Goal: Information Seeking & Learning: Learn about a topic

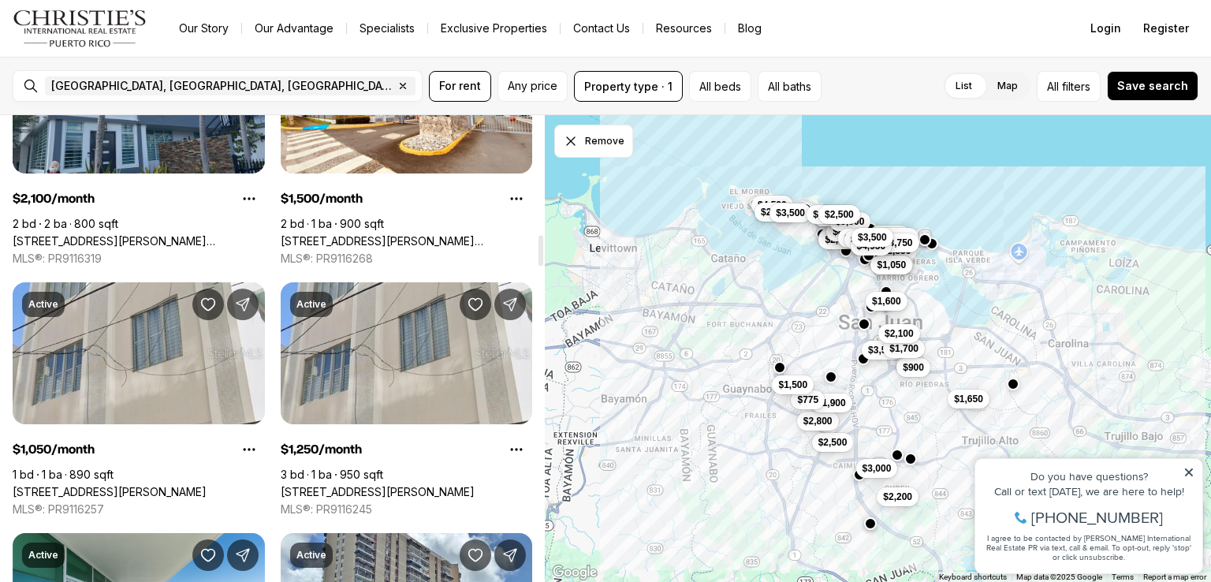
scroll to position [1781, 0]
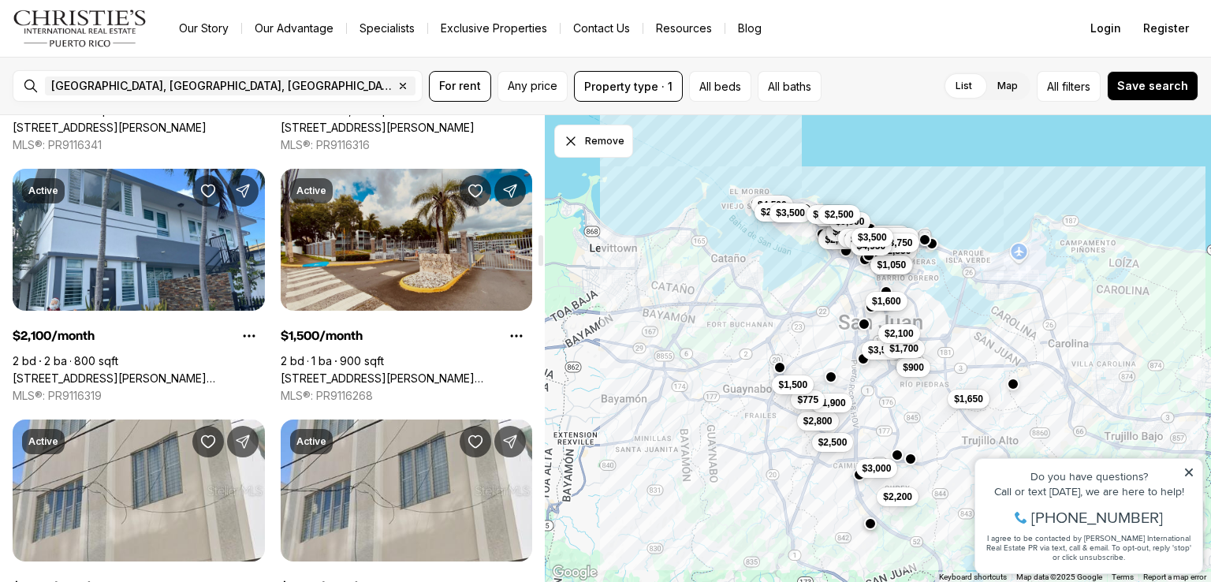
click at [381, 371] on link "1500 AVE.LUIS VIGOREAUX CAMINO REAL #I 203, SAN JUAN PR, 00921" at bounding box center [407, 378] width 252 height 14
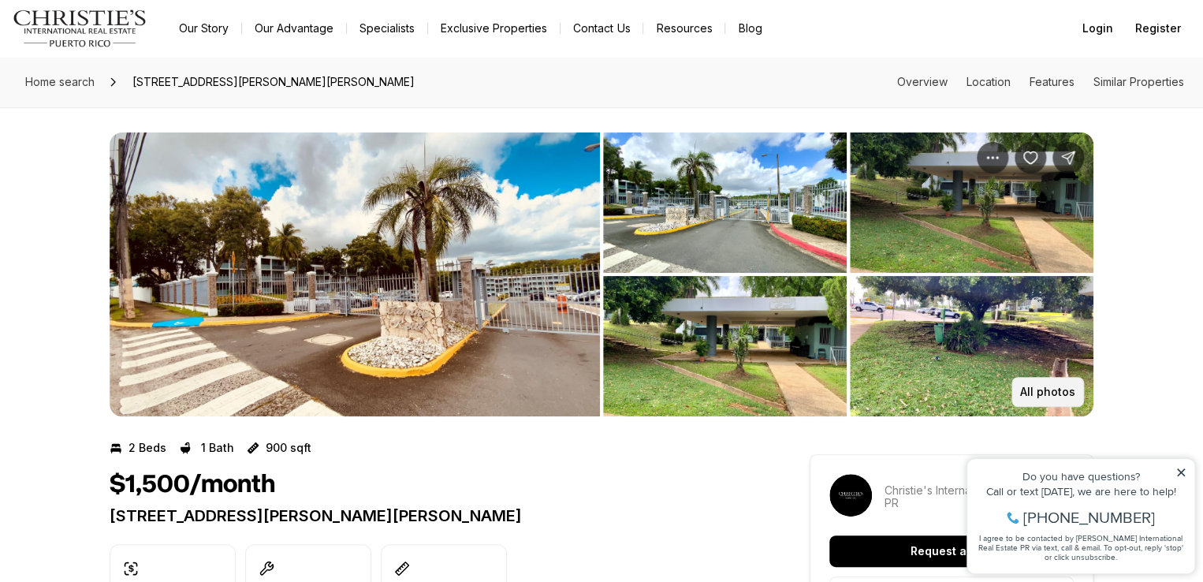
click at [1062, 393] on p "All photos" at bounding box center [1047, 391] width 55 height 13
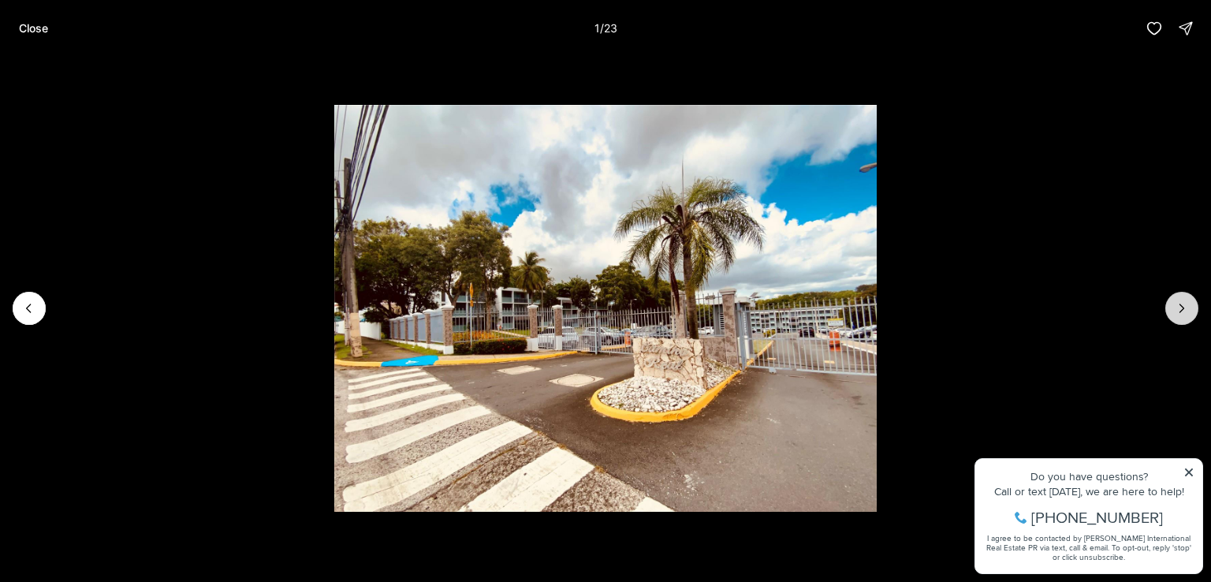
click at [1173, 310] on icon "Next slide" at bounding box center [1181, 308] width 16 height 16
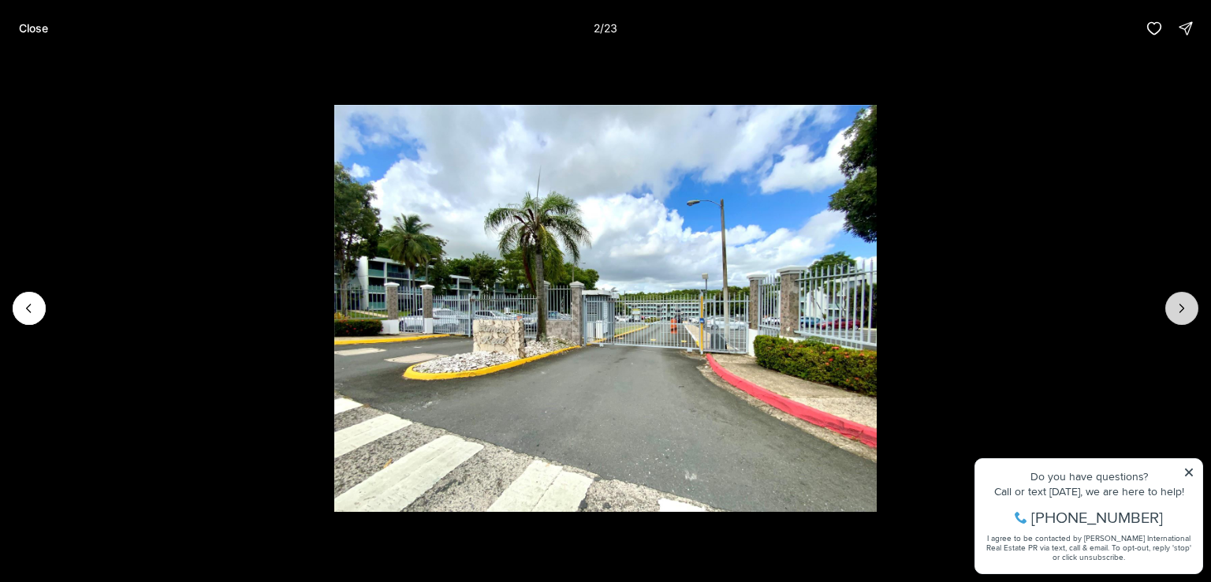
click at [1173, 310] on icon "Next slide" at bounding box center [1181, 308] width 16 height 16
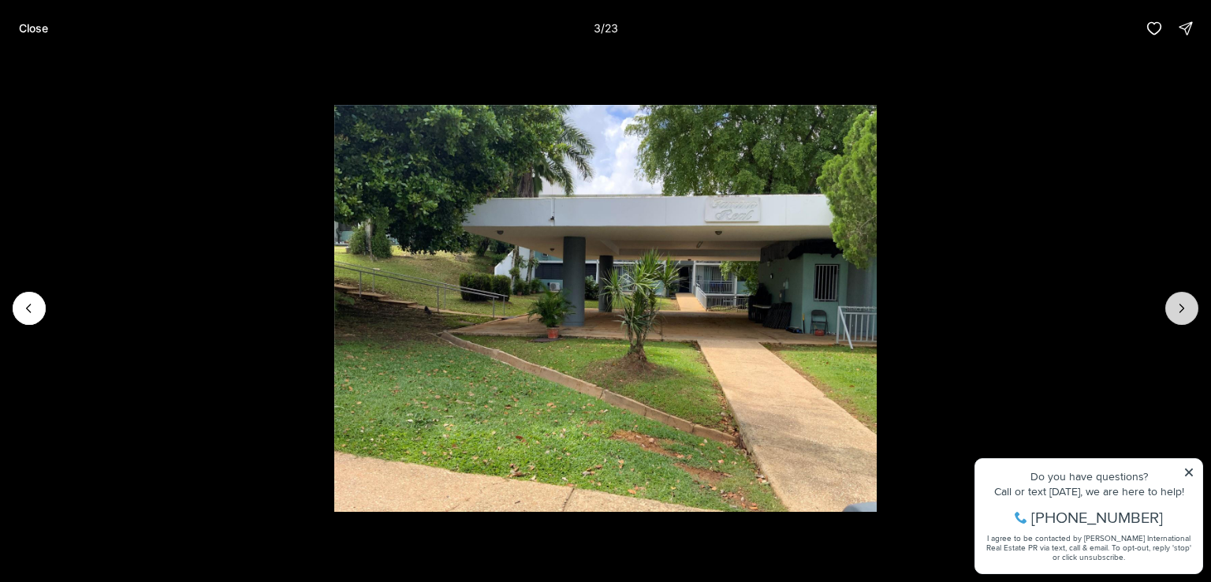
click at [1173, 310] on icon "Next slide" at bounding box center [1181, 308] width 16 height 16
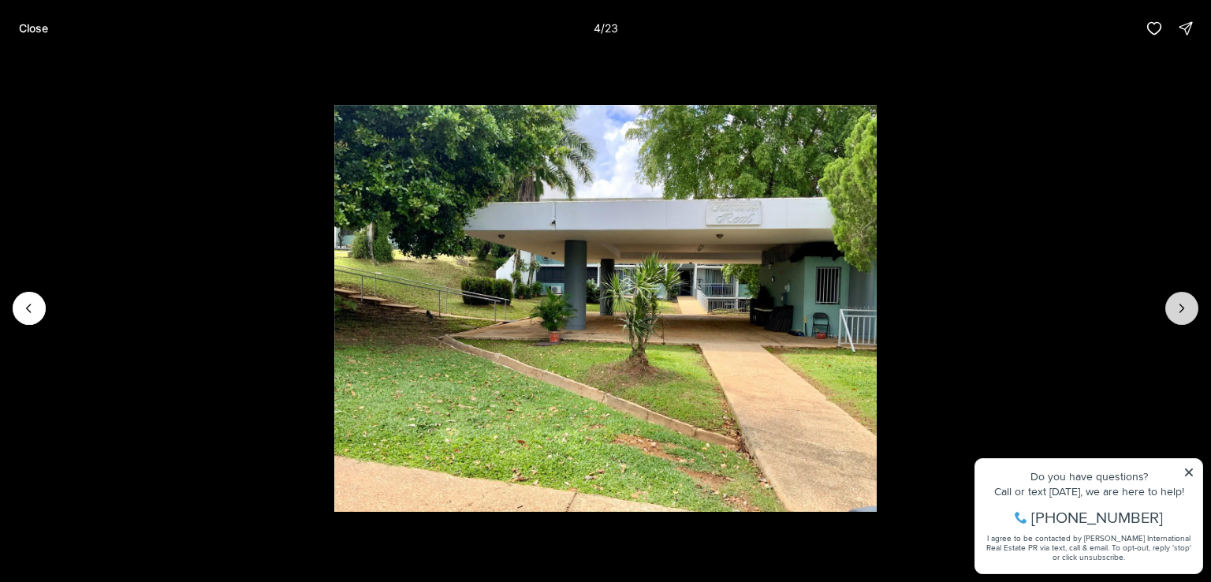
click at [1173, 310] on icon "Next slide" at bounding box center [1181, 308] width 16 height 16
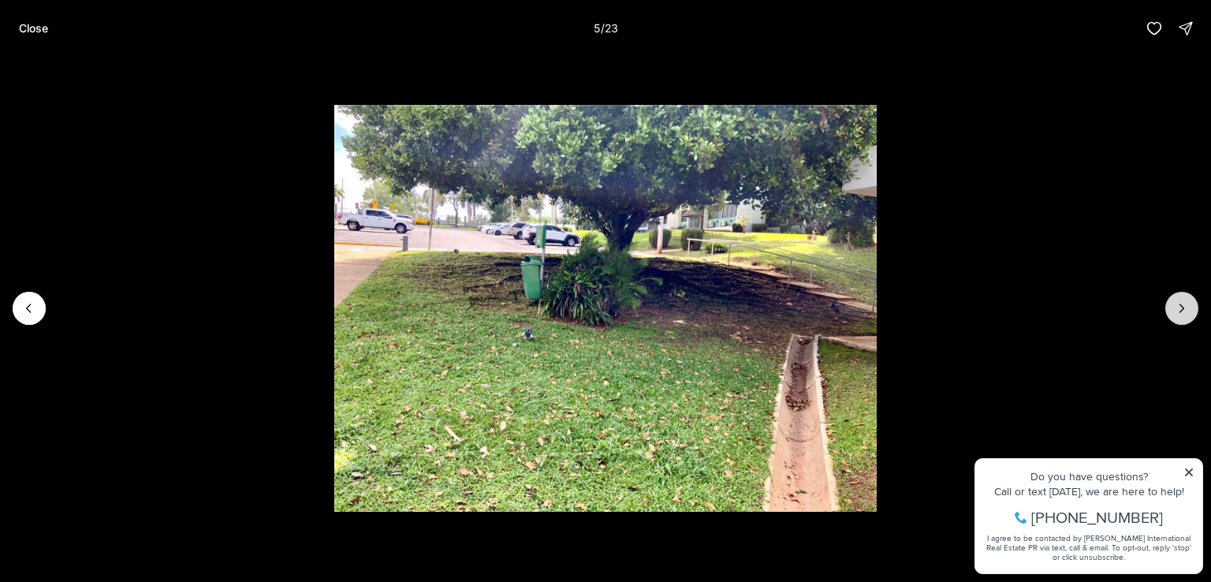
click at [1173, 310] on icon "Next slide" at bounding box center [1181, 308] width 16 height 16
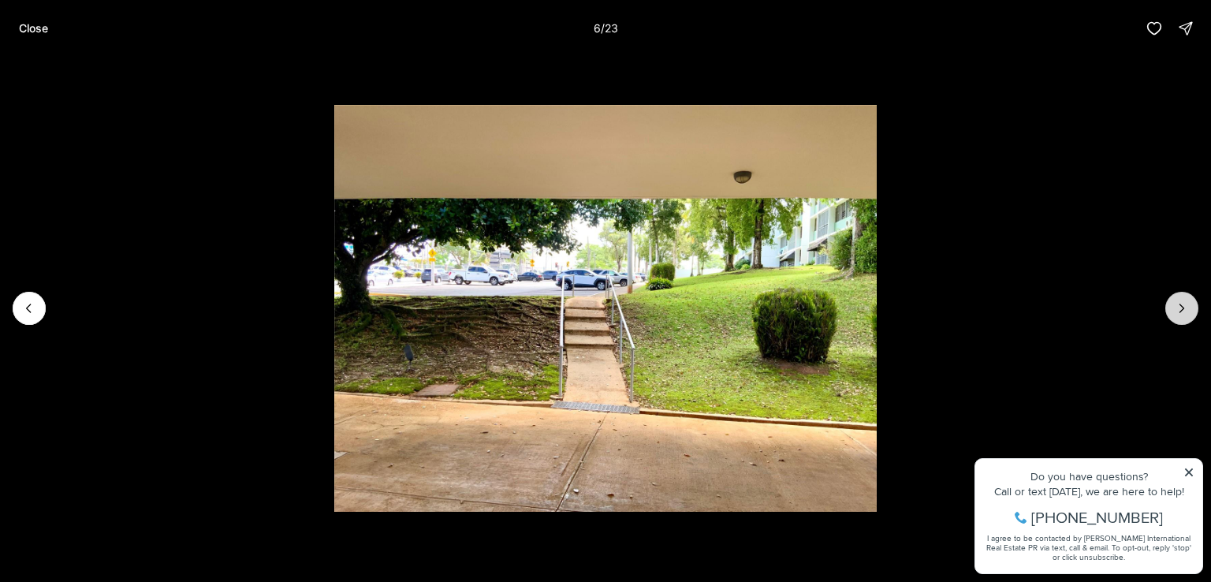
click at [1173, 310] on icon "Next slide" at bounding box center [1181, 308] width 16 height 16
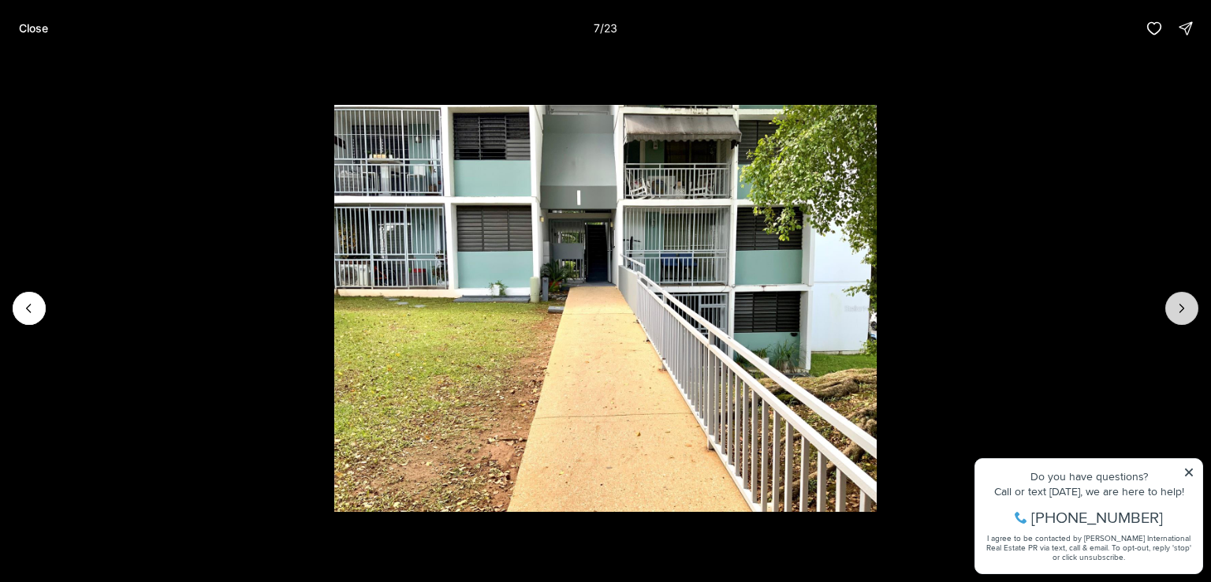
click at [1173, 310] on icon "Next slide" at bounding box center [1181, 308] width 16 height 16
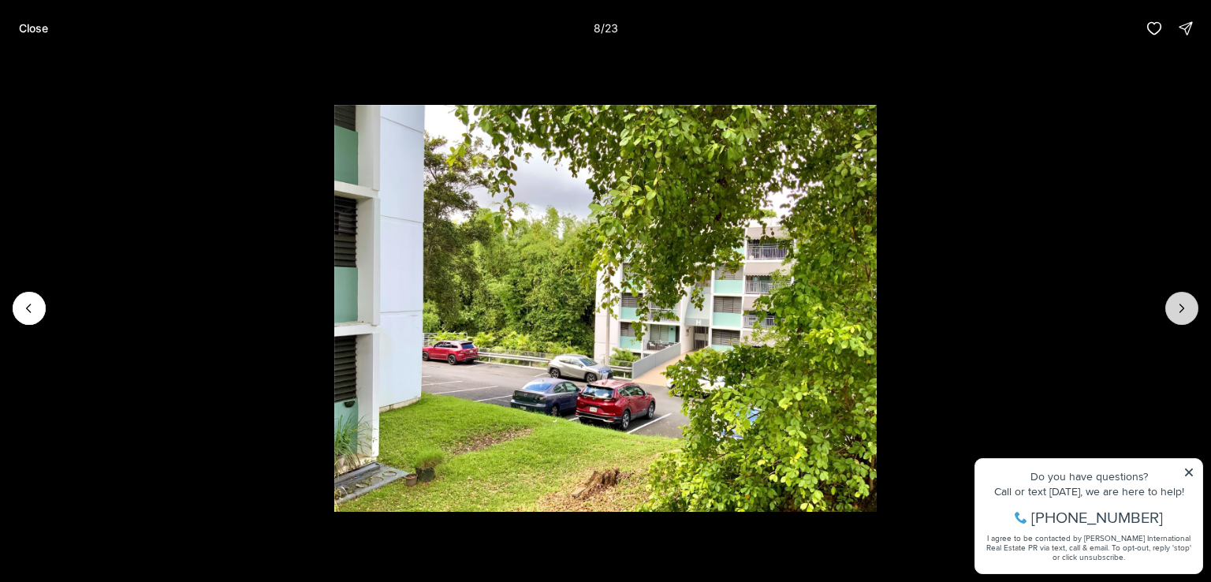
click at [1173, 310] on icon "Next slide" at bounding box center [1181, 308] width 16 height 16
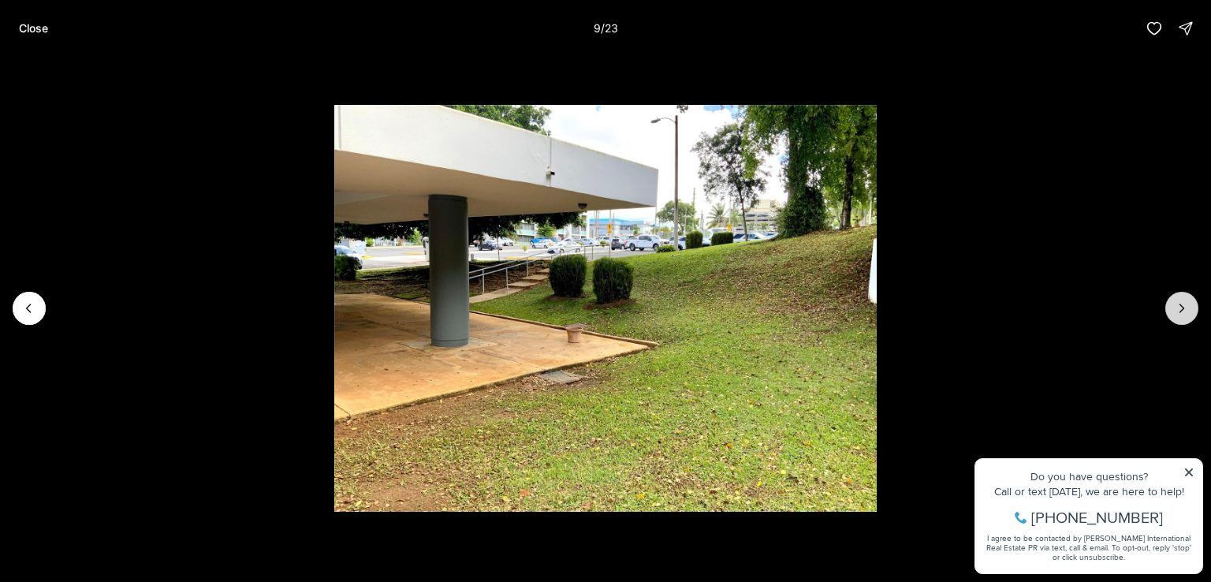
click at [1173, 310] on icon "Next slide" at bounding box center [1181, 308] width 16 height 16
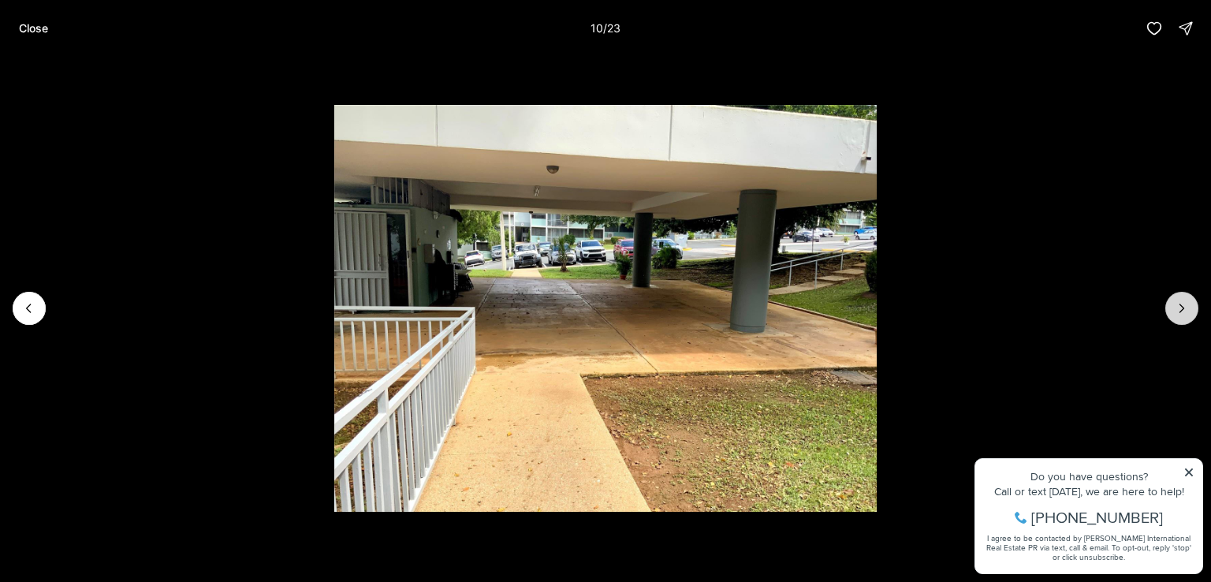
click at [1173, 310] on icon "Next slide" at bounding box center [1181, 308] width 16 height 16
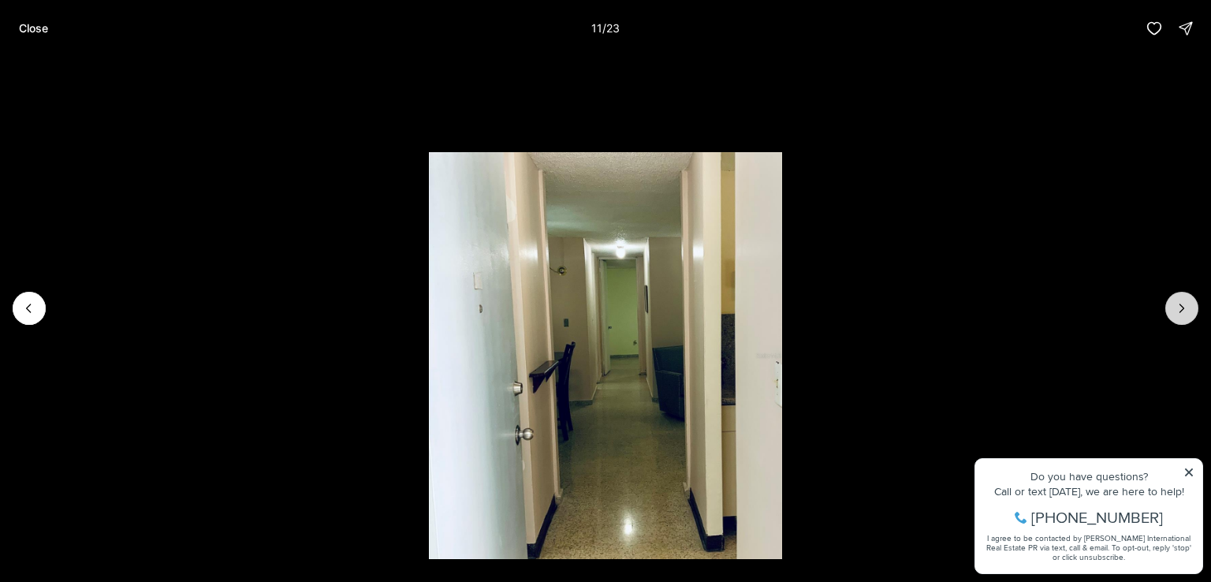
click at [1173, 310] on icon "Next slide" at bounding box center [1181, 308] width 16 height 16
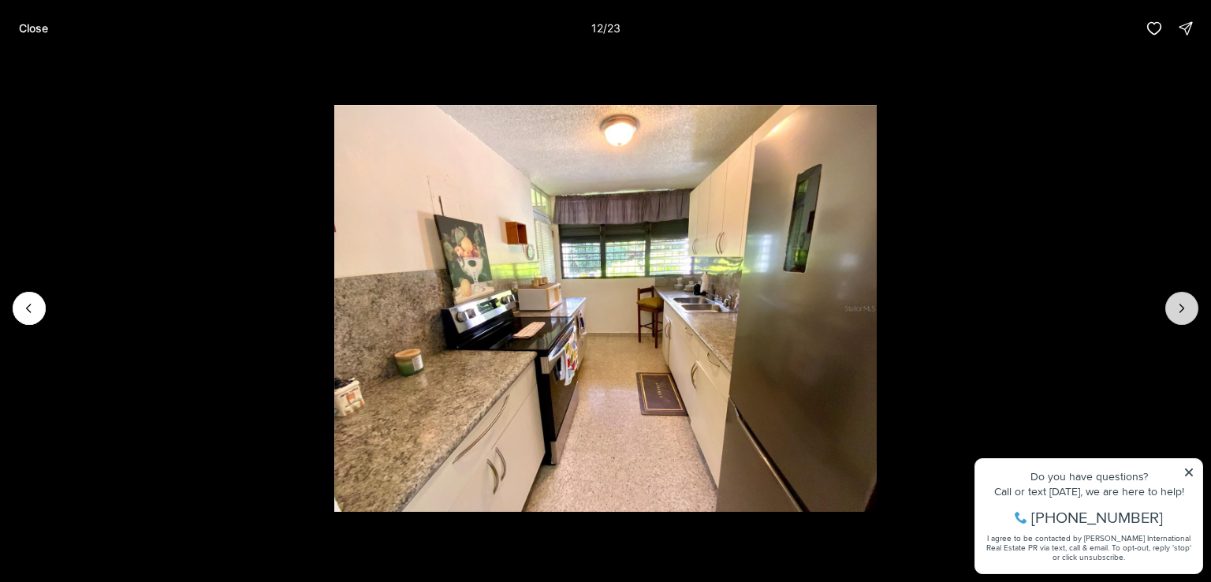
click at [1173, 307] on icon "Next slide" at bounding box center [1181, 308] width 16 height 16
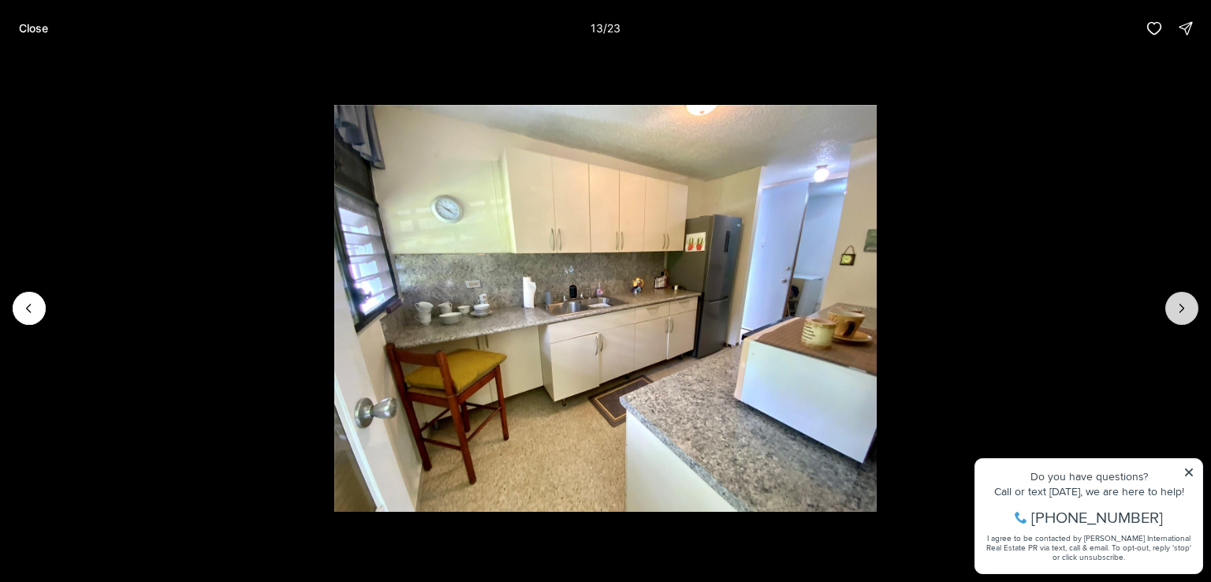
click at [1173, 307] on icon "Next slide" at bounding box center [1181, 308] width 16 height 16
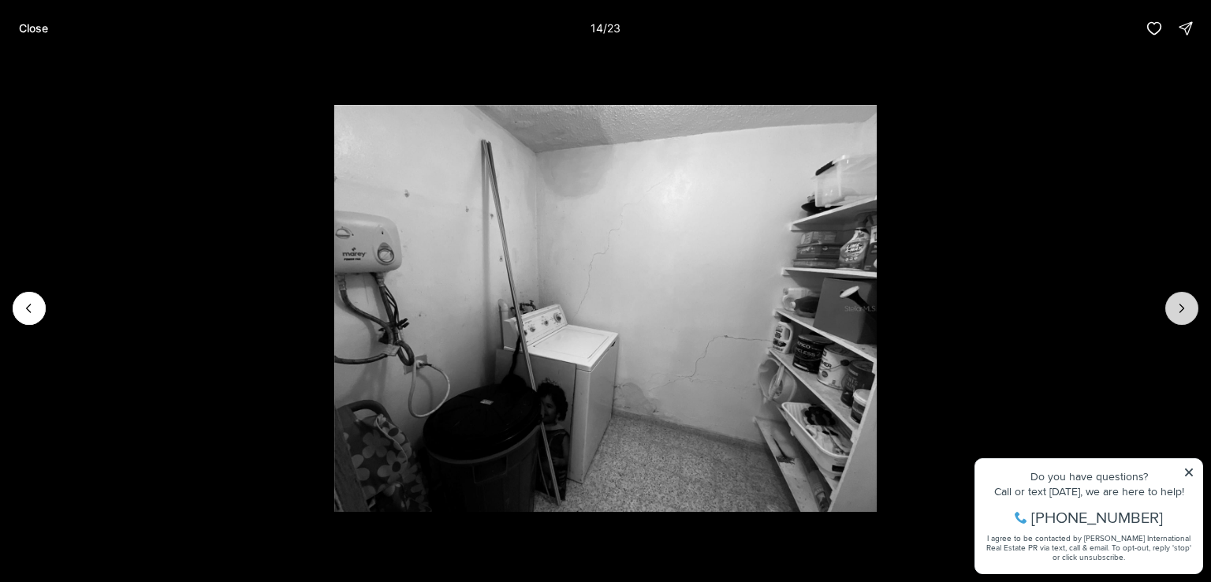
click at [1173, 307] on icon "Next slide" at bounding box center [1181, 308] width 16 height 16
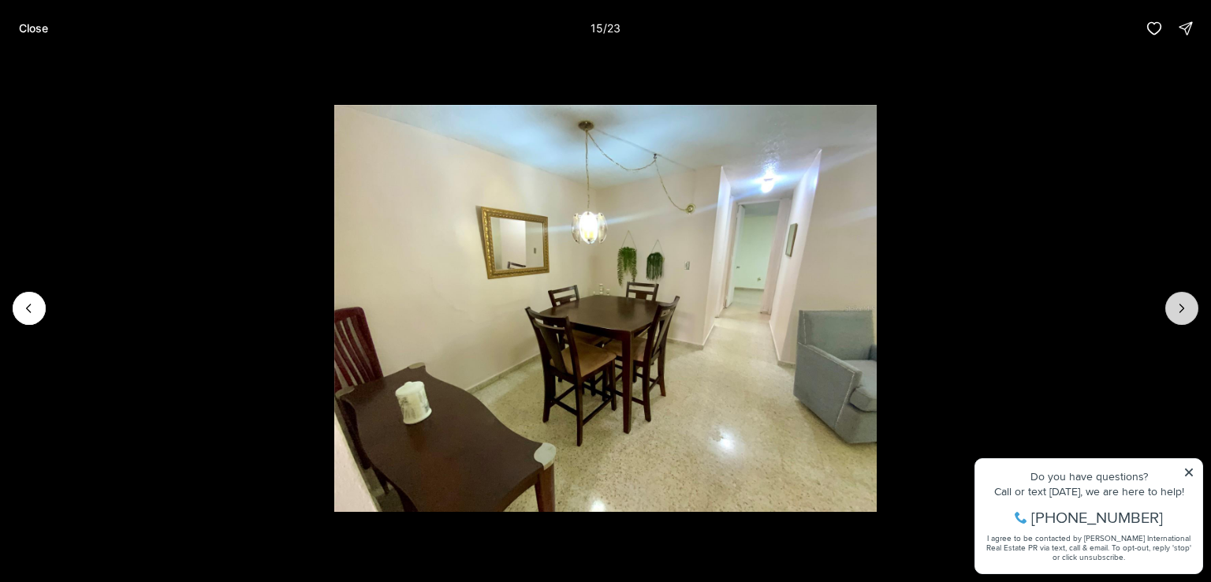
click at [1173, 307] on icon "Next slide" at bounding box center [1181, 308] width 16 height 16
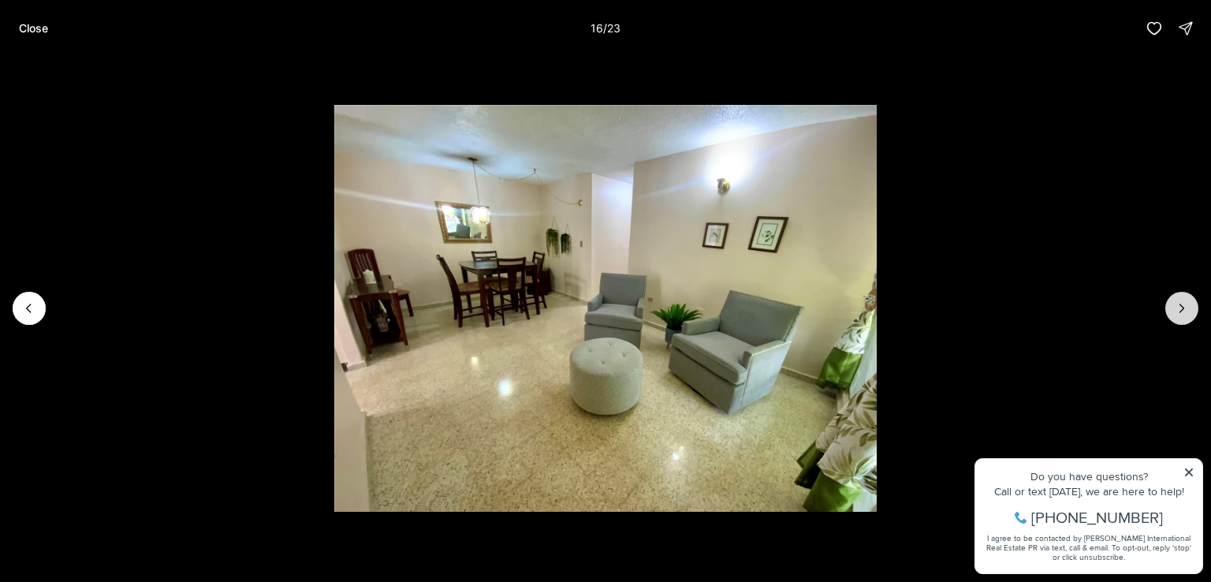
click at [1173, 307] on icon "Next slide" at bounding box center [1181, 308] width 16 height 16
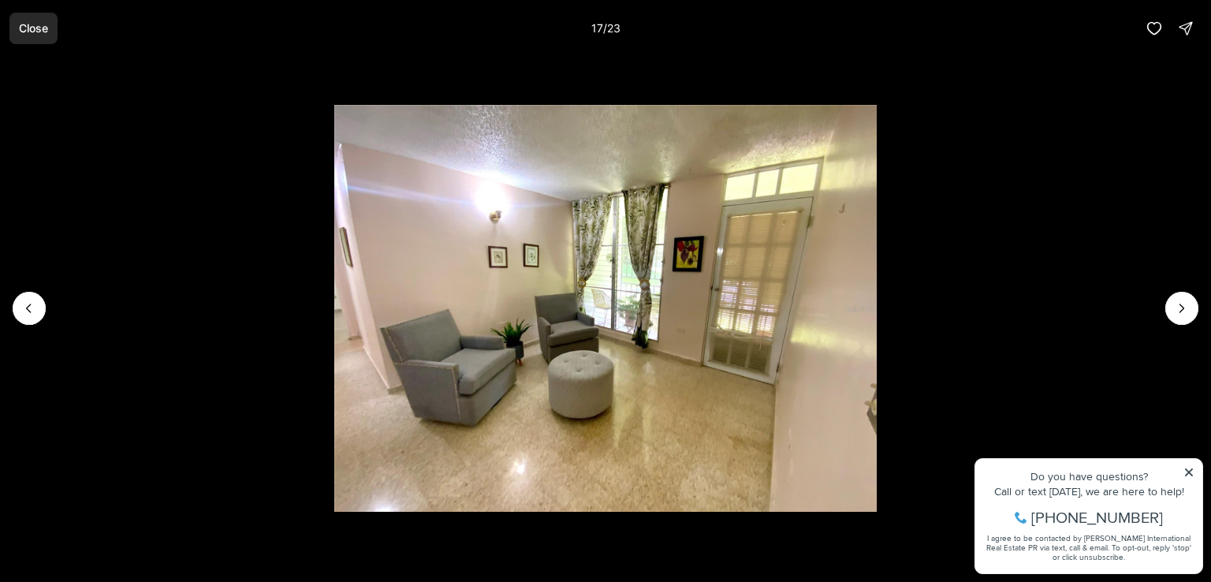
click at [41, 32] on p "Close" at bounding box center [33, 28] width 29 height 13
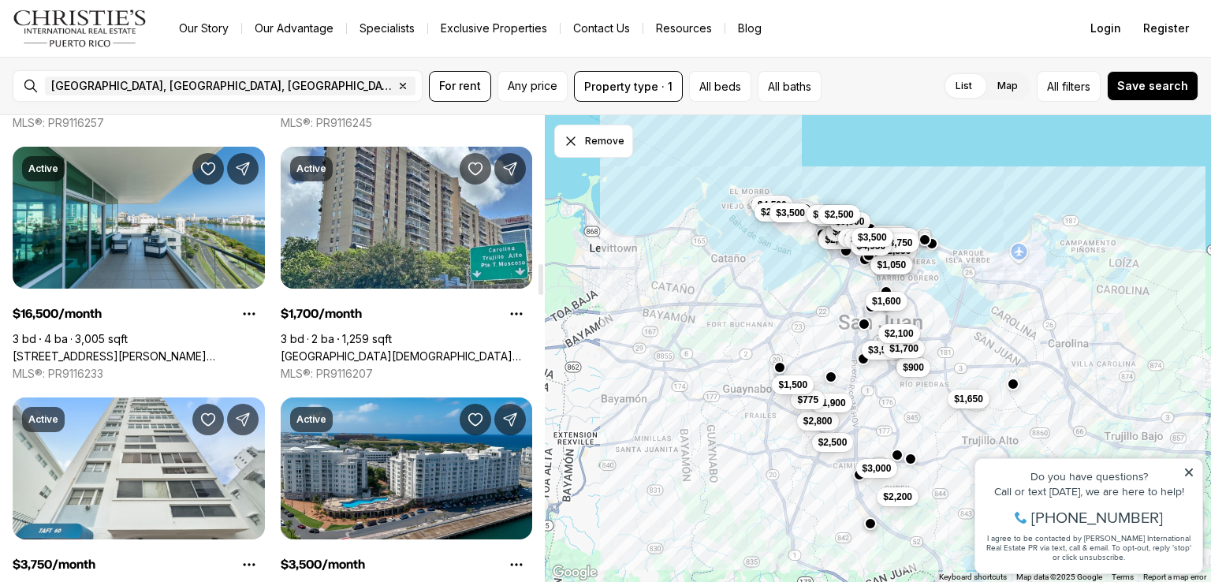
scroll to position [2211, 0]
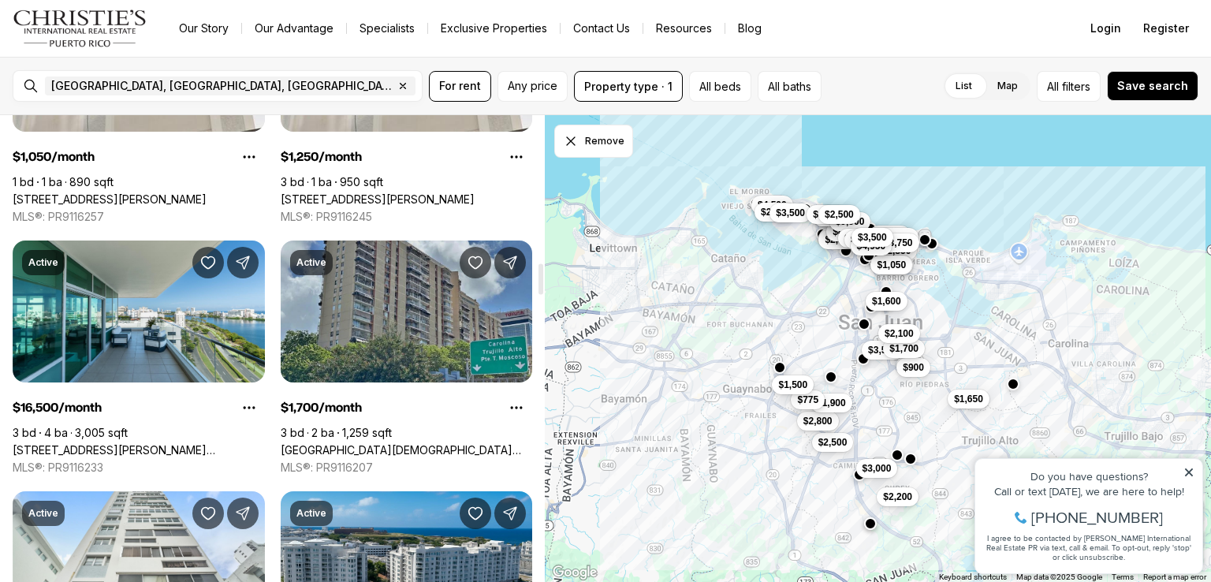
click at [336, 443] on link "200 Ave Jesus T Pineiro 200 AVE. PINERO, SAN JUAN PR, 00918" at bounding box center [407, 450] width 252 height 14
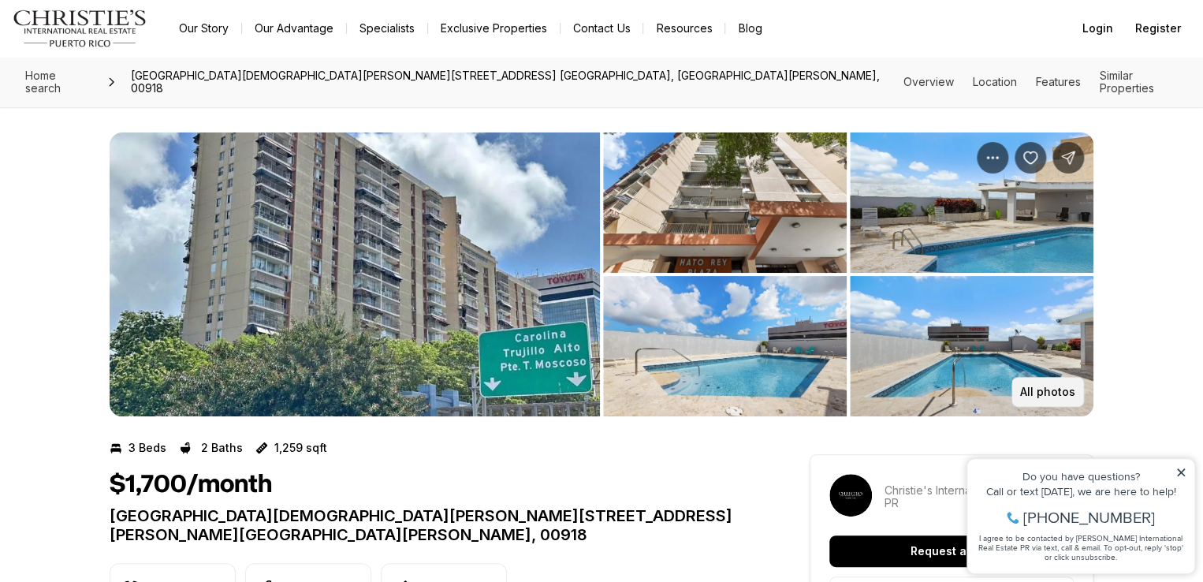
click at [1054, 389] on p "All photos" at bounding box center [1047, 391] width 55 height 13
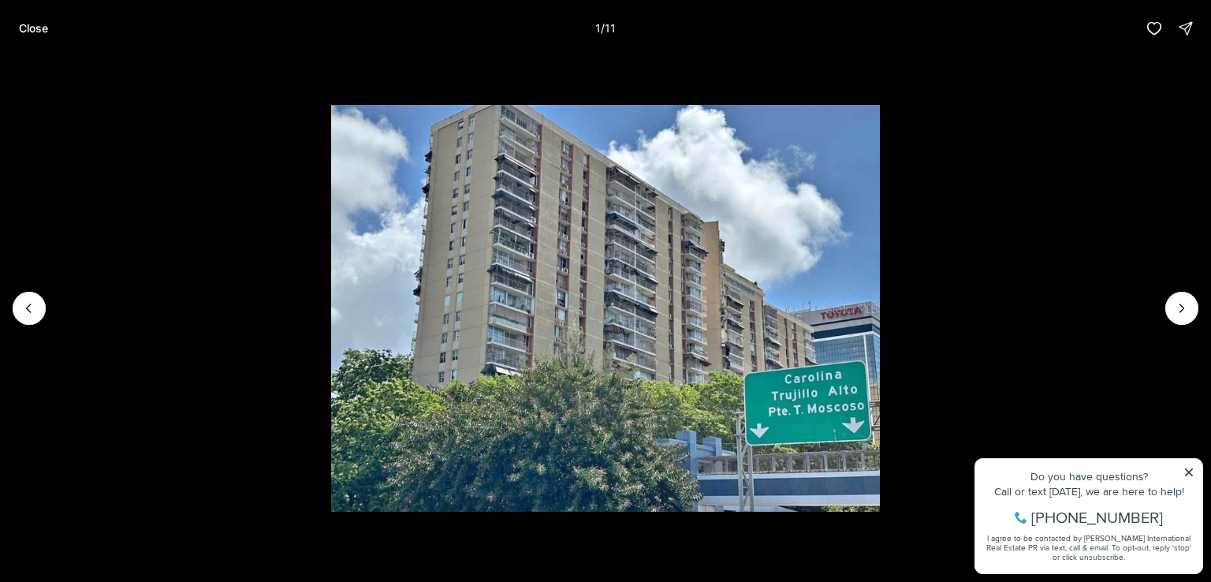
click at [1194, 474] on li "1 of 11" at bounding box center [605, 308] width 1211 height 503
click at [1178, 305] on icon "Next slide" at bounding box center [1181, 308] width 16 height 16
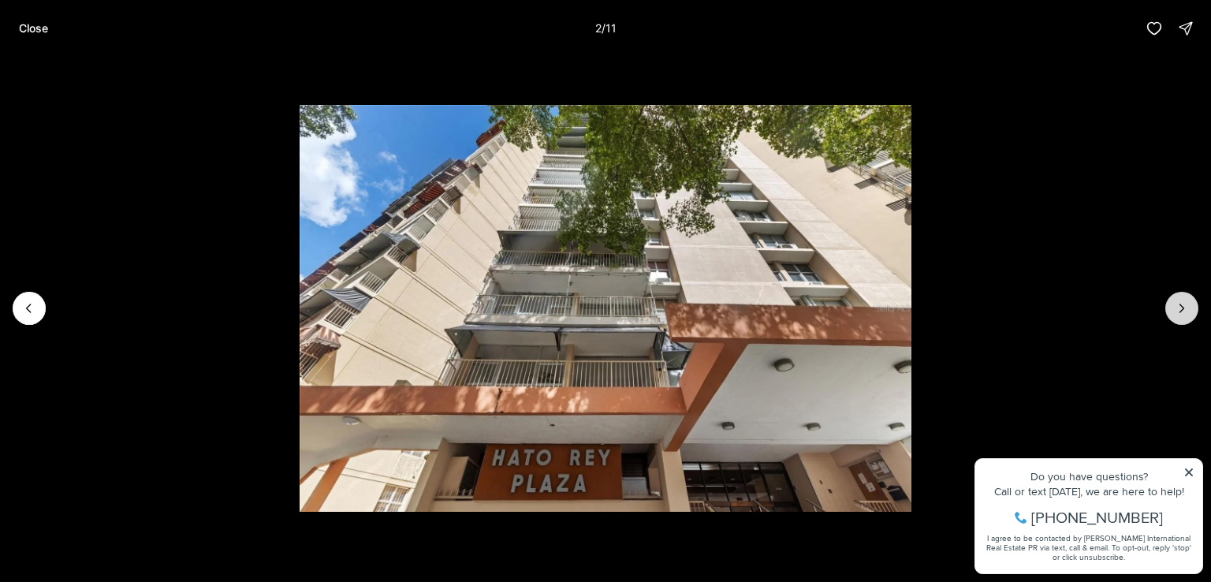
click at [1178, 305] on icon "Next slide" at bounding box center [1181, 308] width 16 height 16
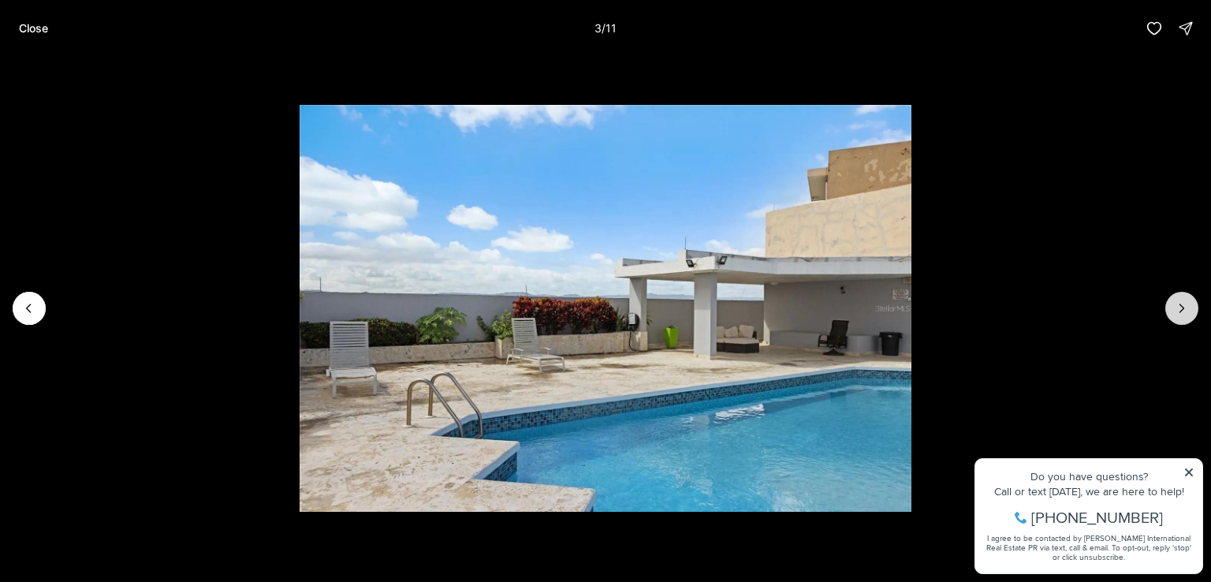
click at [1178, 305] on icon "Next slide" at bounding box center [1181, 308] width 16 height 16
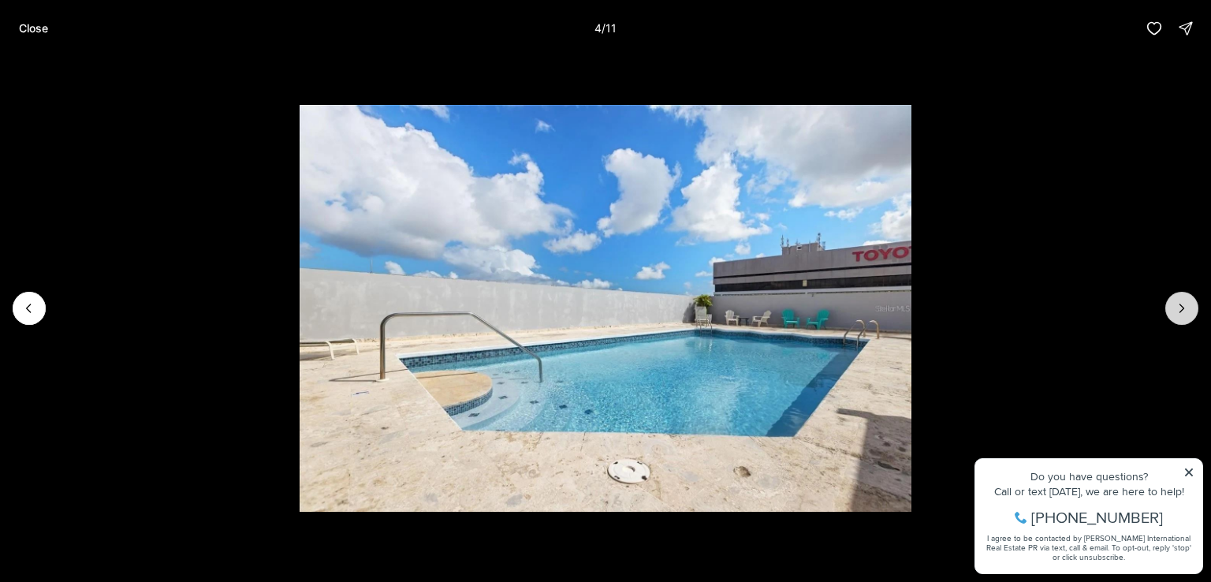
click at [1178, 305] on icon "Next slide" at bounding box center [1181, 308] width 16 height 16
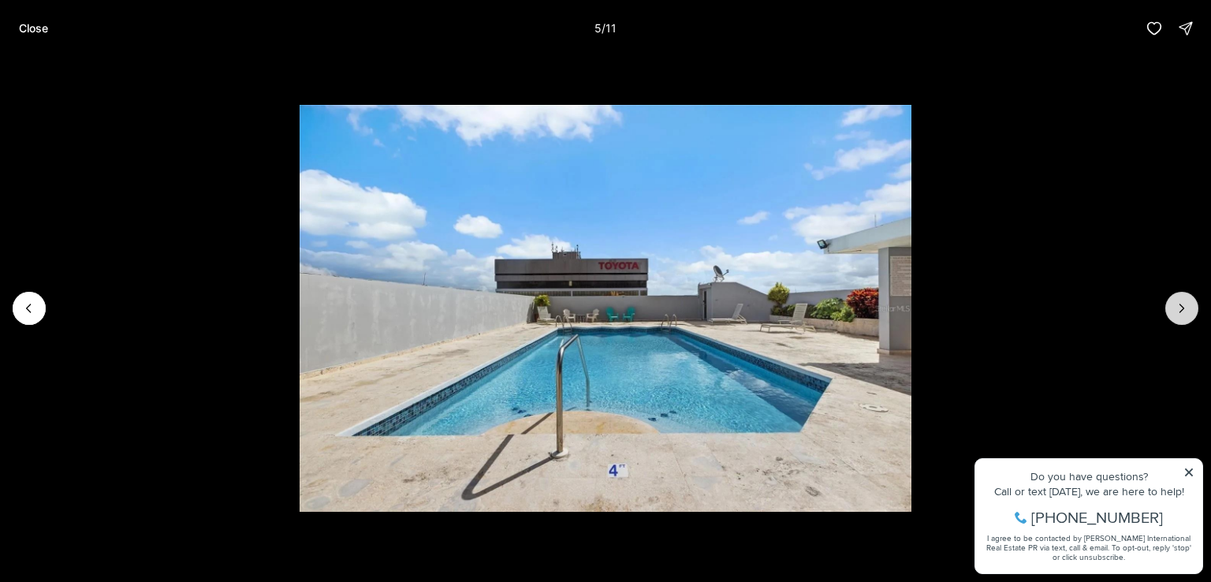
click at [1178, 305] on icon "Next slide" at bounding box center [1181, 308] width 16 height 16
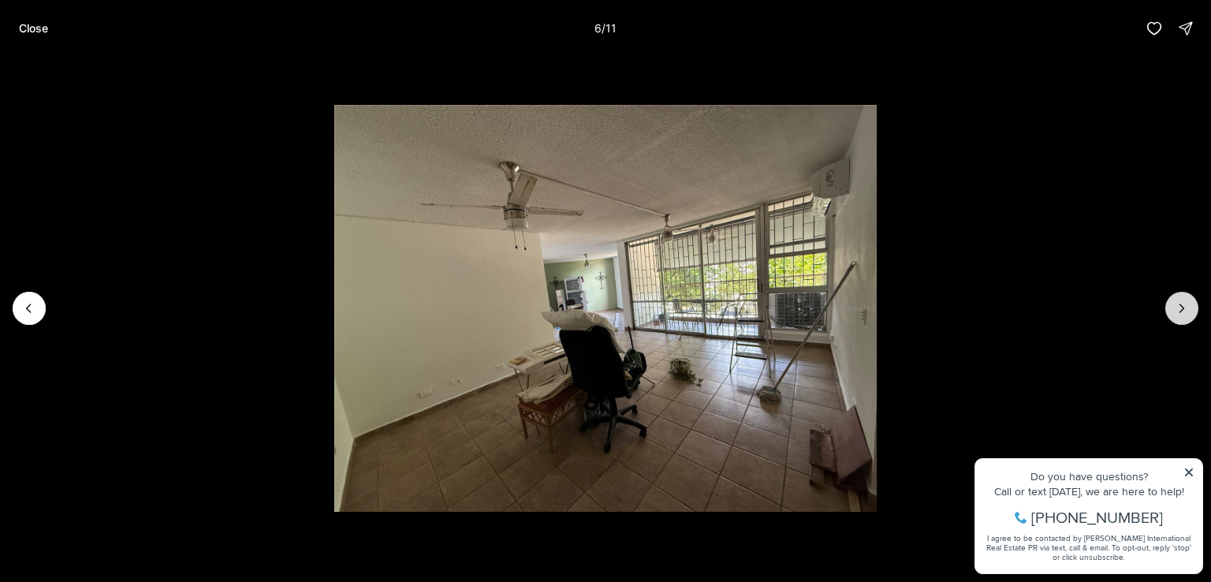
click at [1178, 305] on icon "Next slide" at bounding box center [1181, 308] width 16 height 16
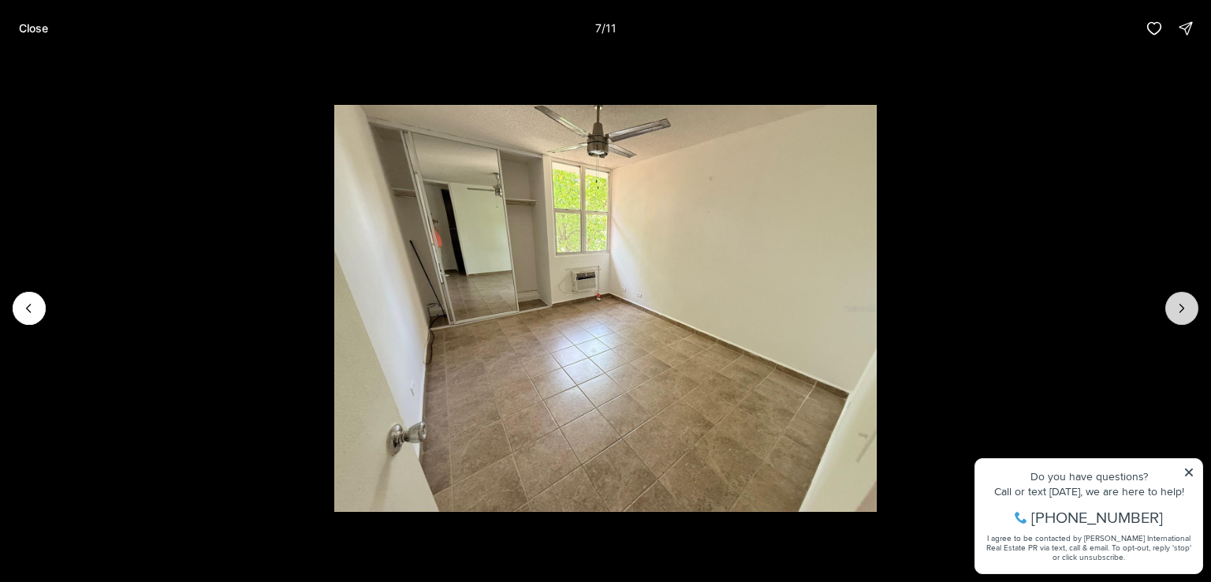
click at [1178, 305] on icon "Next slide" at bounding box center [1181, 308] width 16 height 16
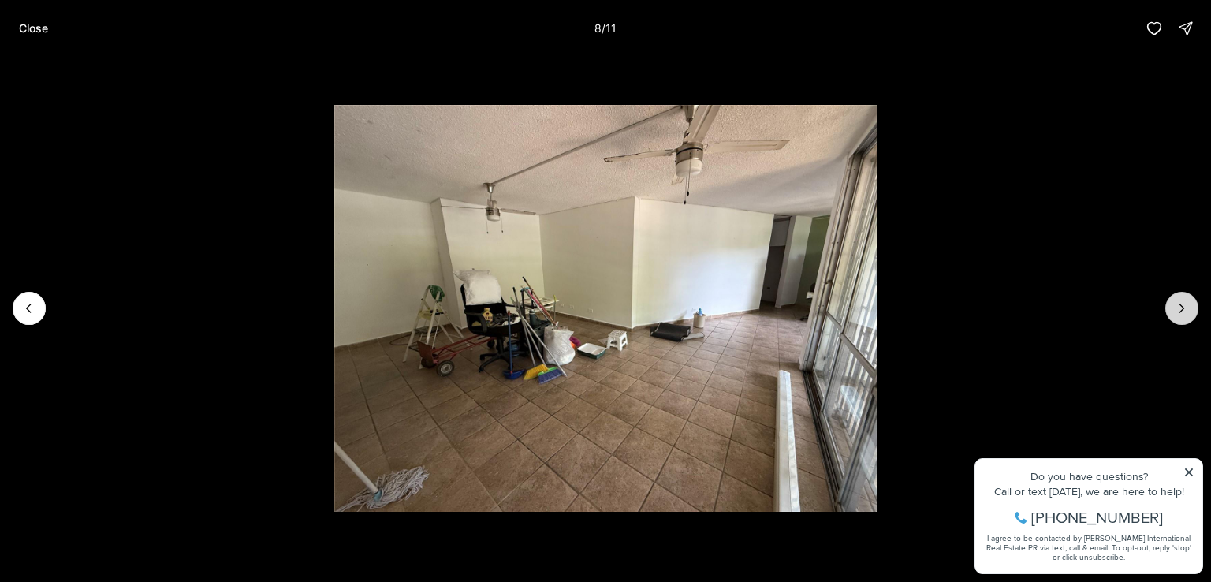
click at [1178, 305] on icon "Next slide" at bounding box center [1181, 308] width 16 height 16
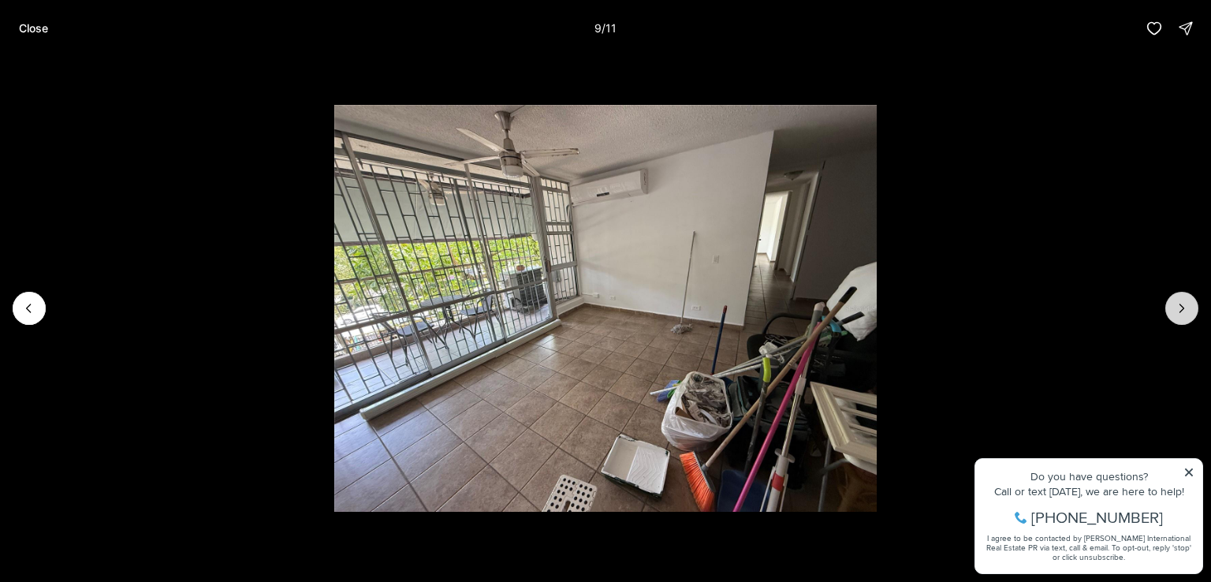
click at [1178, 305] on icon "Next slide" at bounding box center [1181, 308] width 16 height 16
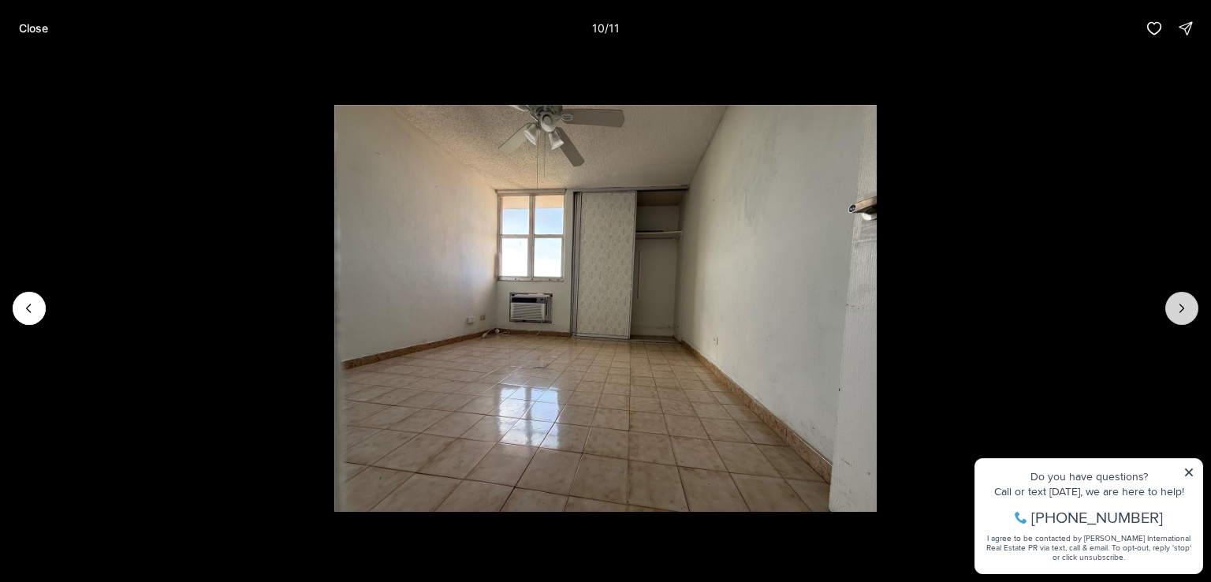
click at [1178, 305] on icon "Next slide" at bounding box center [1181, 308] width 16 height 16
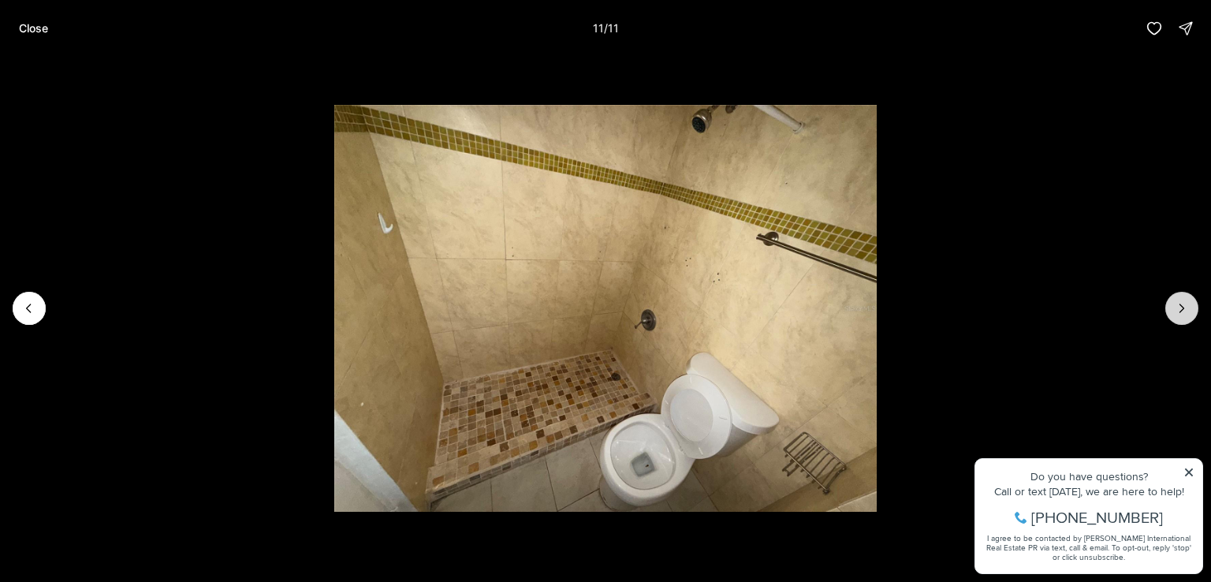
click at [1178, 305] on div at bounding box center [1181, 308] width 33 height 33
click at [33, 32] on p "Close" at bounding box center [33, 28] width 29 height 13
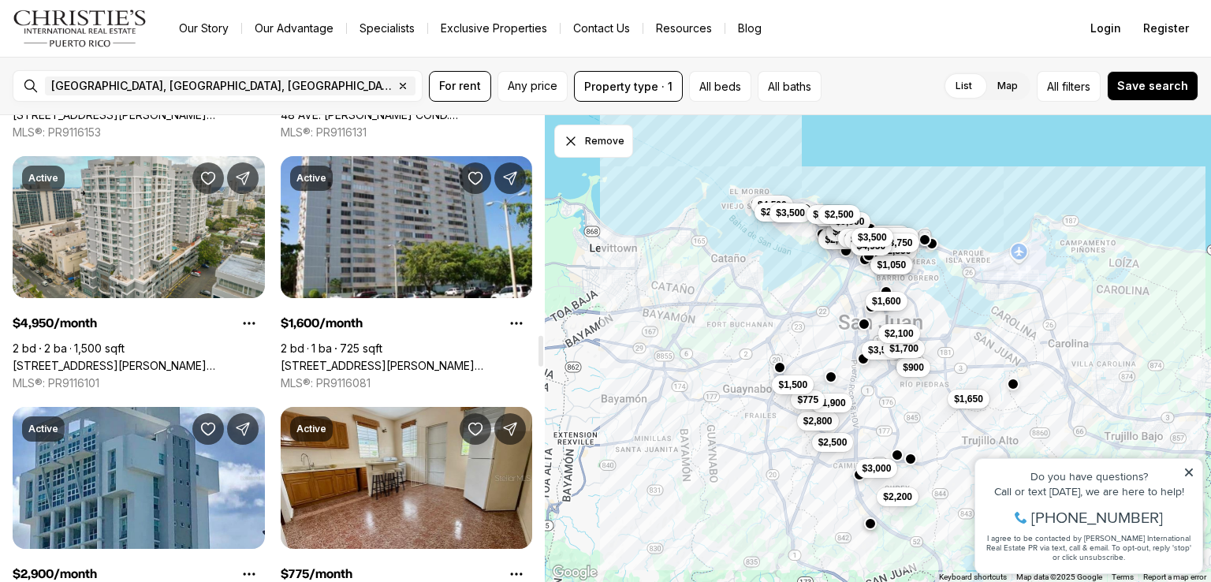
scroll to position [3292, 0]
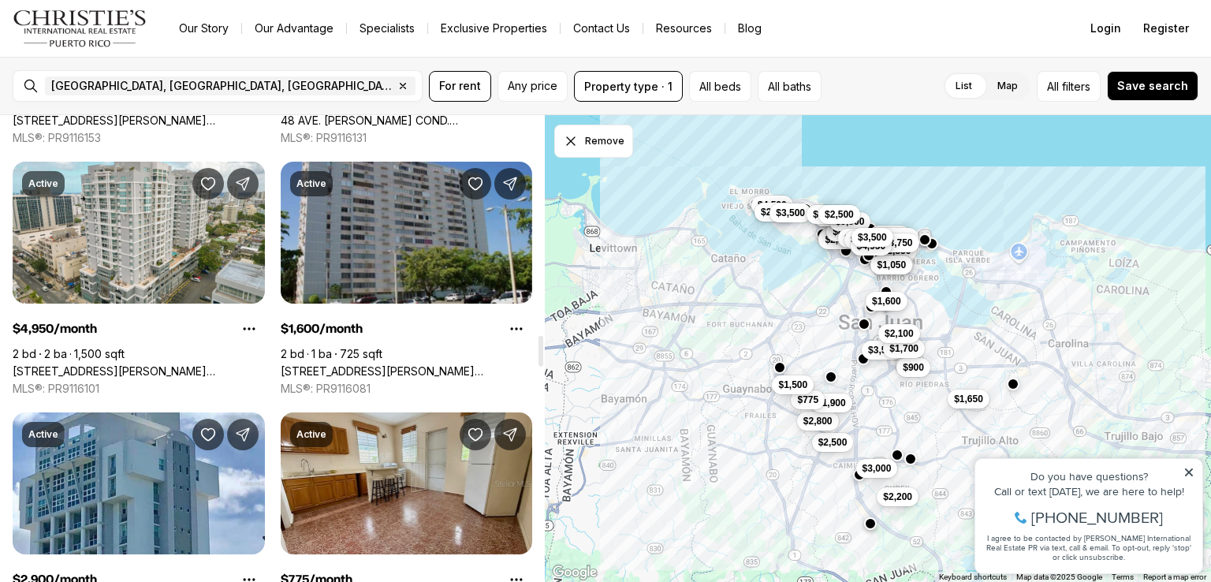
click at [386, 364] on link "[STREET_ADDRESS][PERSON_NAME][PERSON_NAME]" at bounding box center [407, 371] width 252 height 14
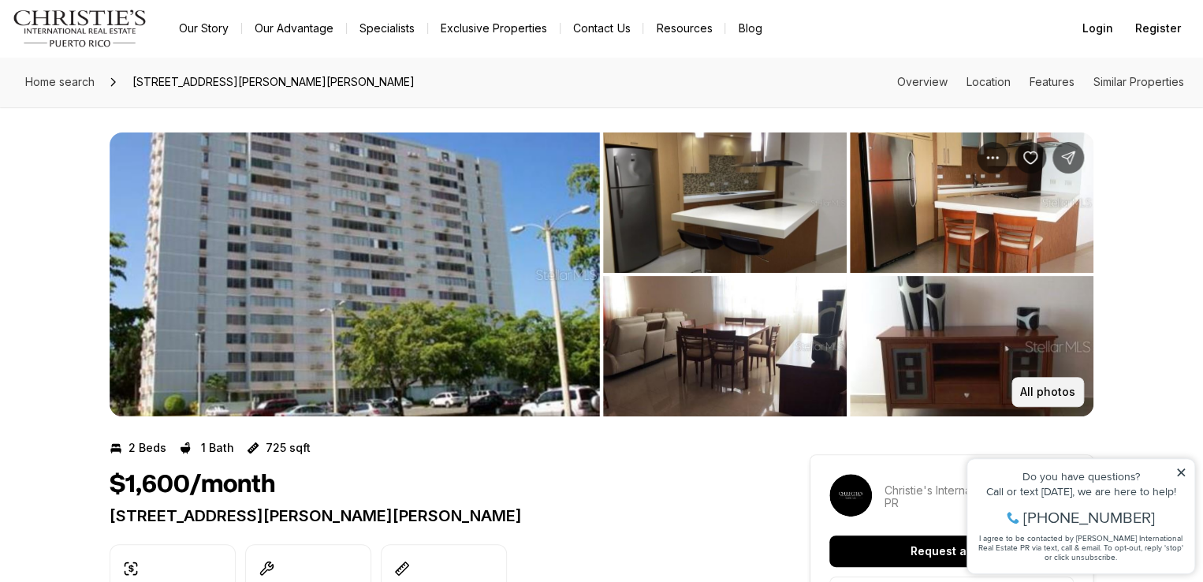
click at [1040, 392] on p "All photos" at bounding box center [1047, 391] width 55 height 13
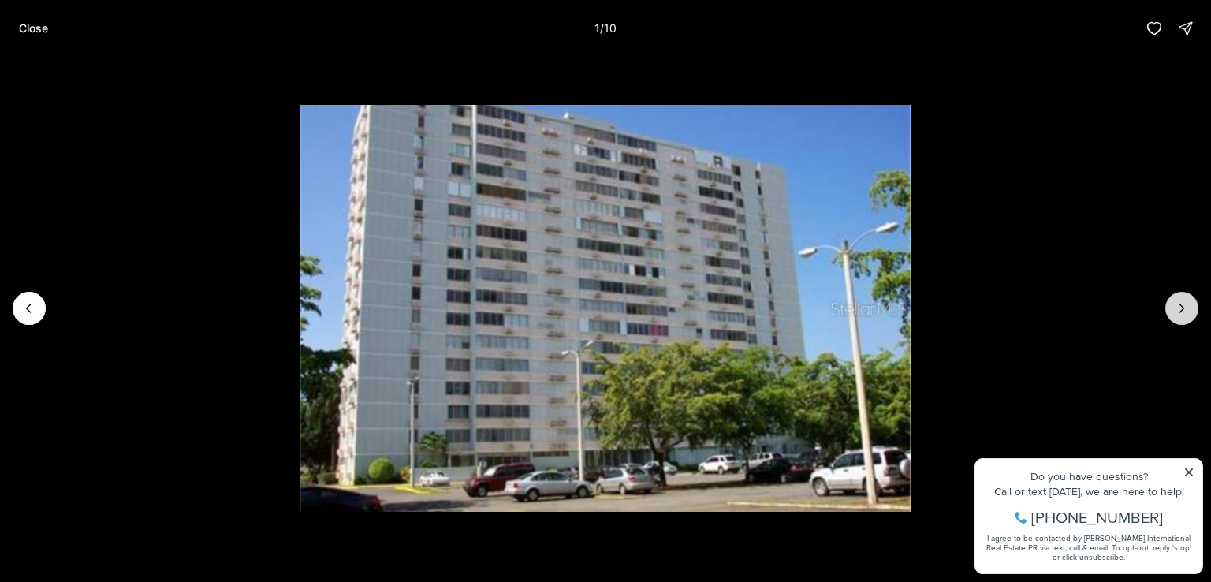
click at [1189, 313] on button "Next slide" at bounding box center [1181, 308] width 33 height 33
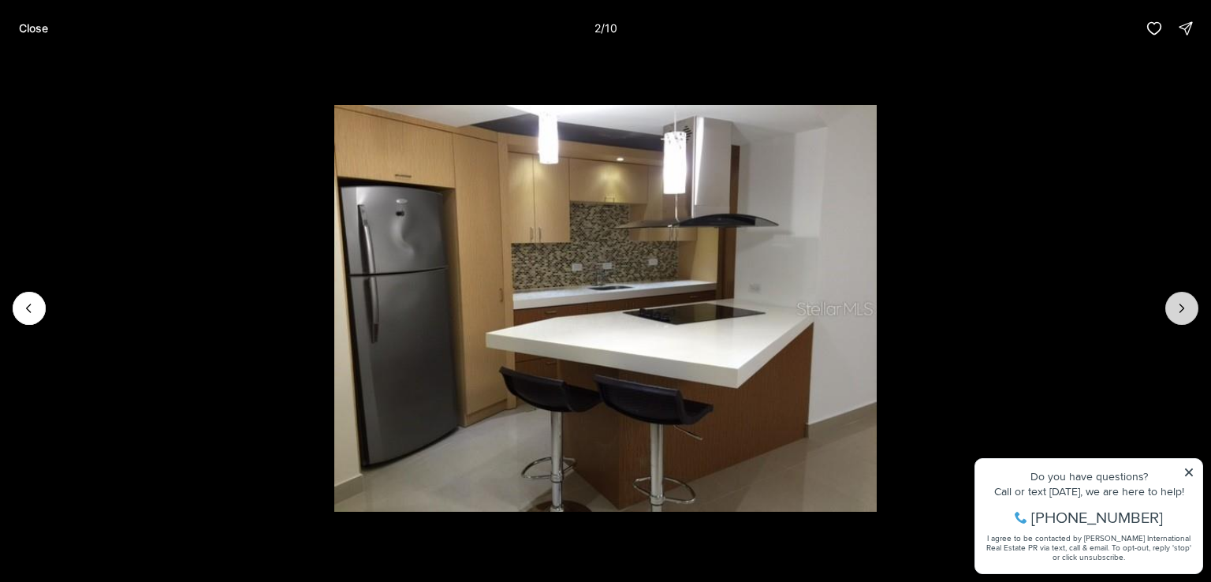
click at [1189, 313] on button "Next slide" at bounding box center [1181, 308] width 33 height 33
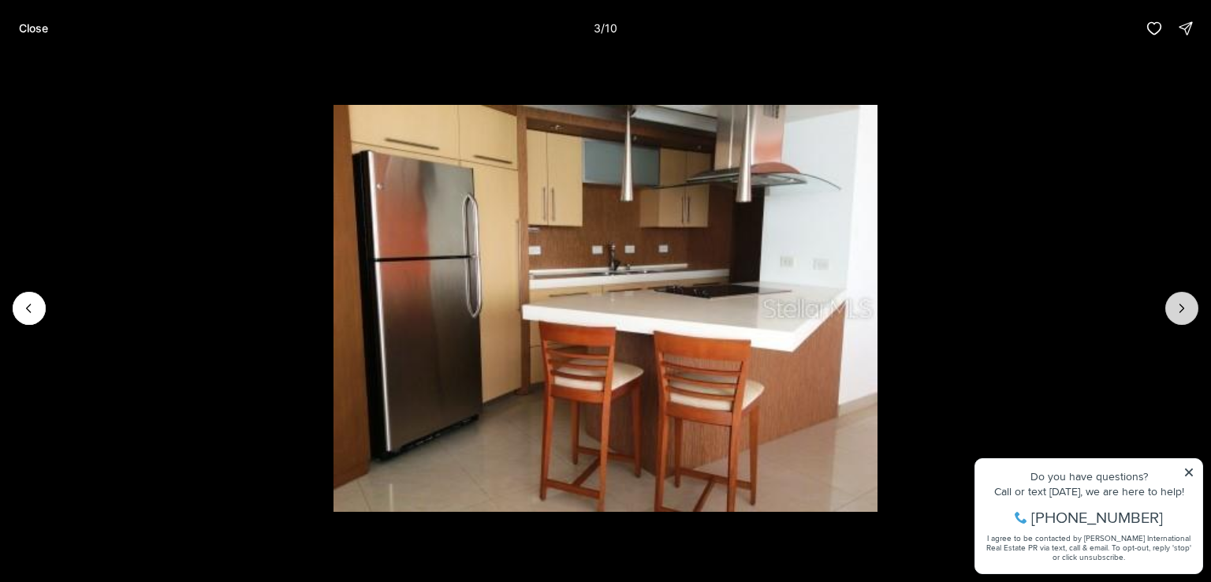
click at [1189, 313] on button "Next slide" at bounding box center [1181, 308] width 33 height 33
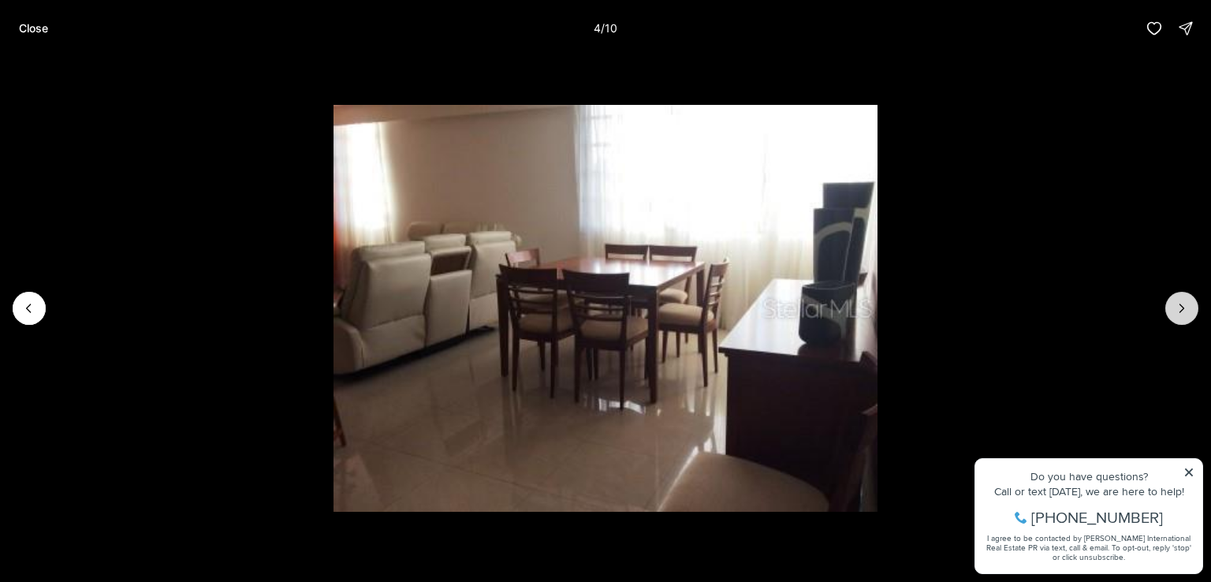
click at [1189, 313] on button "Next slide" at bounding box center [1181, 308] width 33 height 33
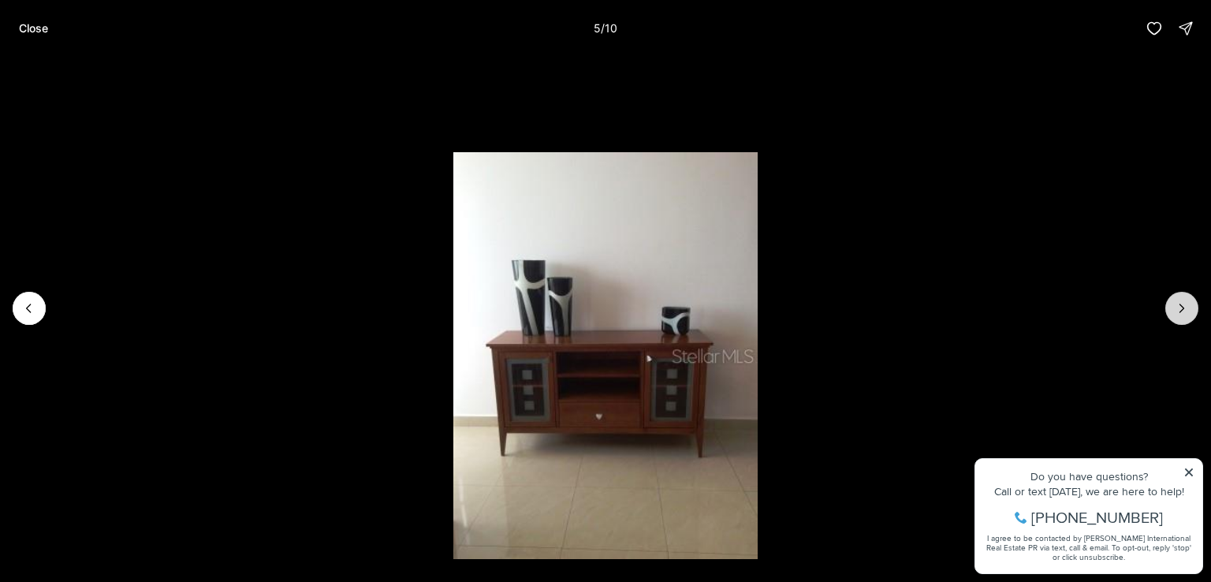
click at [1189, 313] on button "Next slide" at bounding box center [1181, 308] width 33 height 33
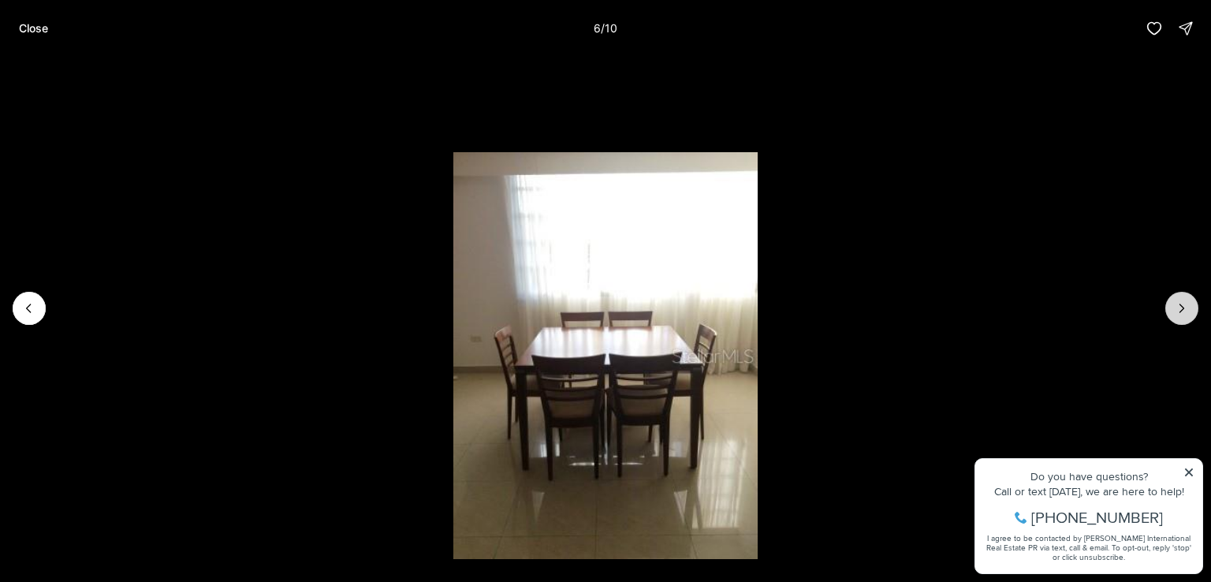
click at [1189, 313] on button "Next slide" at bounding box center [1181, 308] width 33 height 33
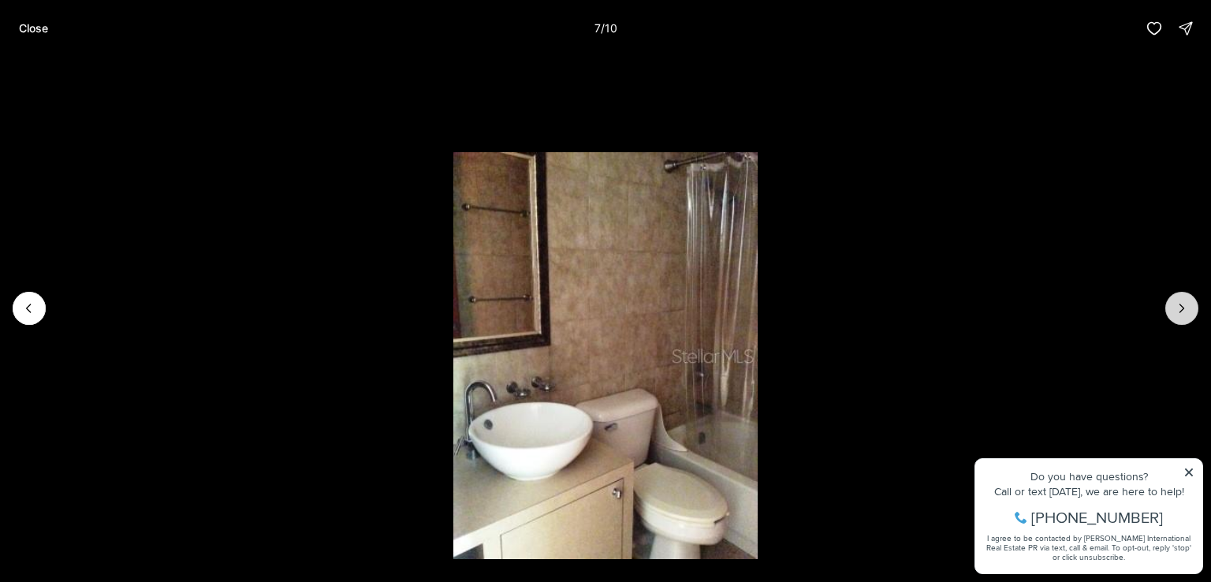
click at [1189, 313] on button "Next slide" at bounding box center [1181, 308] width 33 height 33
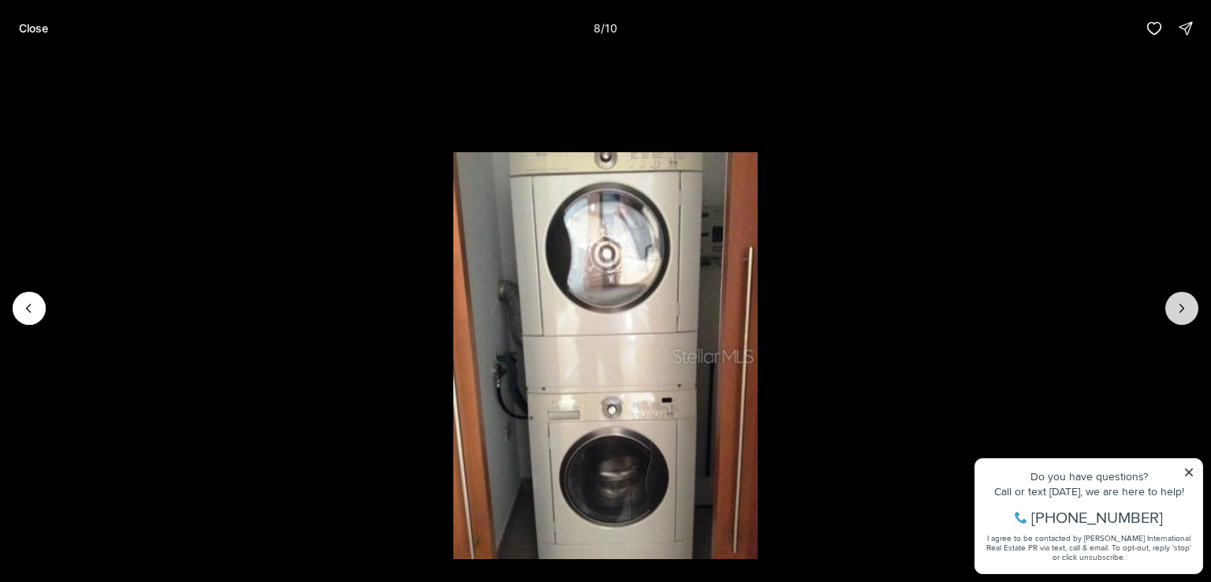
click at [1189, 313] on button "Next slide" at bounding box center [1181, 308] width 33 height 33
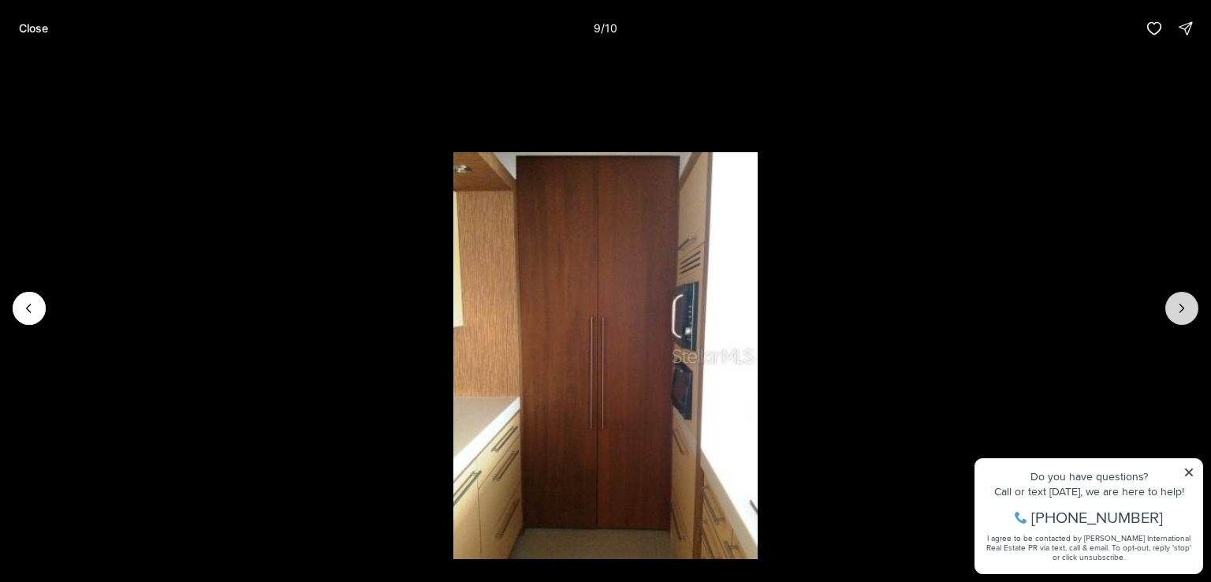
click at [1189, 313] on button "Next slide" at bounding box center [1181, 308] width 33 height 33
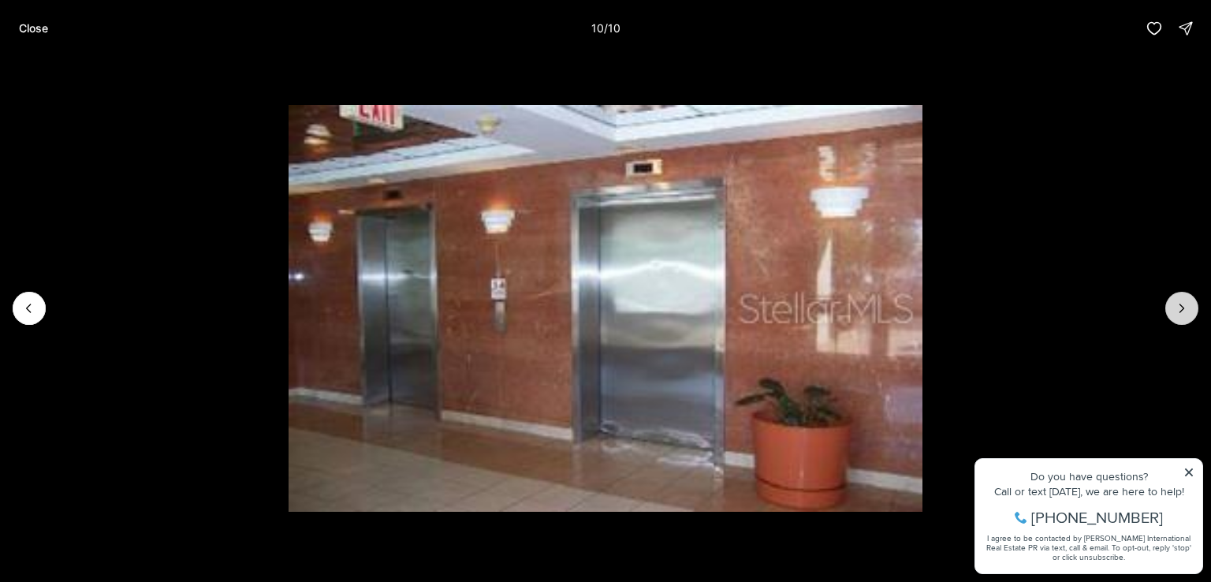
click at [1189, 313] on div at bounding box center [1181, 308] width 33 height 33
click at [33, 310] on icon "Previous slide" at bounding box center [29, 308] width 16 height 16
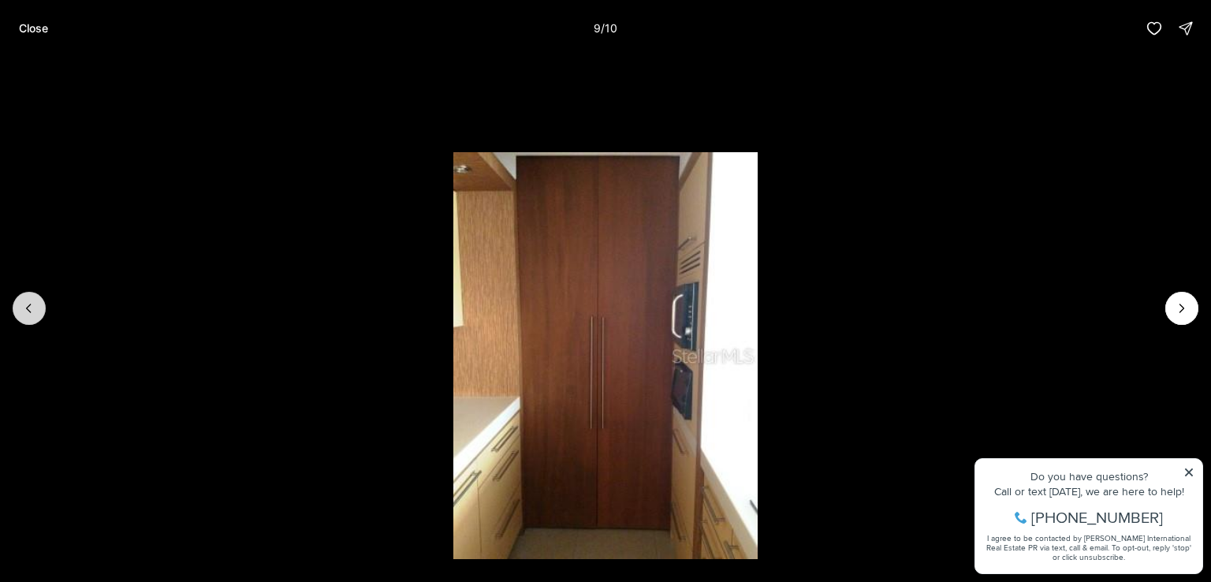
click at [33, 310] on icon "Previous slide" at bounding box center [29, 308] width 16 height 16
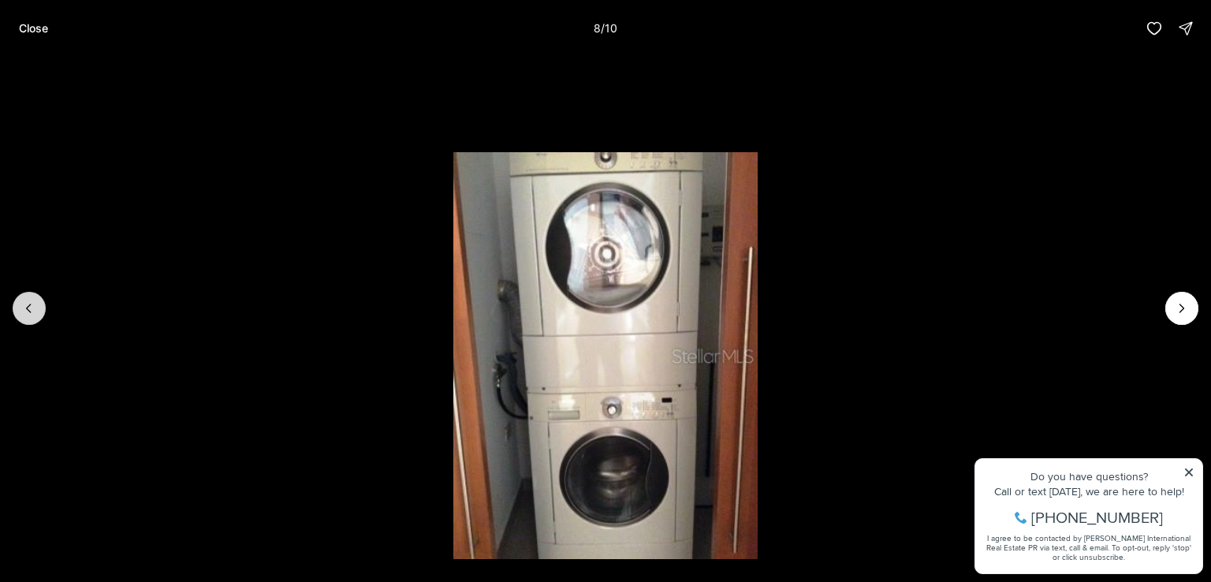
click at [33, 310] on icon "Previous slide" at bounding box center [29, 308] width 16 height 16
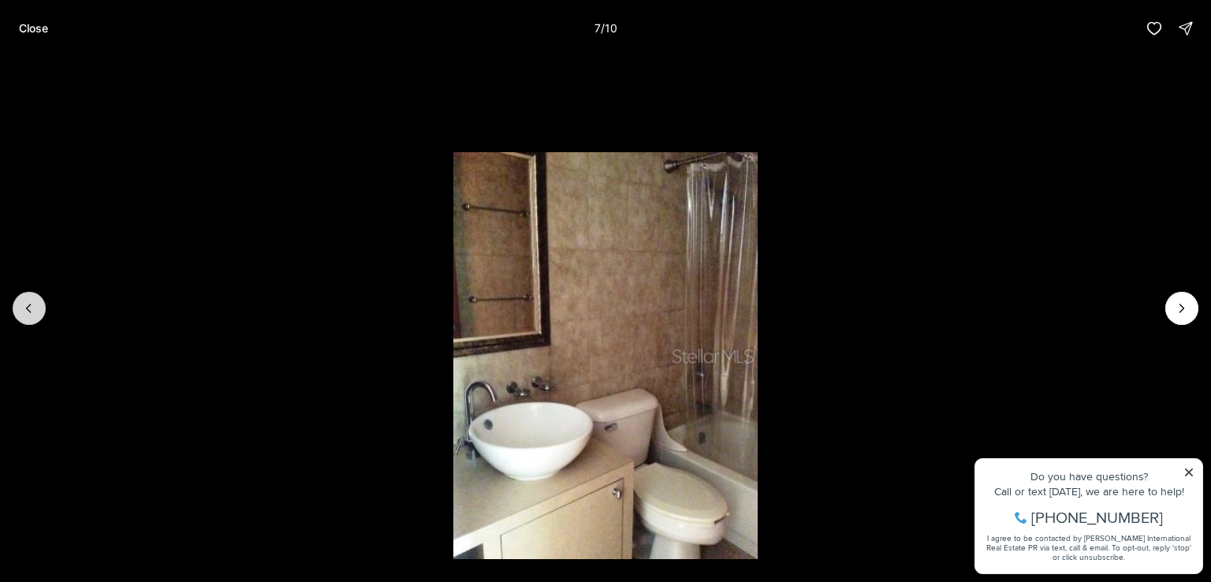
click at [33, 310] on icon "Previous slide" at bounding box center [29, 308] width 16 height 16
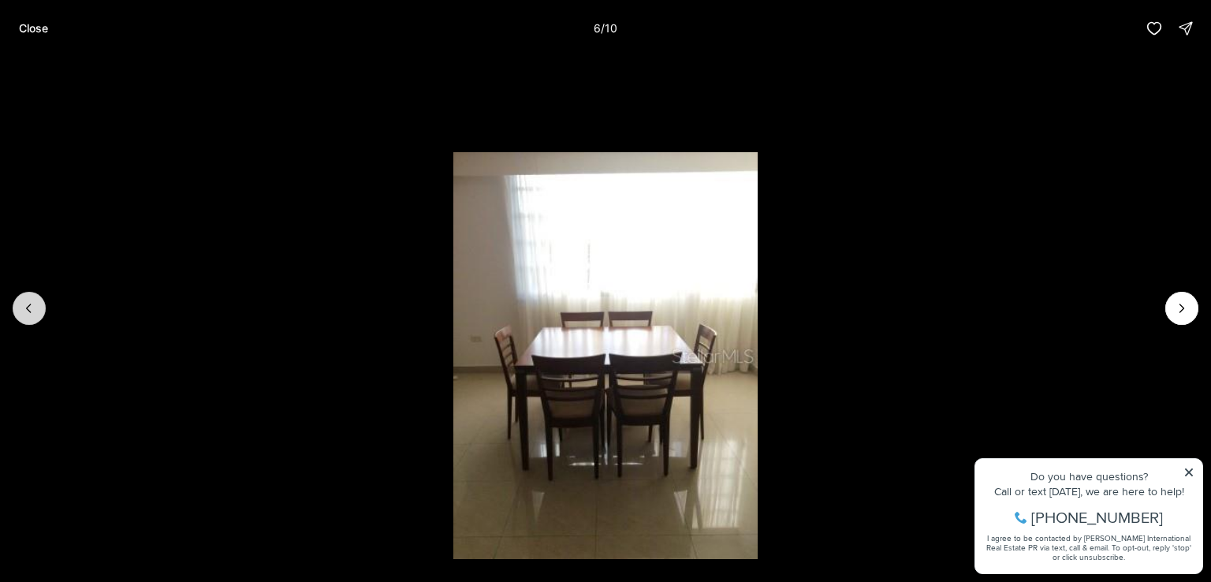
click at [33, 310] on icon "Previous slide" at bounding box center [29, 308] width 16 height 16
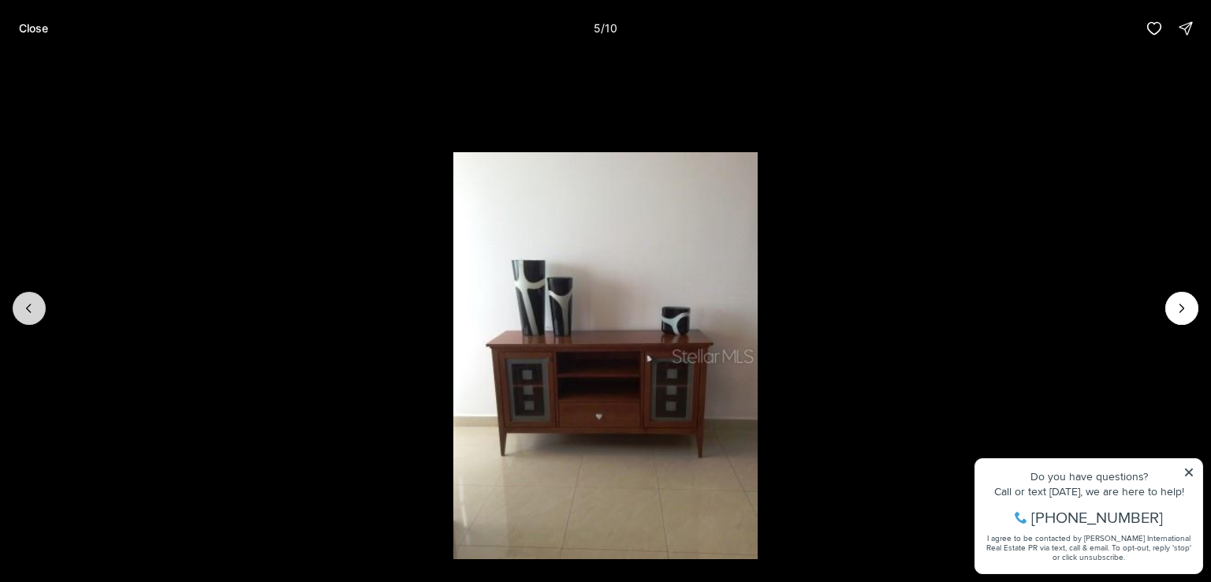
click at [33, 310] on icon "Previous slide" at bounding box center [29, 308] width 16 height 16
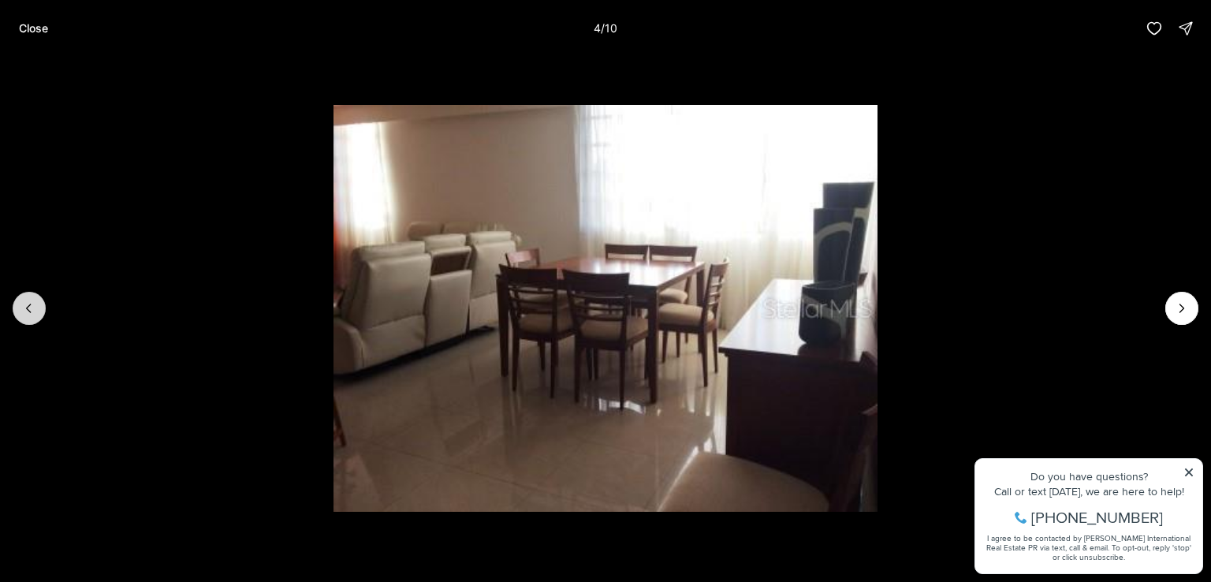
click at [33, 310] on icon "Previous slide" at bounding box center [29, 308] width 16 height 16
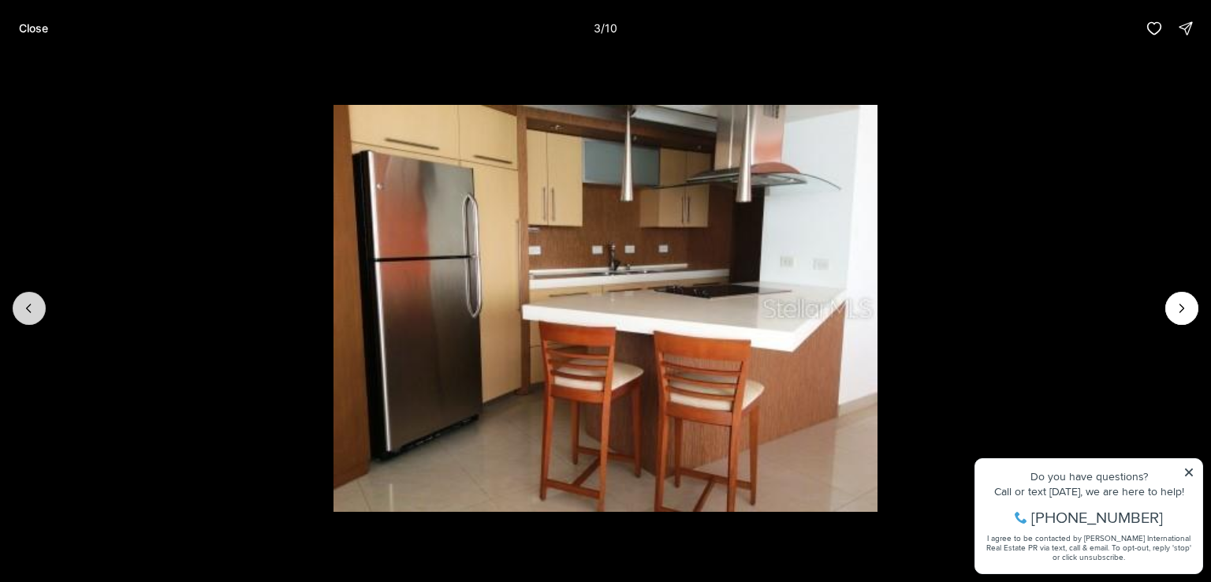
click at [33, 310] on icon "Previous slide" at bounding box center [29, 308] width 16 height 16
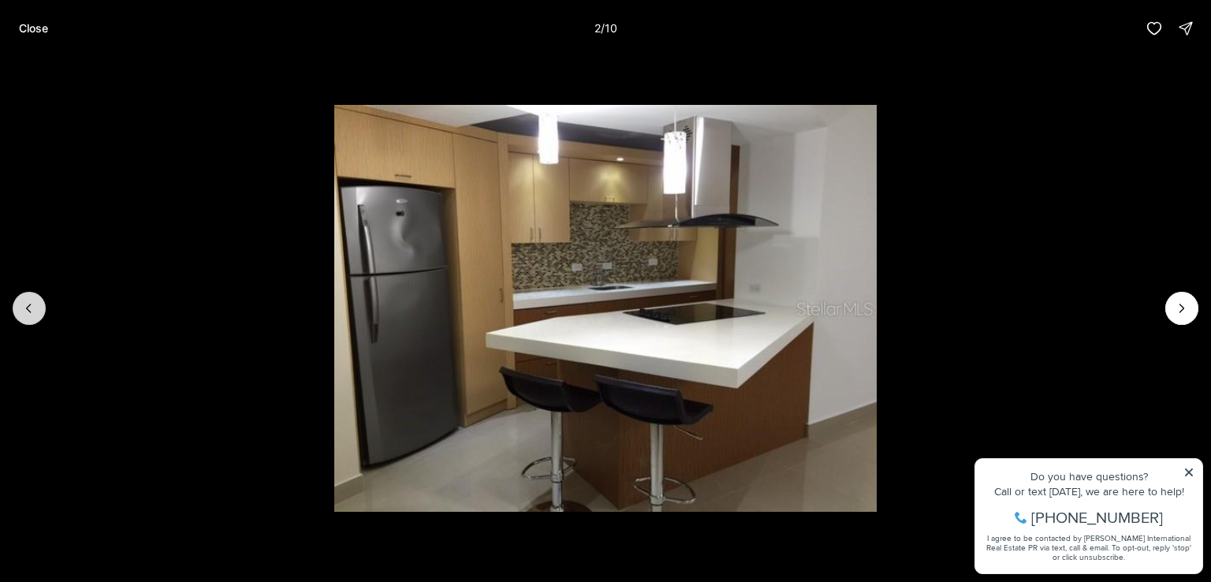
click at [33, 310] on icon "Previous slide" at bounding box center [29, 308] width 16 height 16
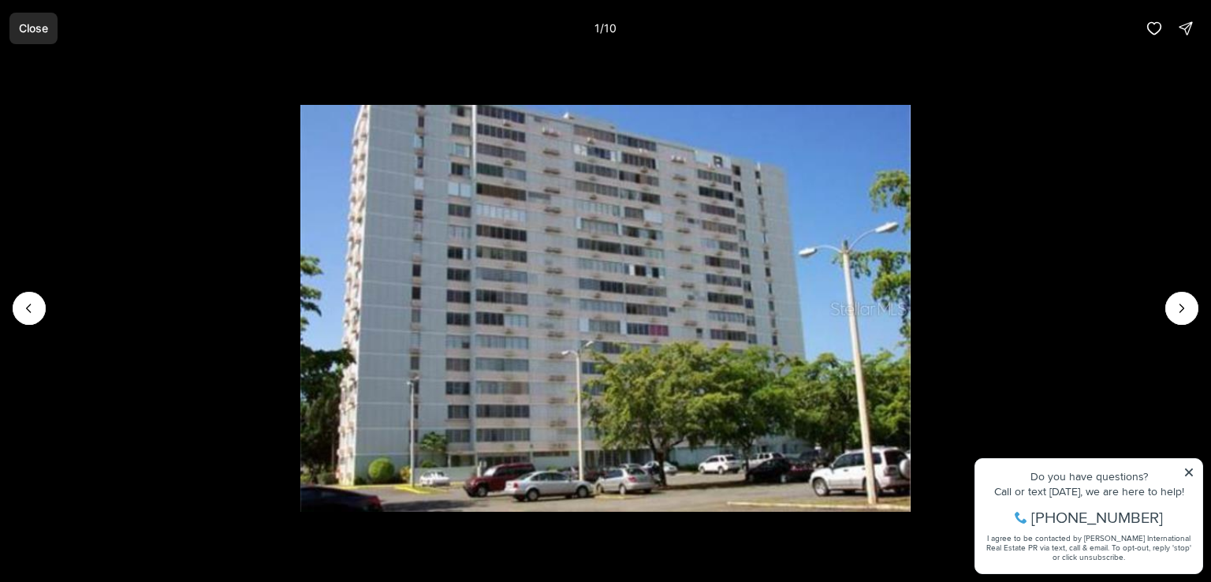
click at [29, 32] on p "Close" at bounding box center [33, 28] width 29 height 13
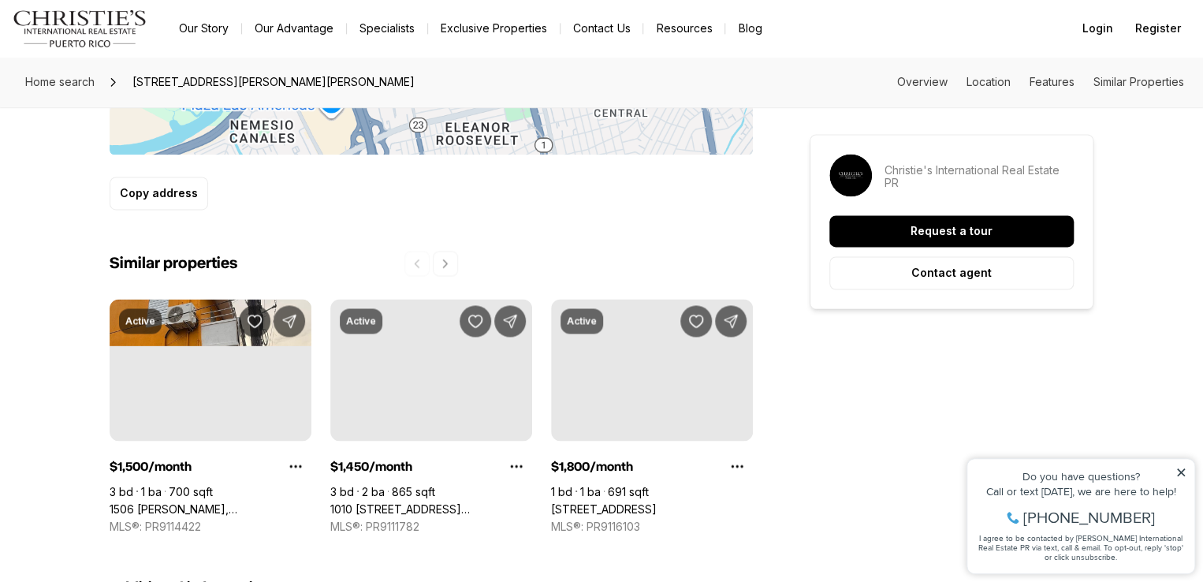
scroll to position [1323, 0]
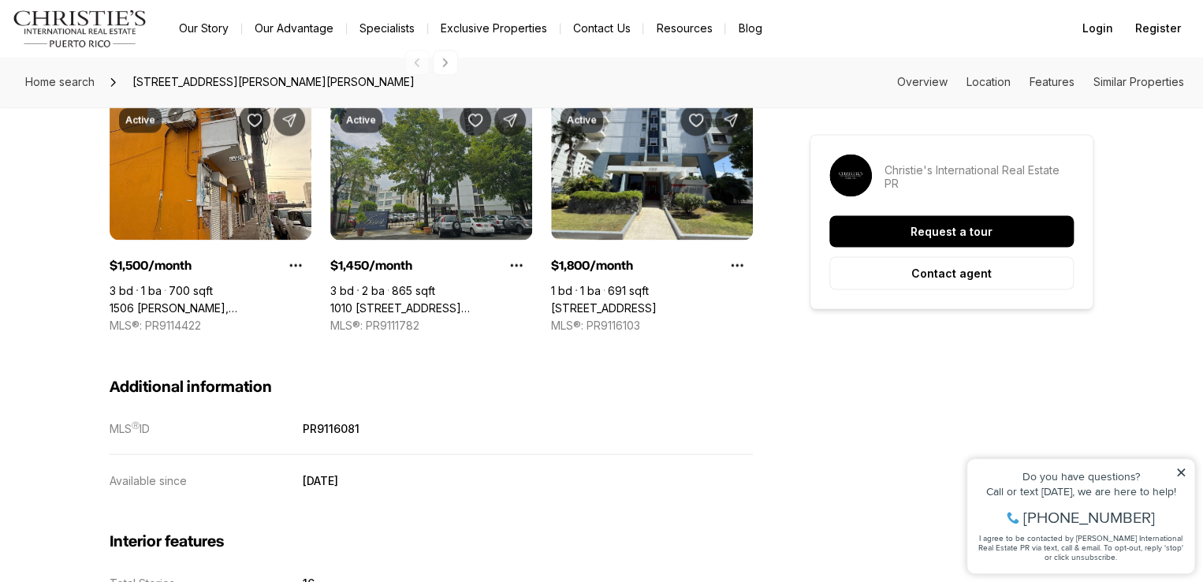
click at [389, 300] on link "1010 [STREET_ADDRESS][PERSON_NAME]" at bounding box center [431, 307] width 202 height 14
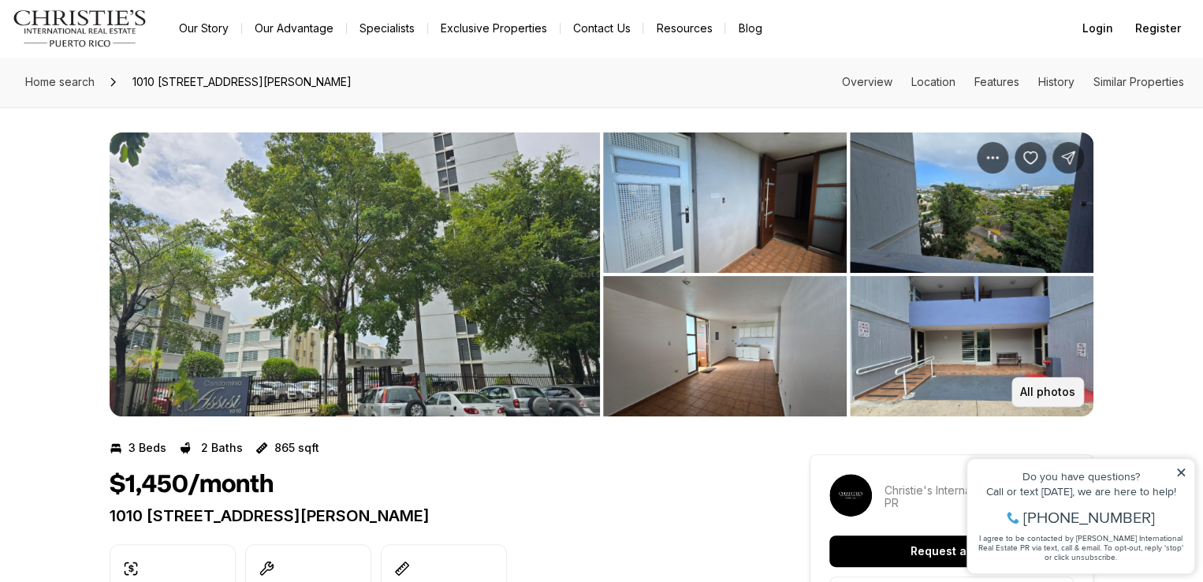
click at [1043, 382] on button "All photos" at bounding box center [1047, 392] width 73 height 30
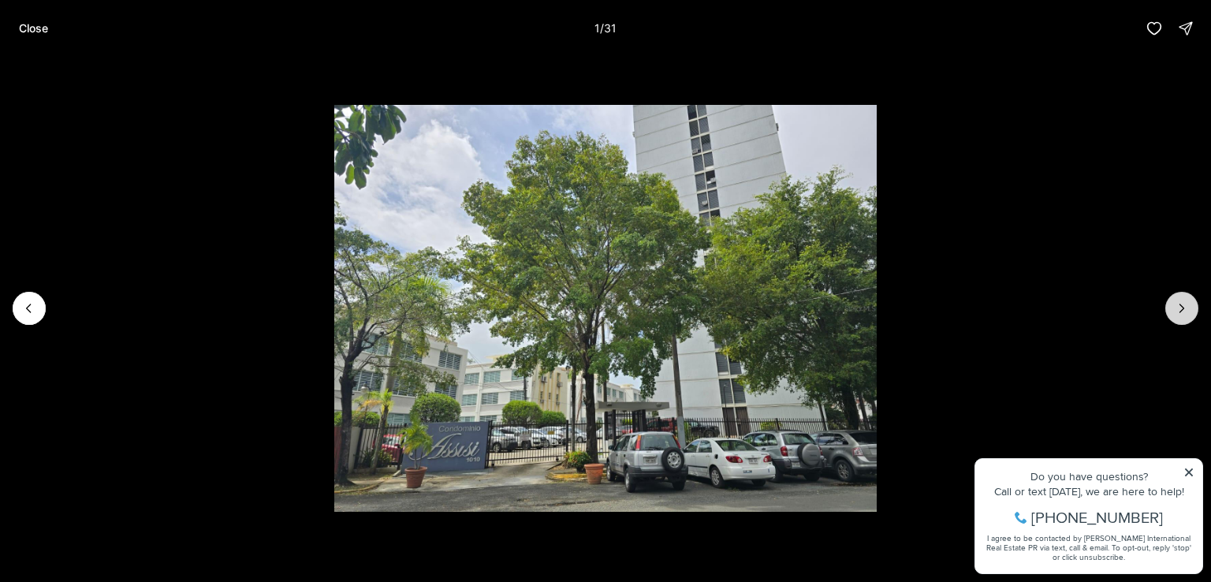
click at [1181, 313] on icon "Next slide" at bounding box center [1181, 308] width 16 height 16
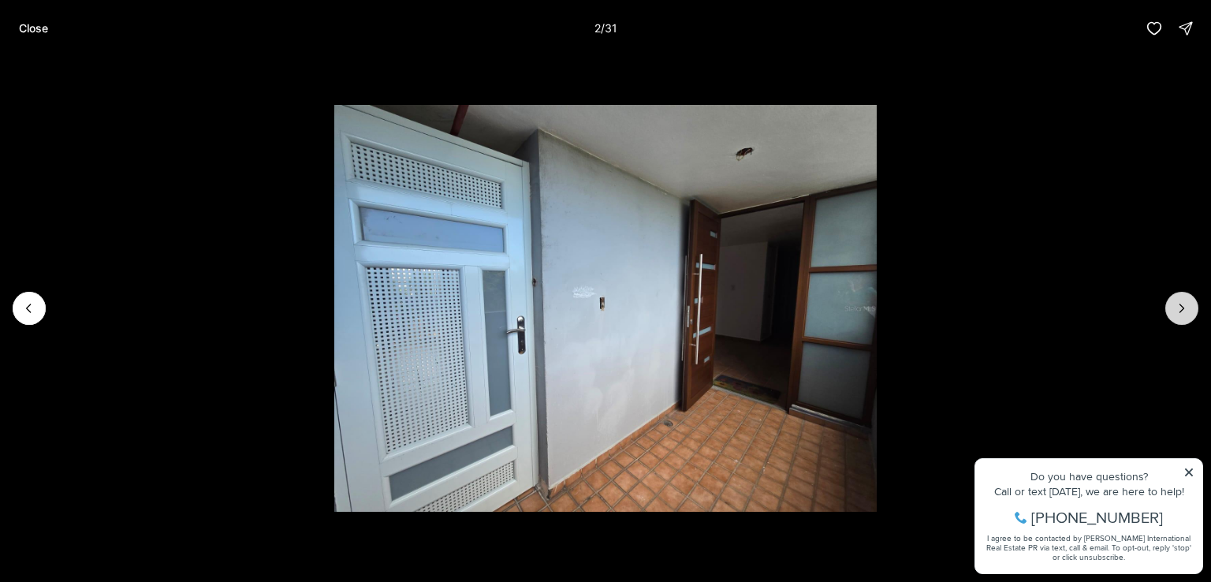
click at [1181, 313] on icon "Next slide" at bounding box center [1181, 308] width 16 height 16
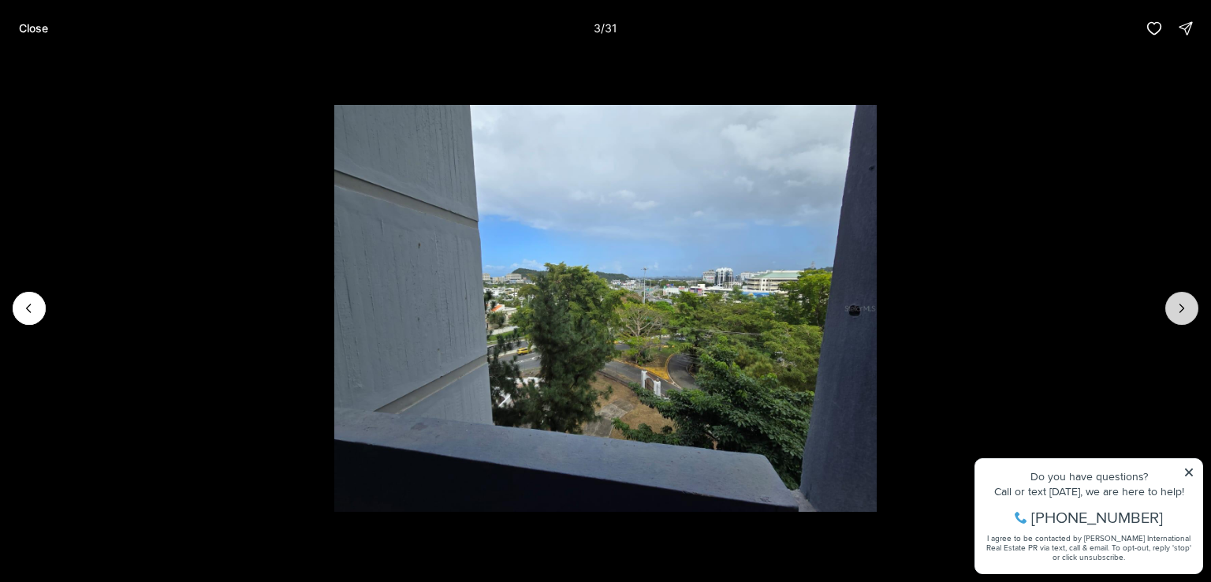
click at [1181, 313] on icon "Next slide" at bounding box center [1181, 308] width 16 height 16
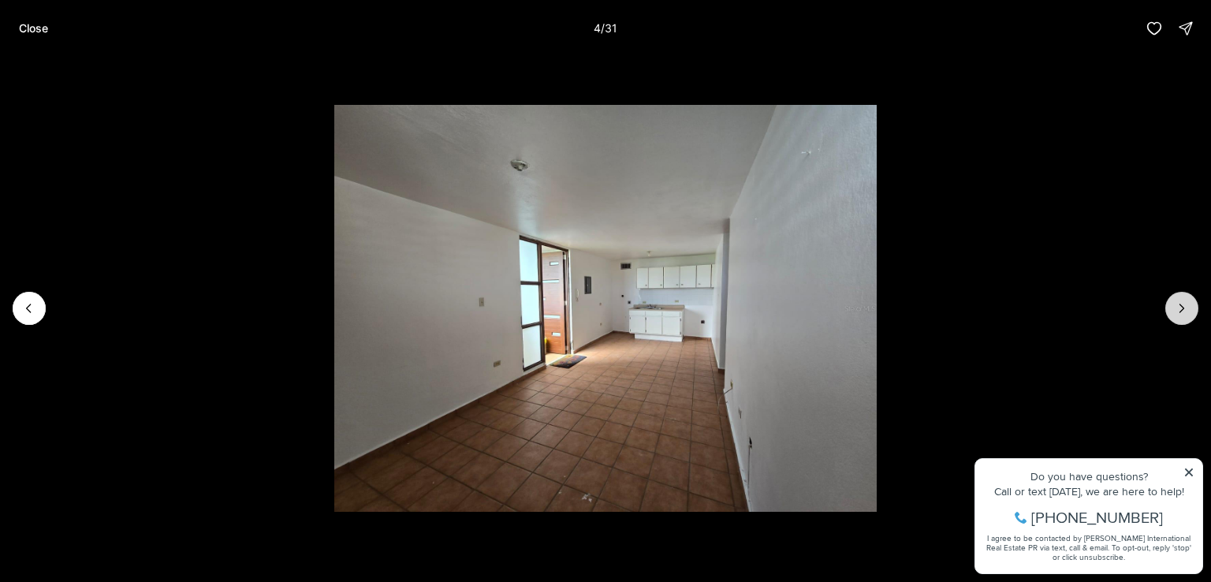
click at [1181, 313] on icon "Next slide" at bounding box center [1181, 308] width 16 height 16
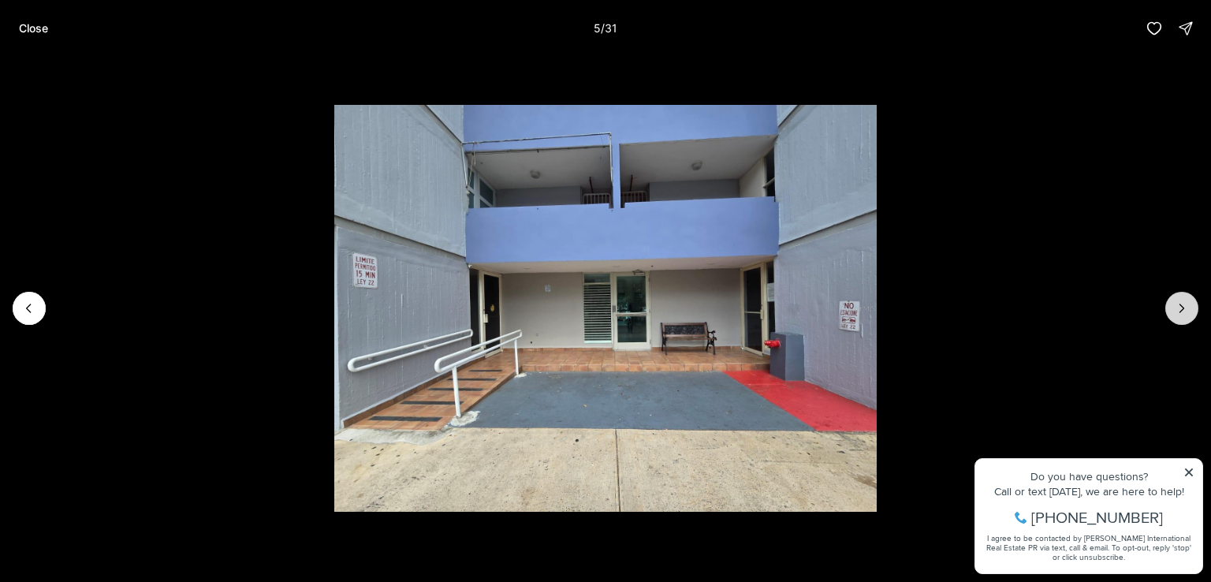
click at [1181, 313] on icon "Next slide" at bounding box center [1181, 308] width 16 height 16
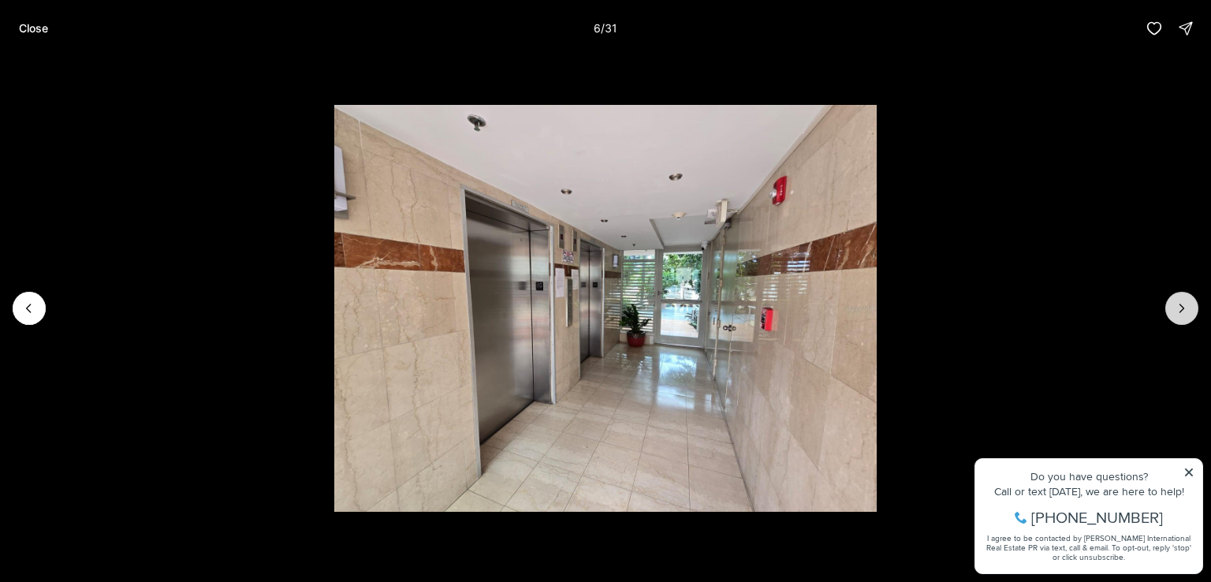
click at [1166, 303] on button "Next slide" at bounding box center [1181, 308] width 33 height 33
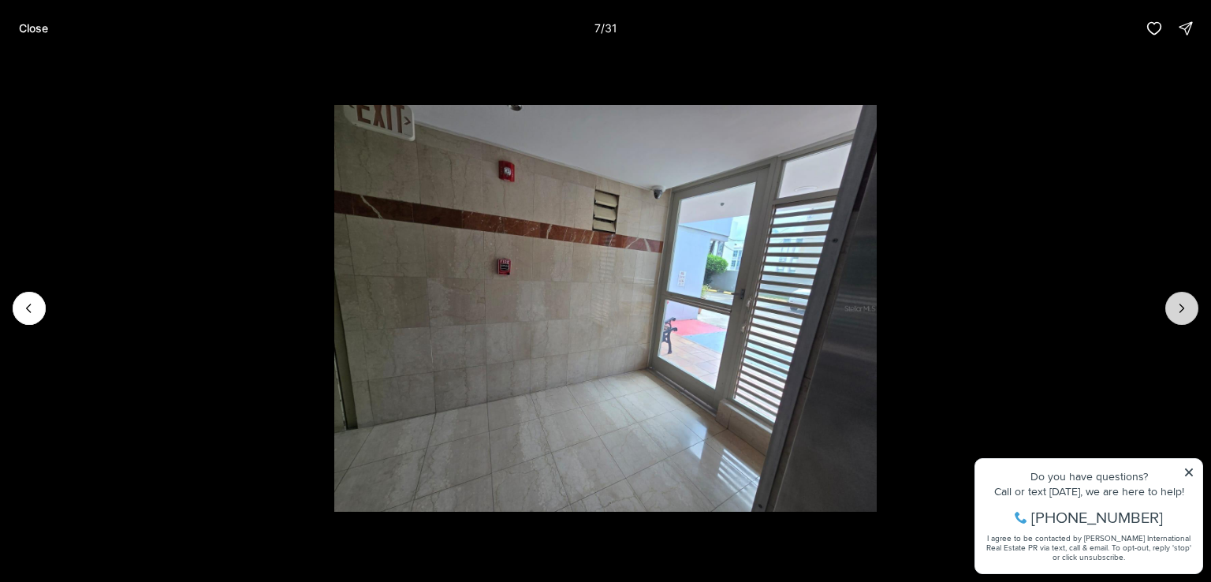
click at [1166, 303] on button "Next slide" at bounding box center [1181, 308] width 33 height 33
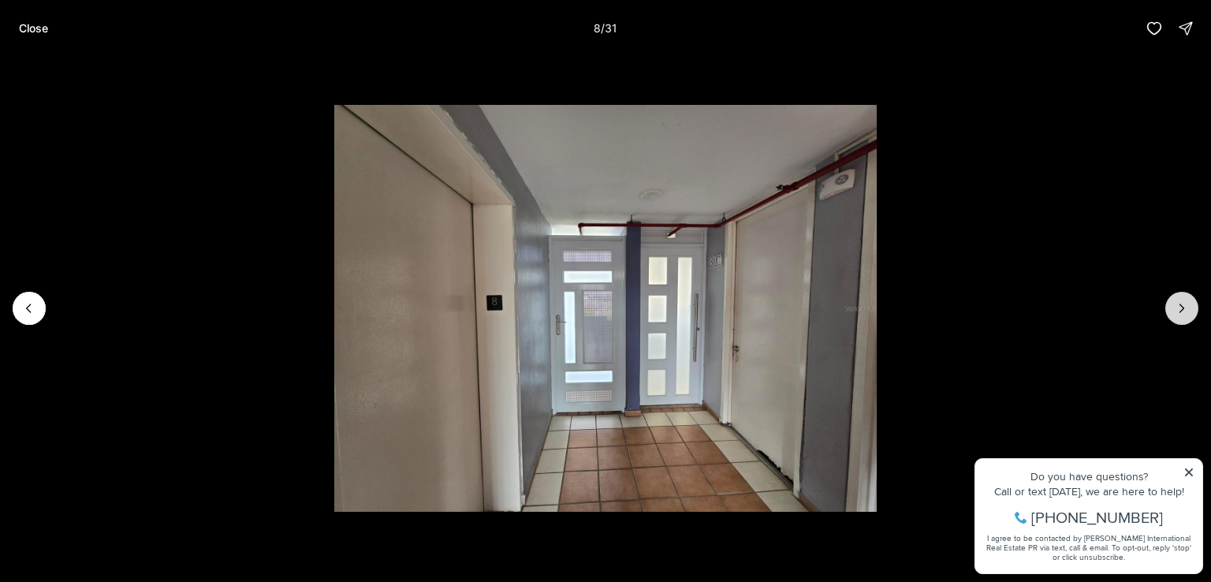
click at [1166, 303] on button "Next slide" at bounding box center [1181, 308] width 33 height 33
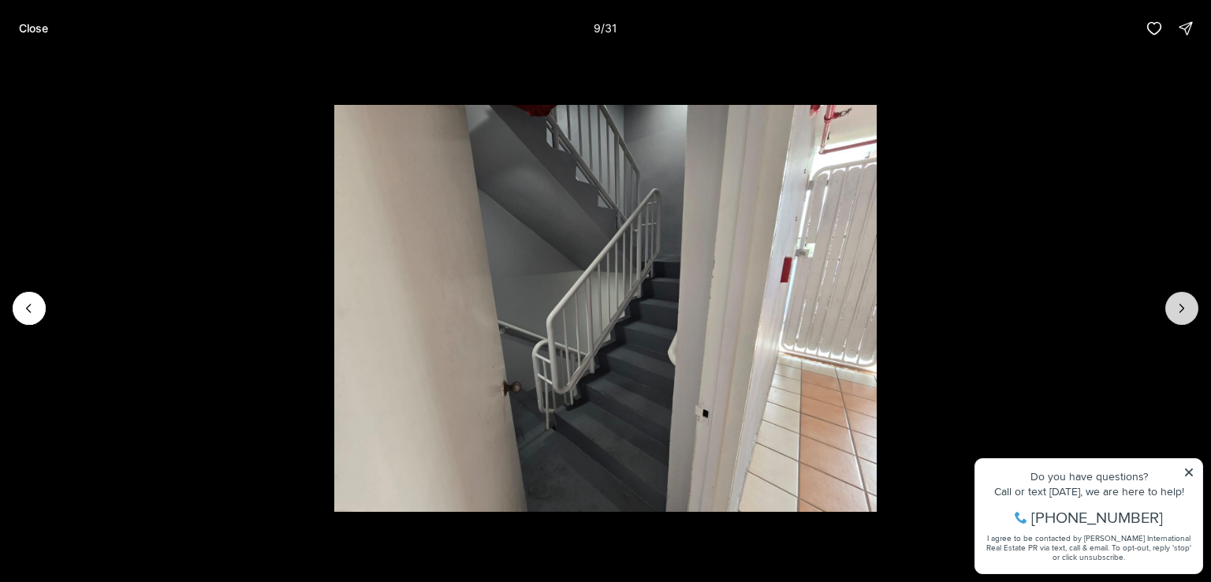
click at [1166, 303] on button "Next slide" at bounding box center [1181, 308] width 33 height 33
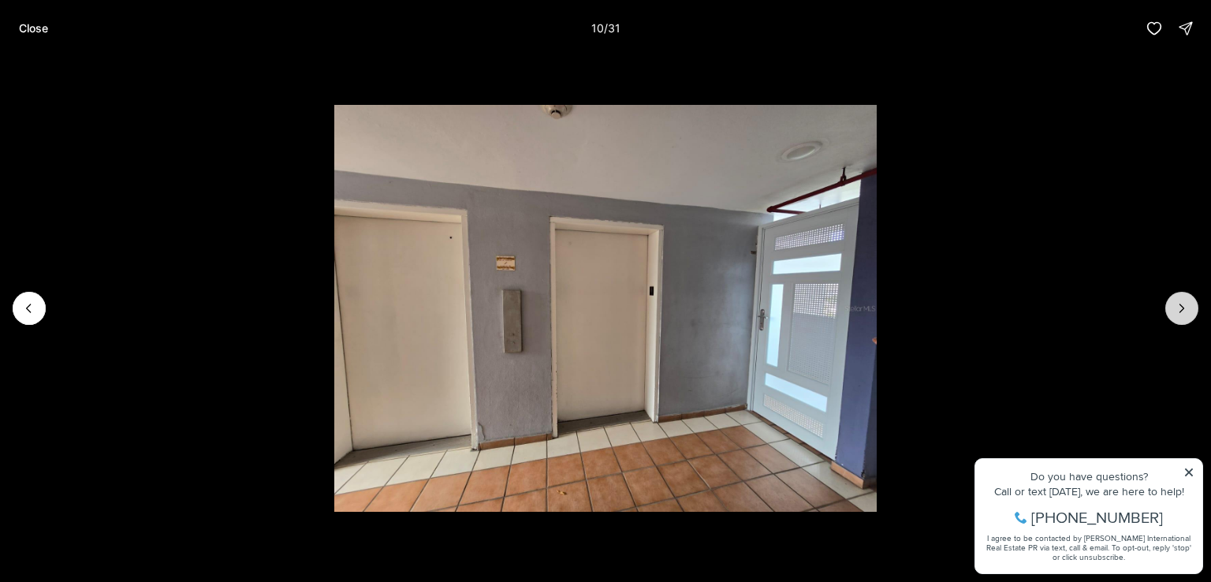
click at [1166, 303] on button "Next slide" at bounding box center [1181, 308] width 33 height 33
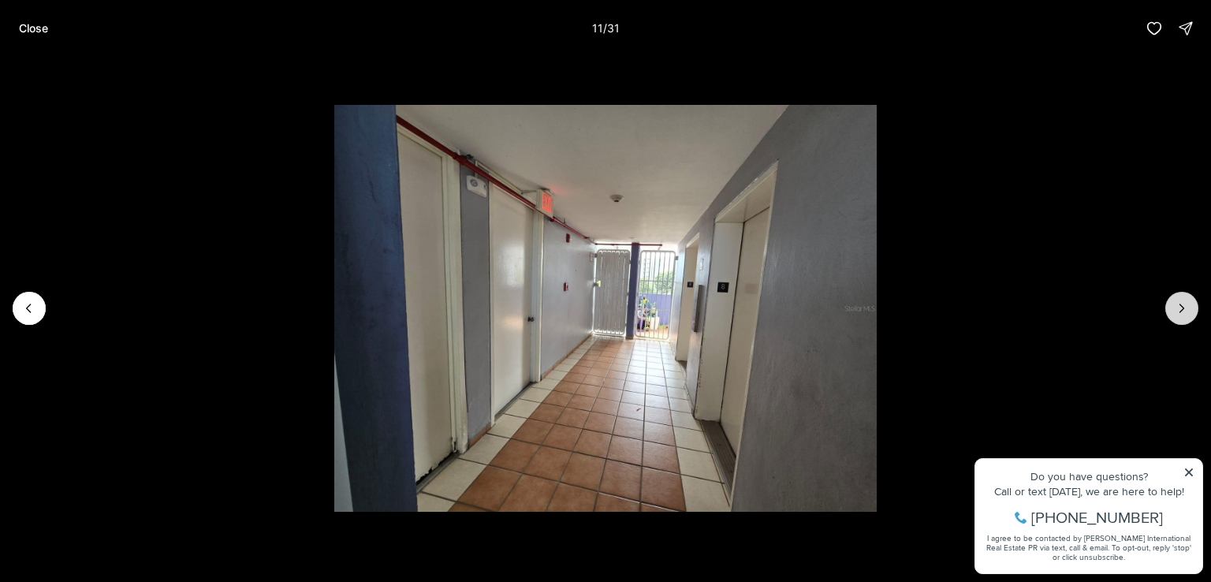
click at [1166, 303] on button "Next slide" at bounding box center [1181, 308] width 33 height 33
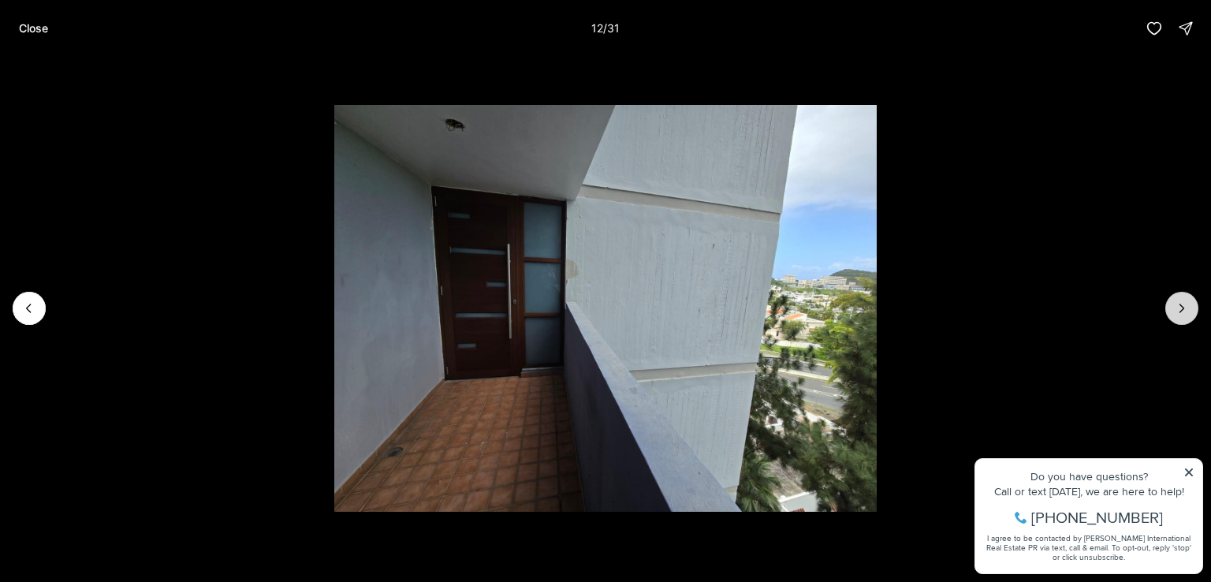
click at [1166, 303] on button "Next slide" at bounding box center [1181, 308] width 33 height 33
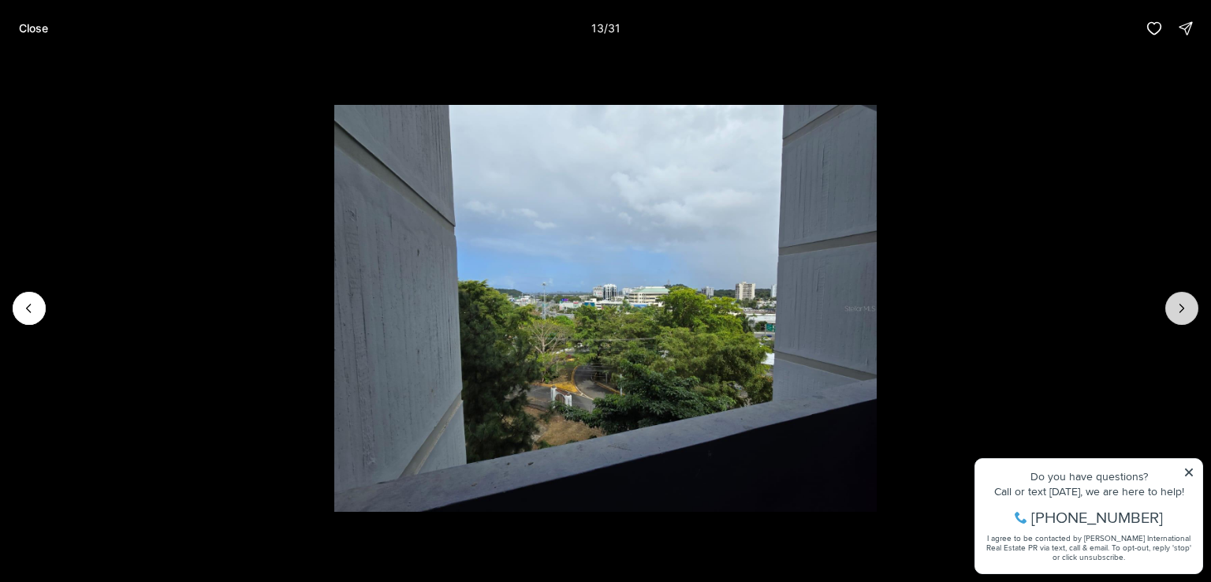
click at [1166, 303] on button "Next slide" at bounding box center [1181, 308] width 33 height 33
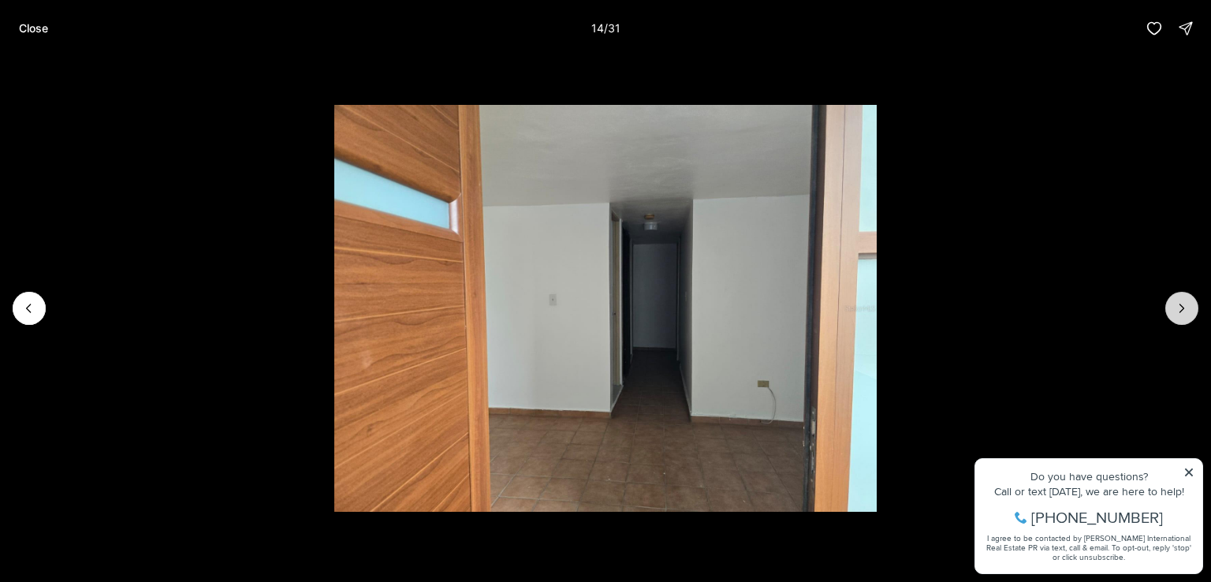
click at [1166, 303] on button "Next slide" at bounding box center [1181, 308] width 33 height 33
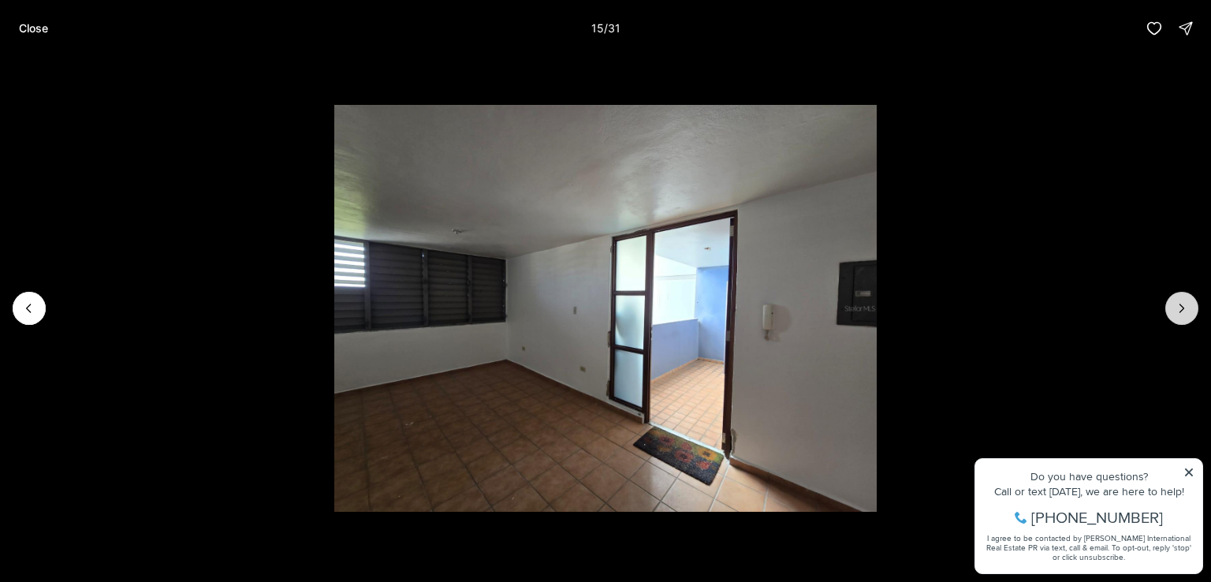
click at [1166, 303] on button "Next slide" at bounding box center [1181, 308] width 33 height 33
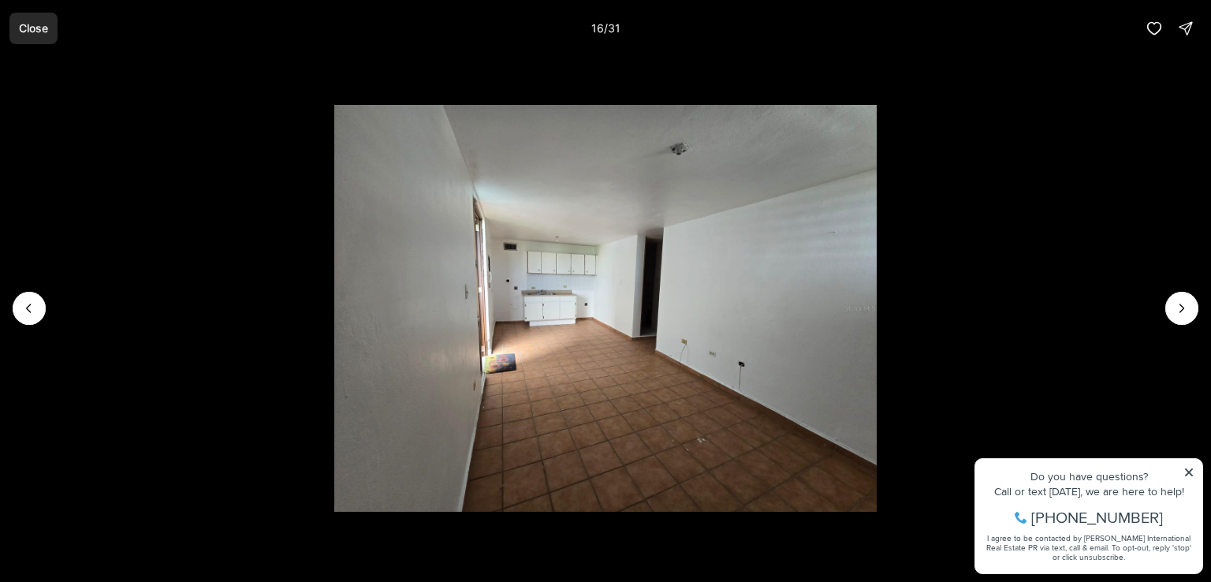
click at [30, 28] on p "Close" at bounding box center [33, 28] width 29 height 13
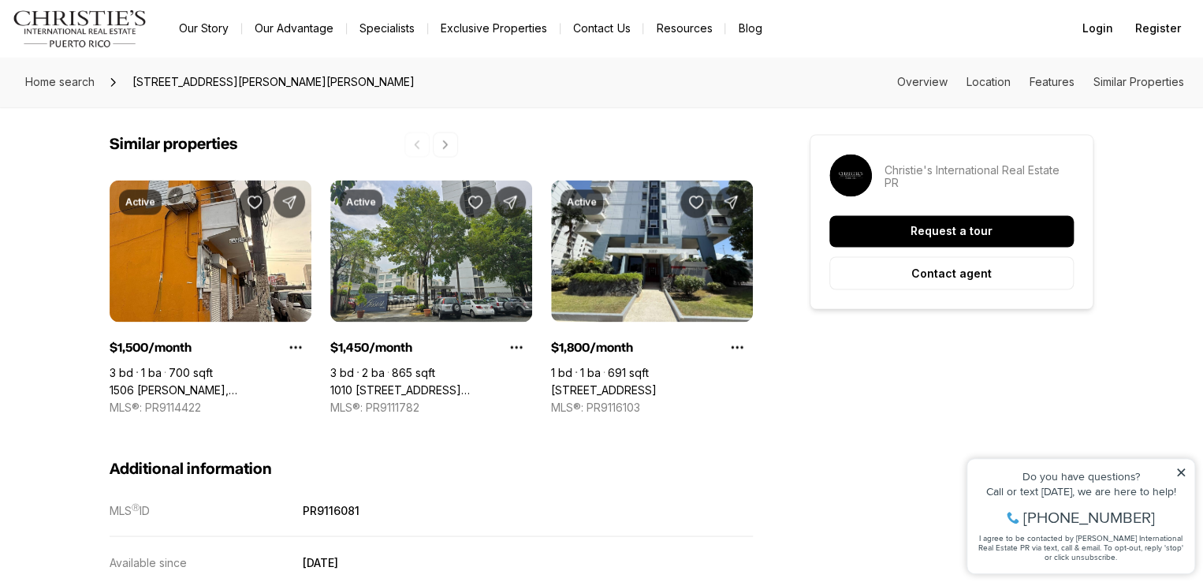
scroll to position [1242, 0]
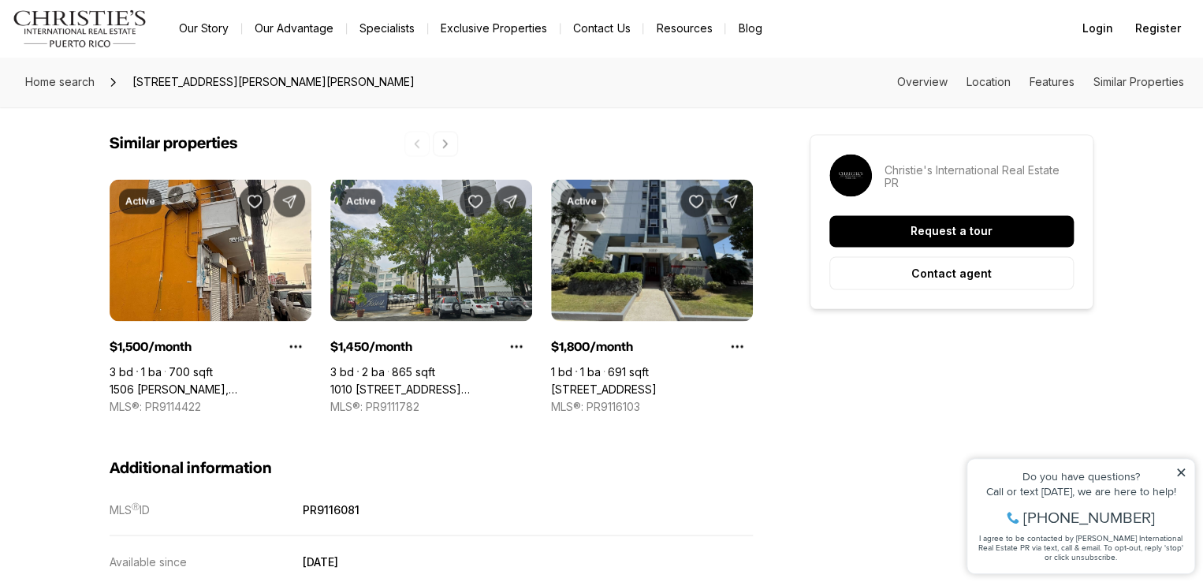
click at [653, 381] on link "[STREET_ADDRESS]" at bounding box center [604, 388] width 106 height 14
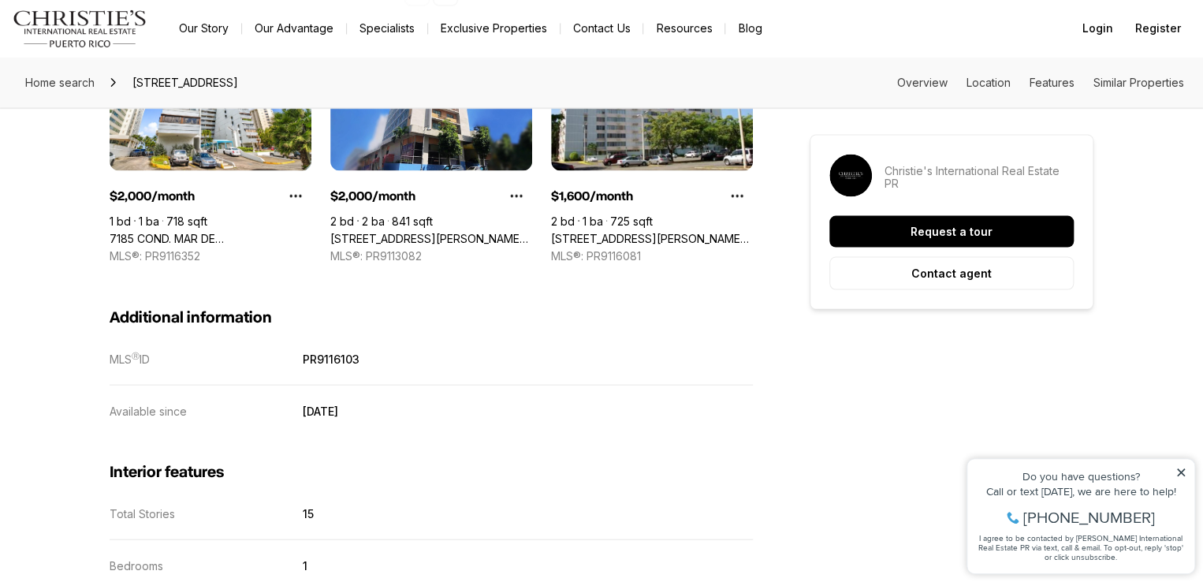
scroll to position [1244, 0]
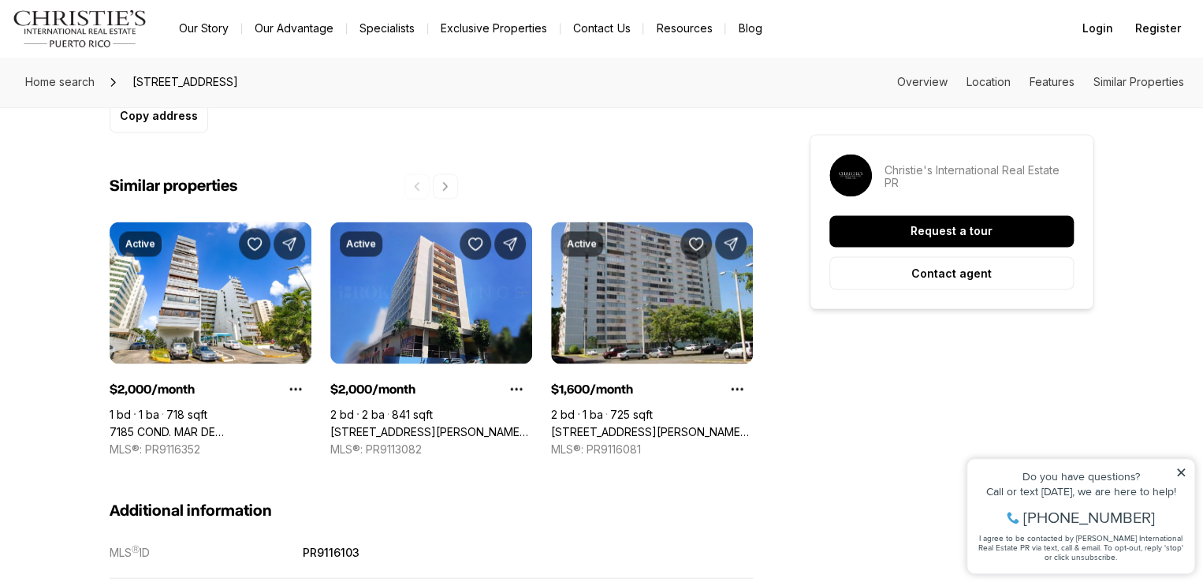
click at [653, 424] on link "[STREET_ADDRESS][PERSON_NAME][PERSON_NAME]" at bounding box center [652, 431] width 202 height 14
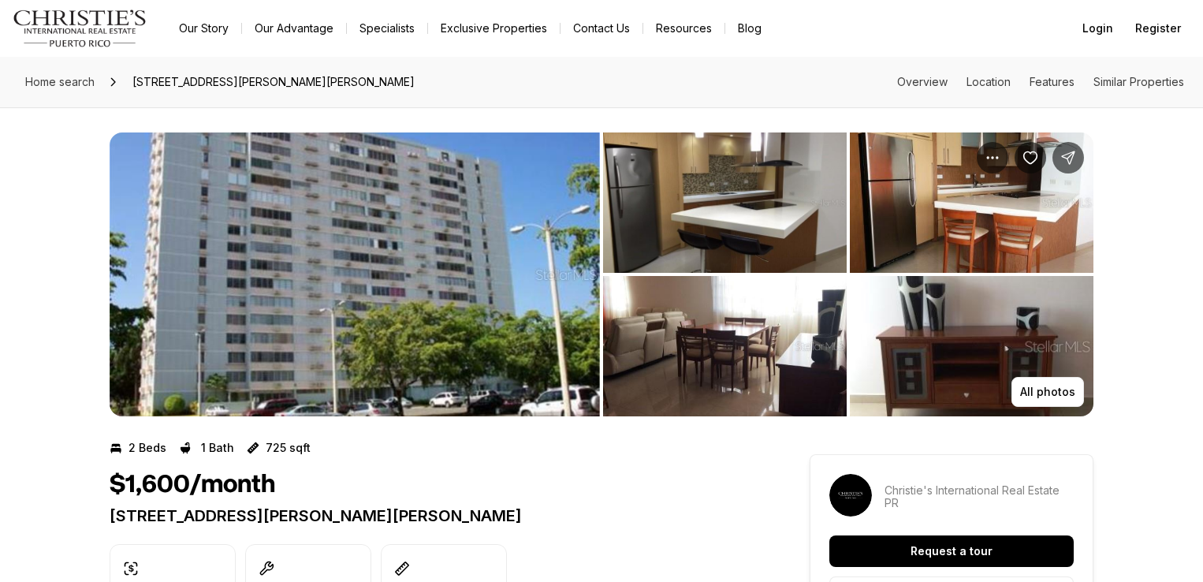
scroll to position [1659, 0]
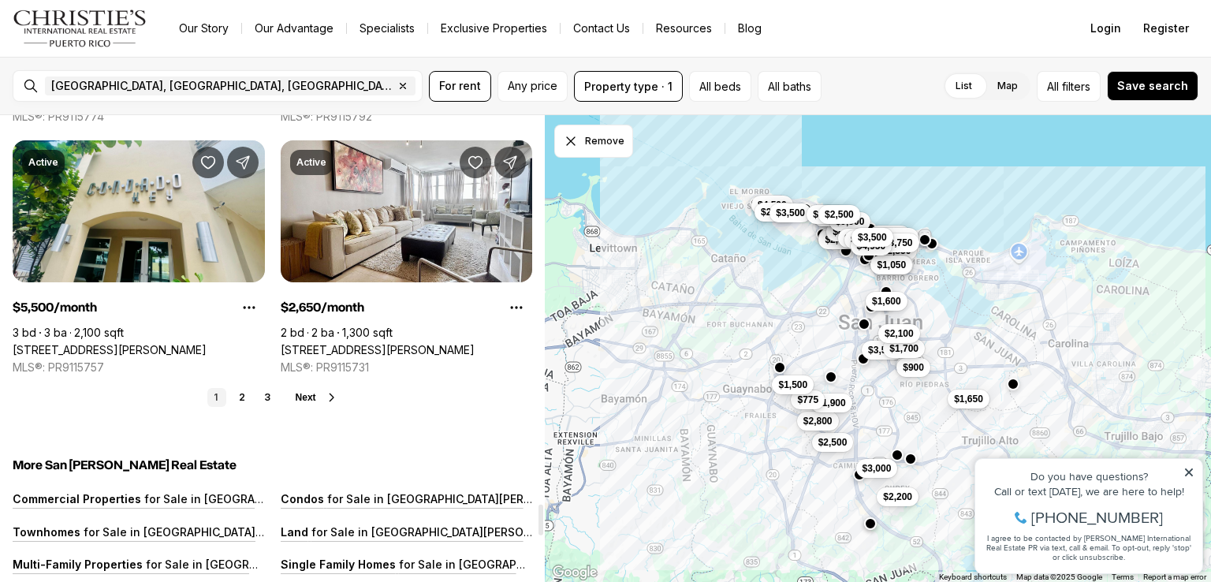
scroll to position [5819, 0]
click at [239, 388] on link "2" at bounding box center [241, 397] width 19 height 19
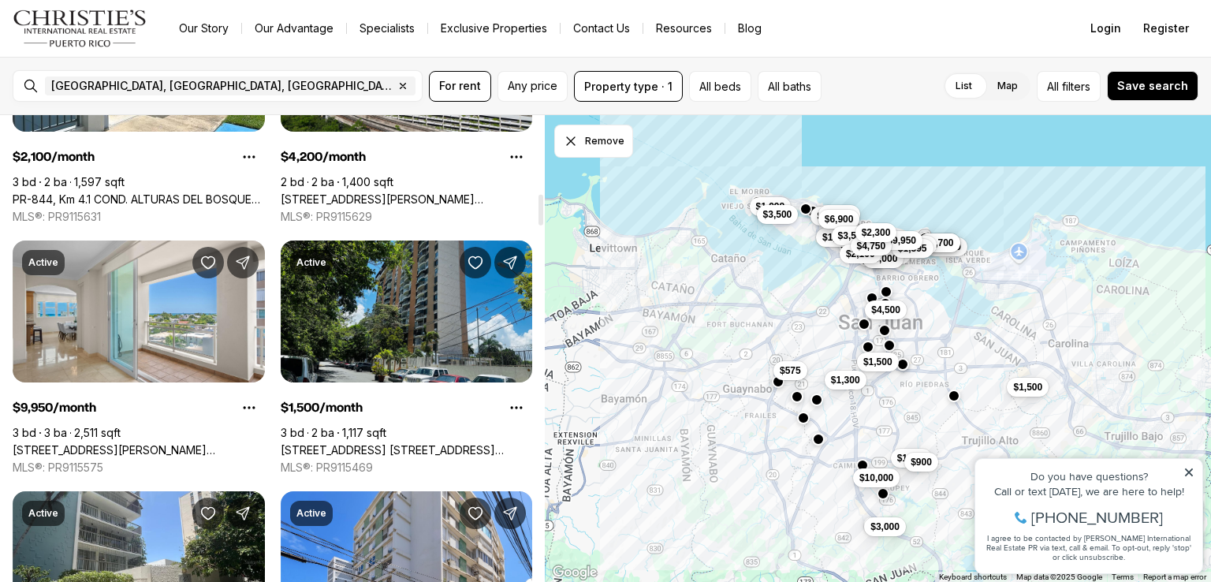
scroll to position [1169, 0]
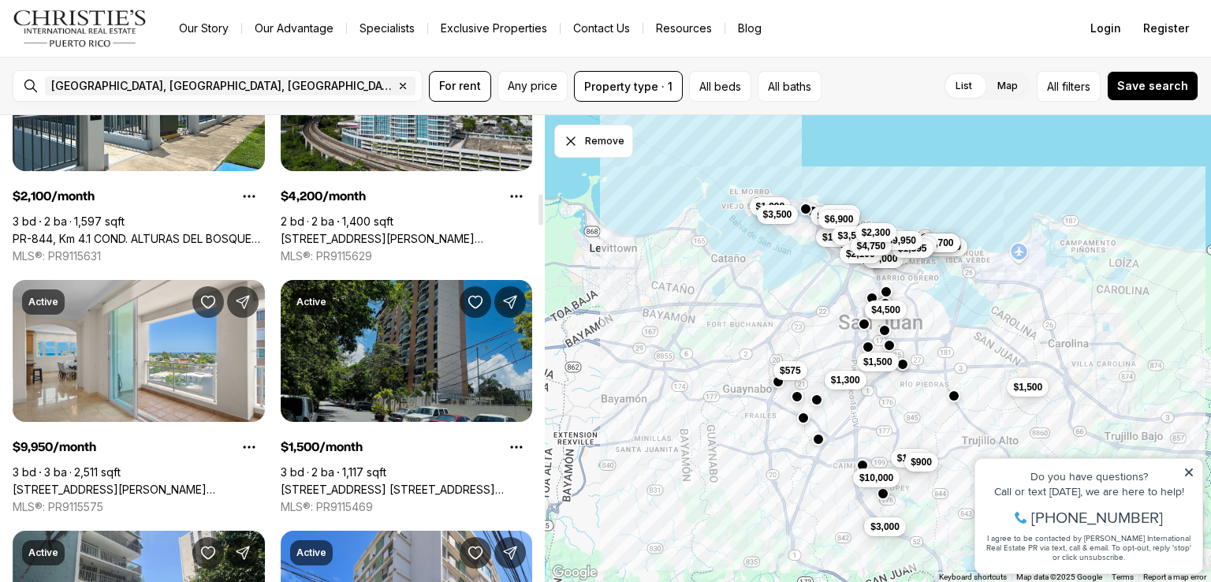
click at [366, 482] on link "500 MODESTO ST COND. BELLO HORIZONTE #3-01, SAN JUAN PR, 00924" at bounding box center [407, 489] width 252 height 14
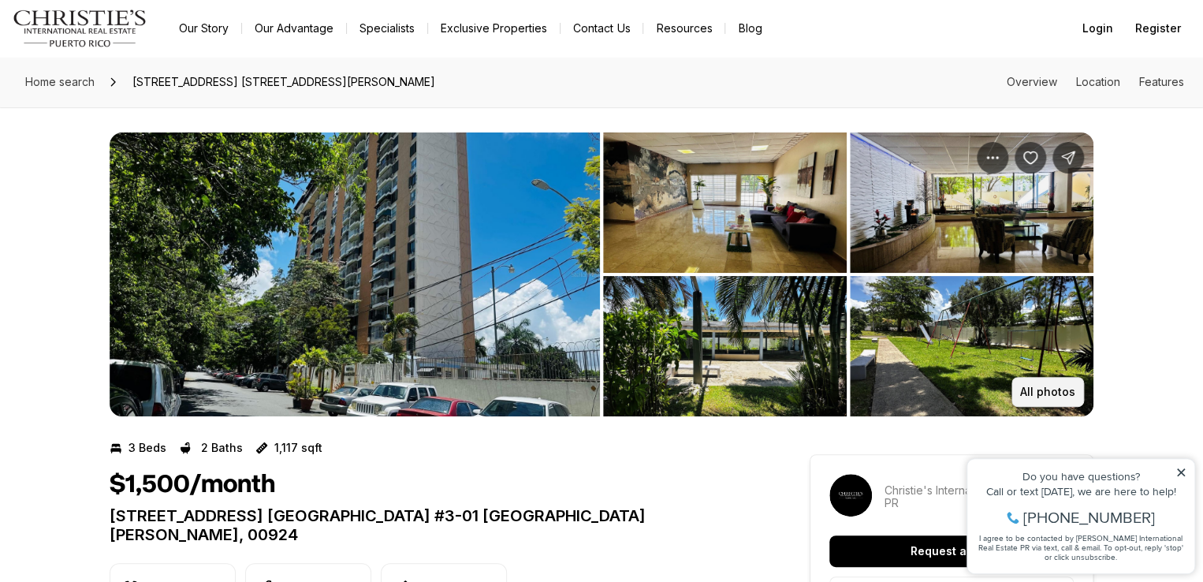
click at [1030, 383] on button "All photos" at bounding box center [1047, 392] width 73 height 30
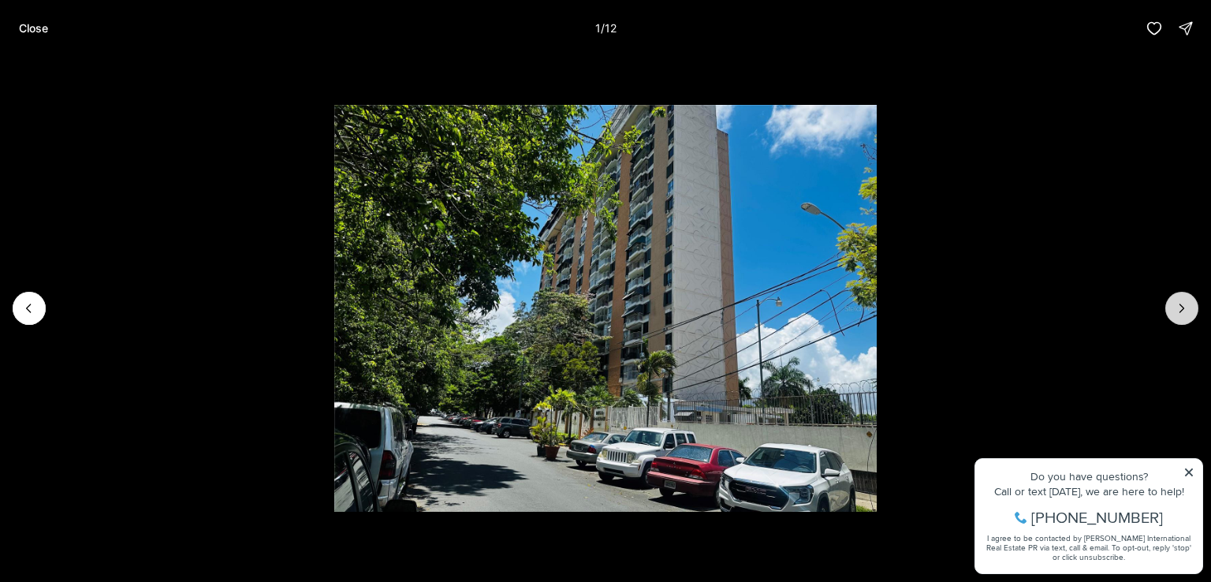
click at [1193, 307] on button "Next slide" at bounding box center [1181, 308] width 33 height 33
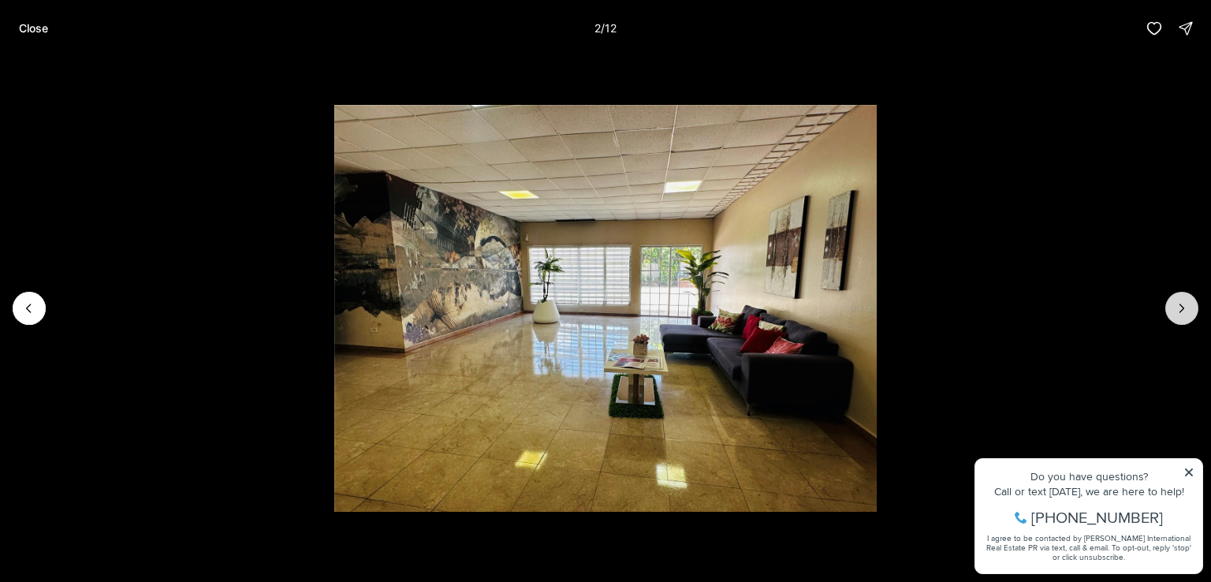
click at [1193, 307] on button "Next slide" at bounding box center [1181, 308] width 33 height 33
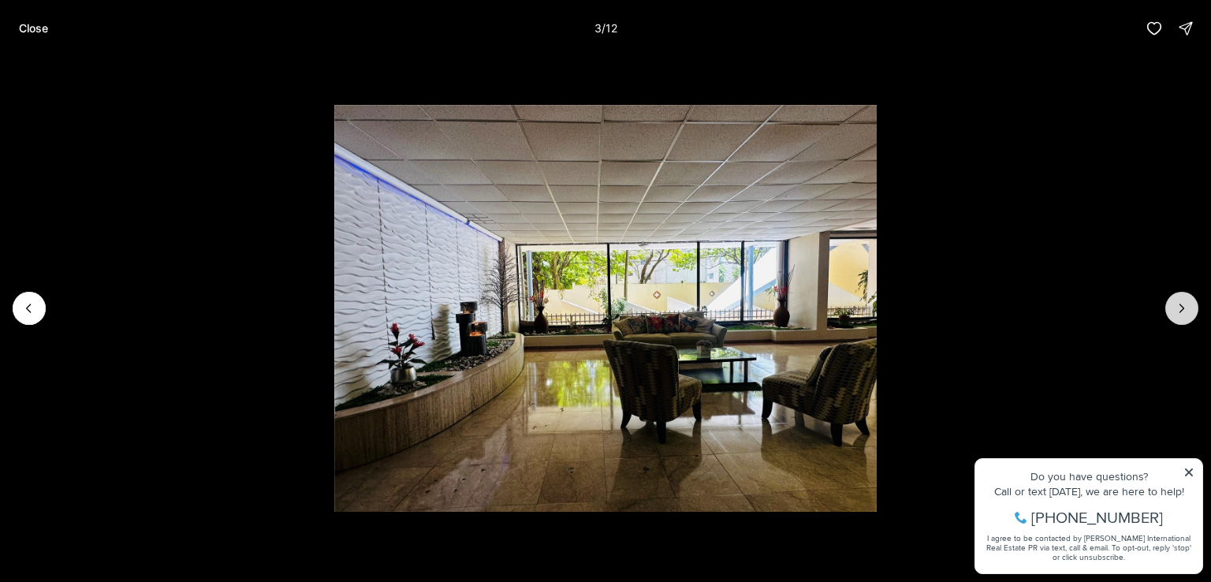
click at [1193, 307] on button "Next slide" at bounding box center [1181, 308] width 33 height 33
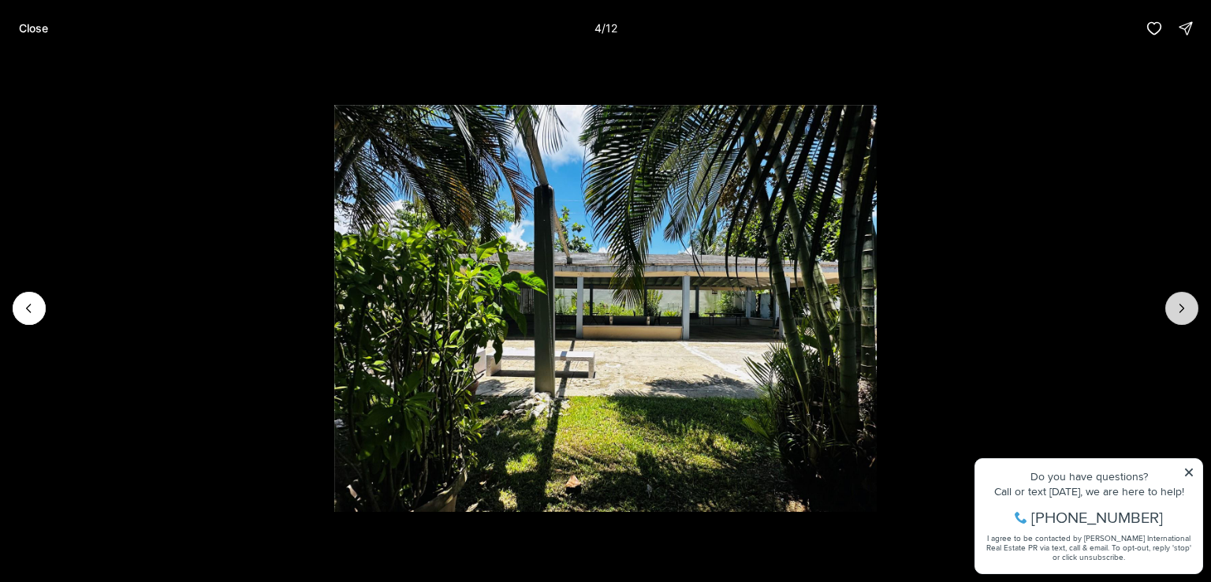
click at [1193, 307] on button "Next slide" at bounding box center [1181, 308] width 33 height 33
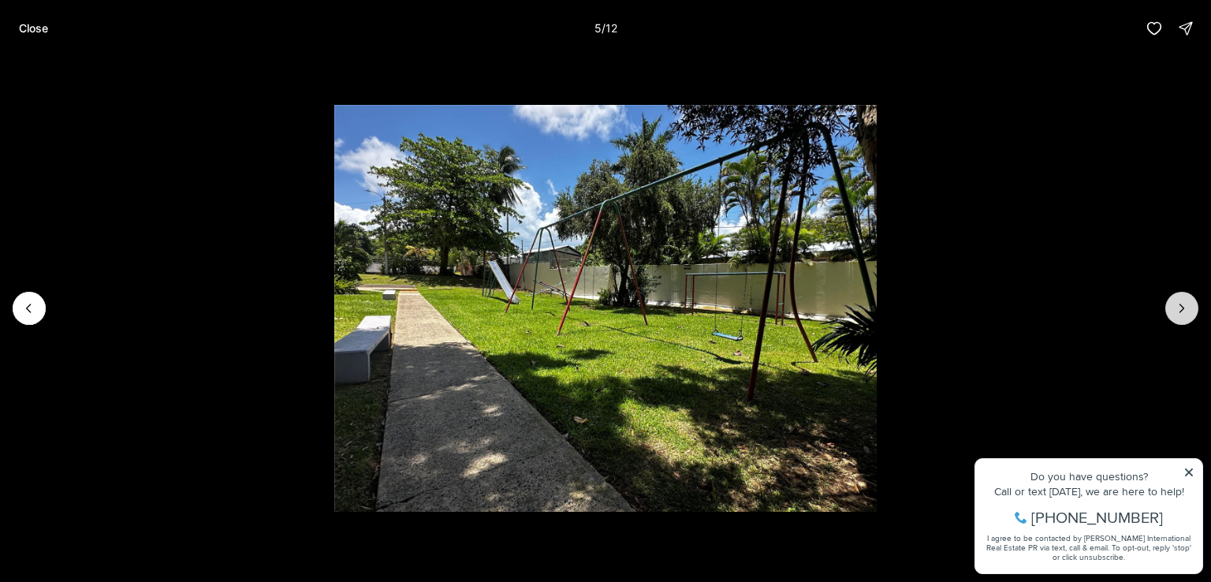
click at [1193, 307] on button "Next slide" at bounding box center [1181, 308] width 33 height 33
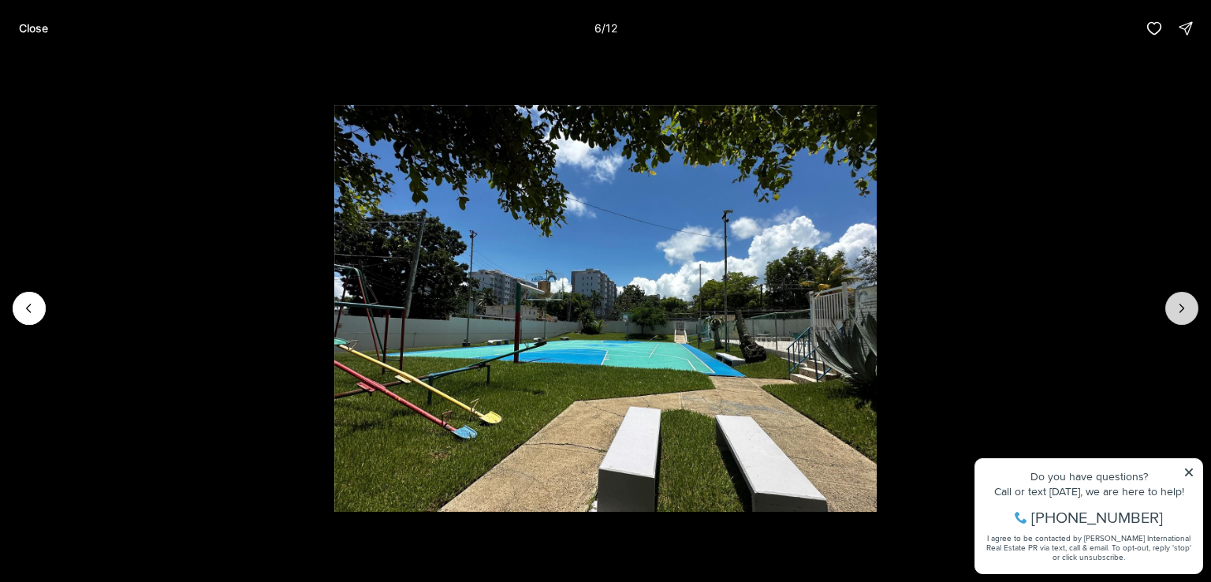
click at [1193, 307] on button "Next slide" at bounding box center [1181, 308] width 33 height 33
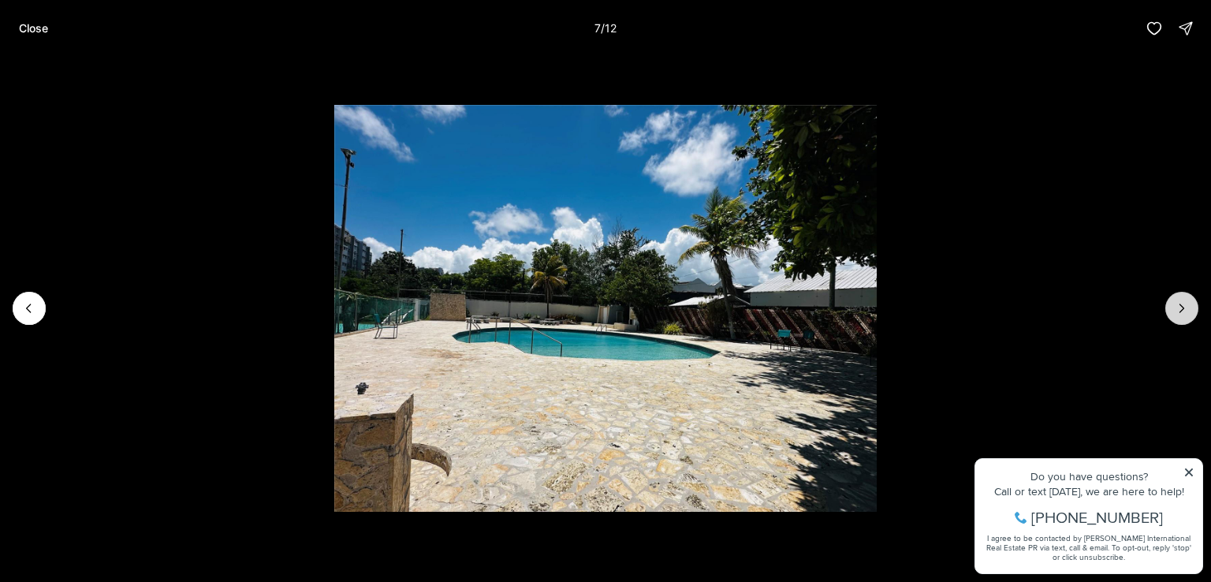
click at [1193, 307] on button "Next slide" at bounding box center [1181, 308] width 33 height 33
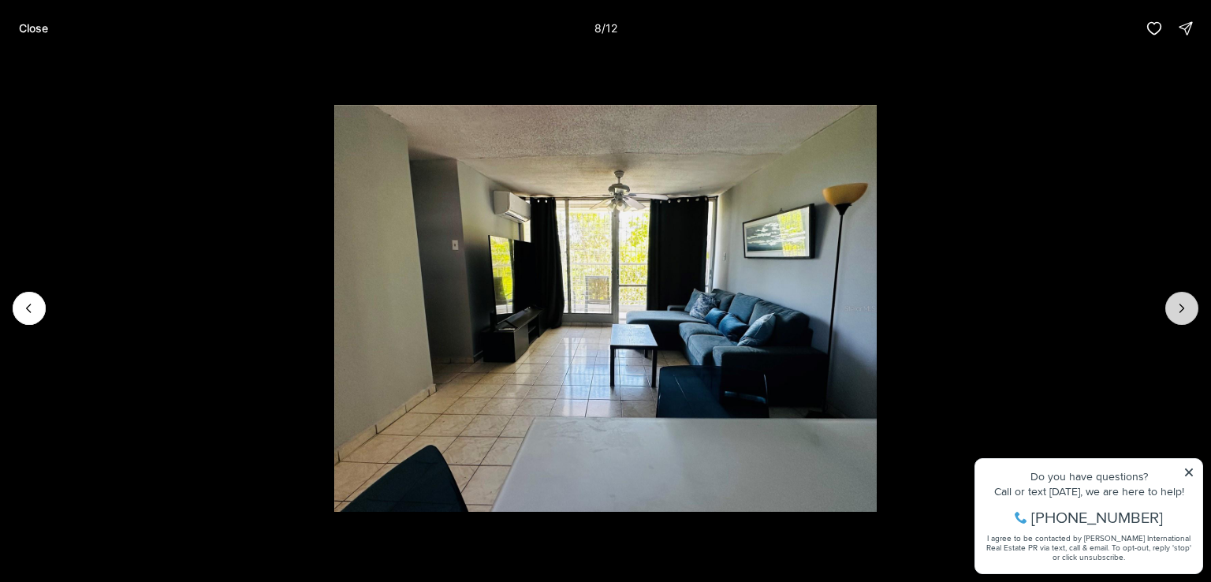
click at [1193, 307] on button "Next slide" at bounding box center [1181, 308] width 33 height 33
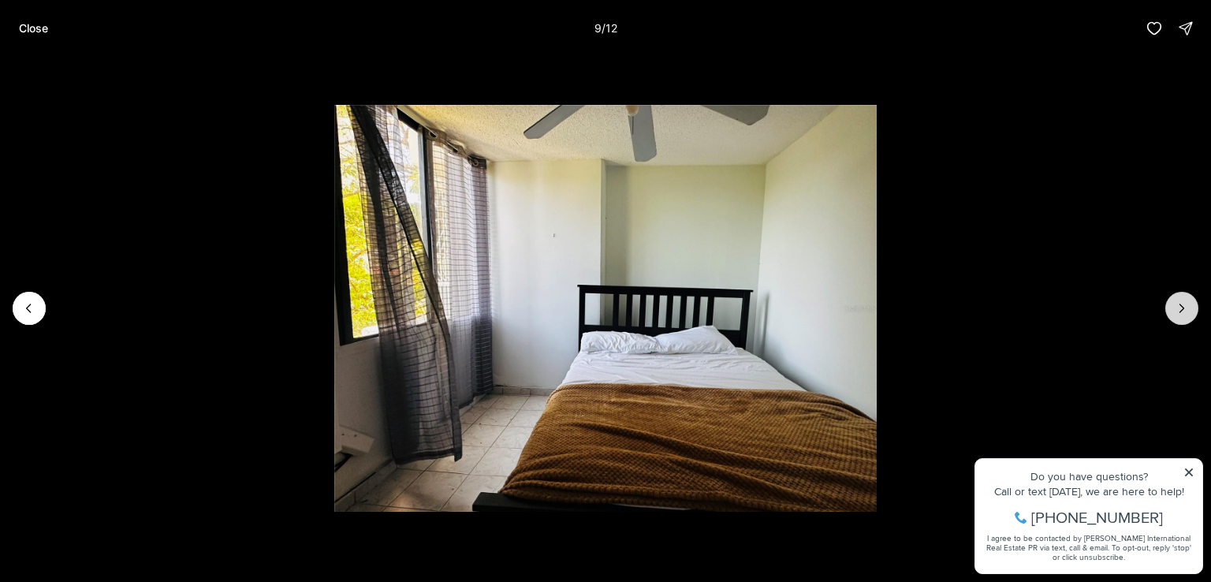
click at [1193, 307] on button "Next slide" at bounding box center [1181, 308] width 33 height 33
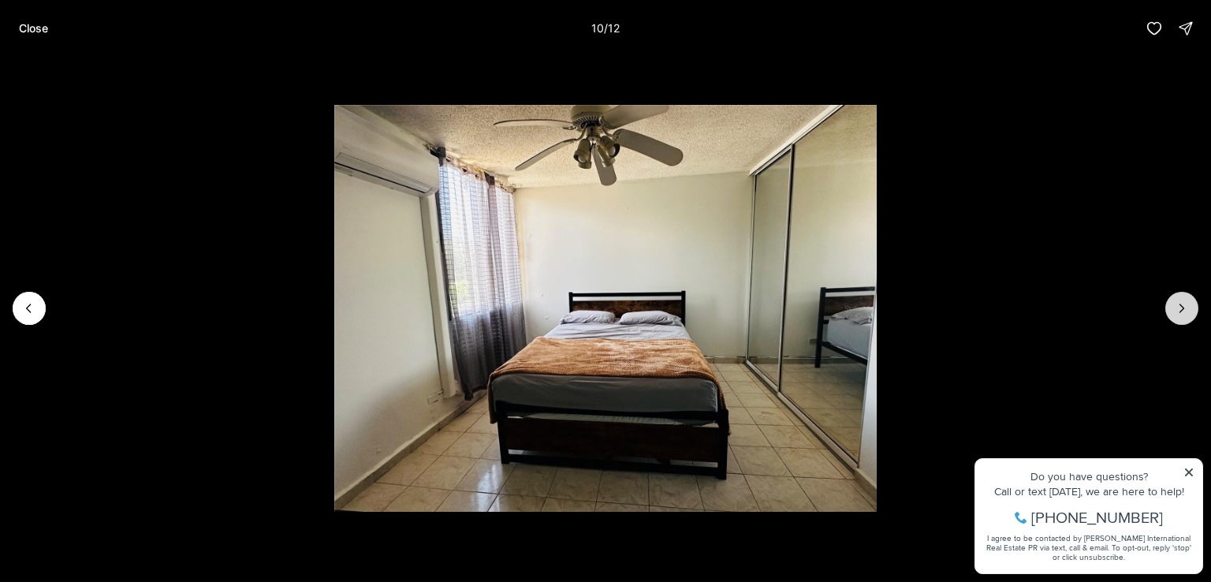
click at [1191, 298] on button "Next slide" at bounding box center [1181, 308] width 33 height 33
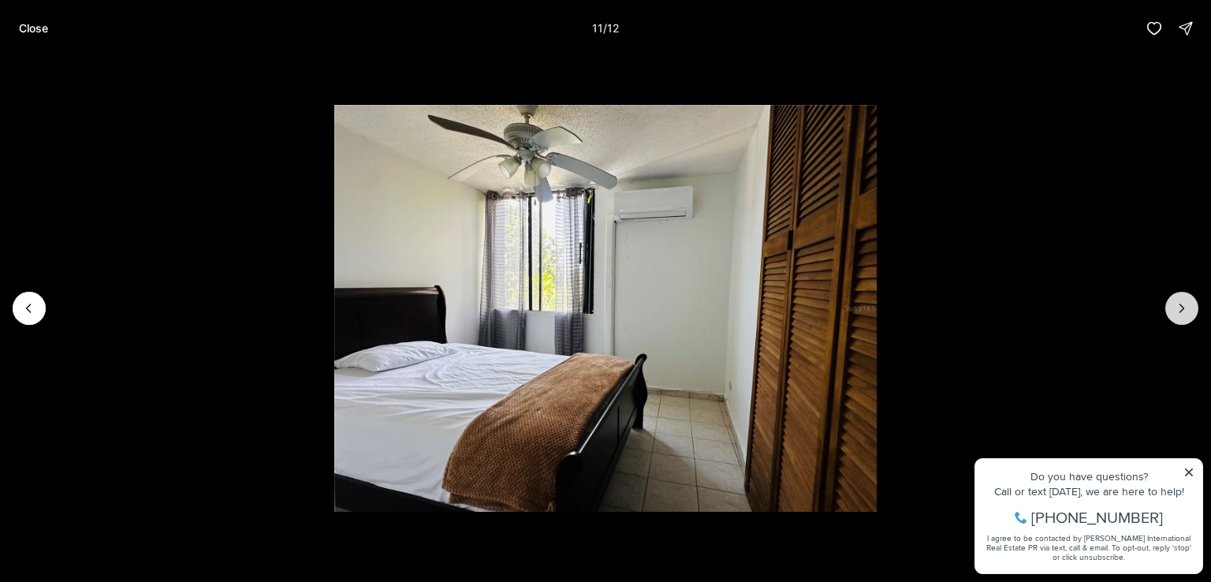
click at [1191, 298] on button "Next slide" at bounding box center [1181, 308] width 33 height 33
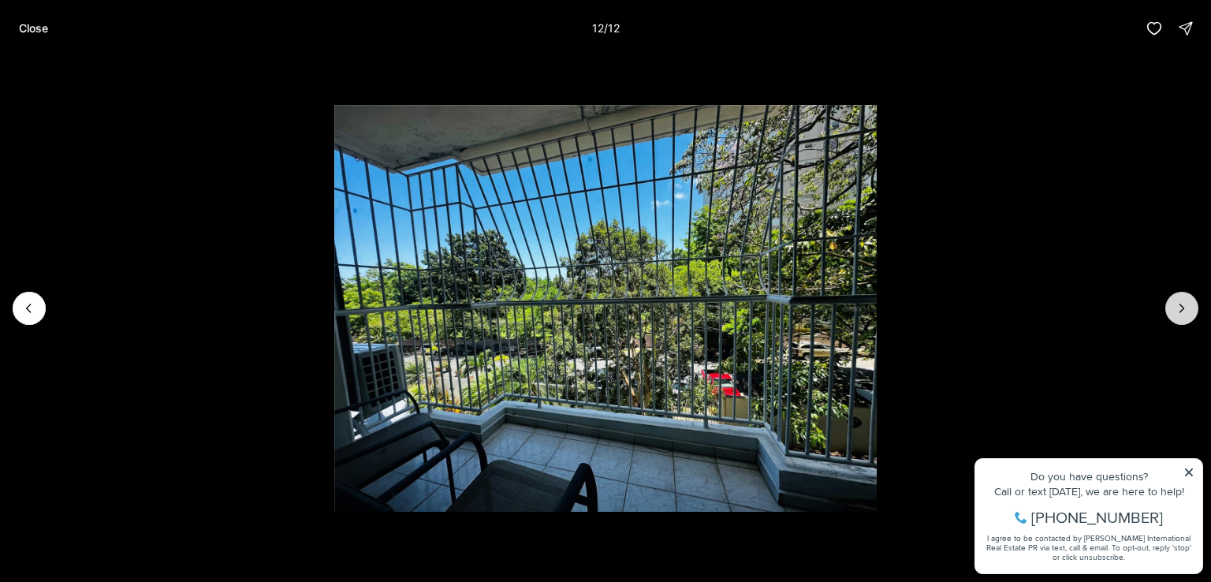
click at [1191, 298] on div at bounding box center [1181, 308] width 33 height 33
click at [51, 24] on button "Close" at bounding box center [33, 29] width 48 height 32
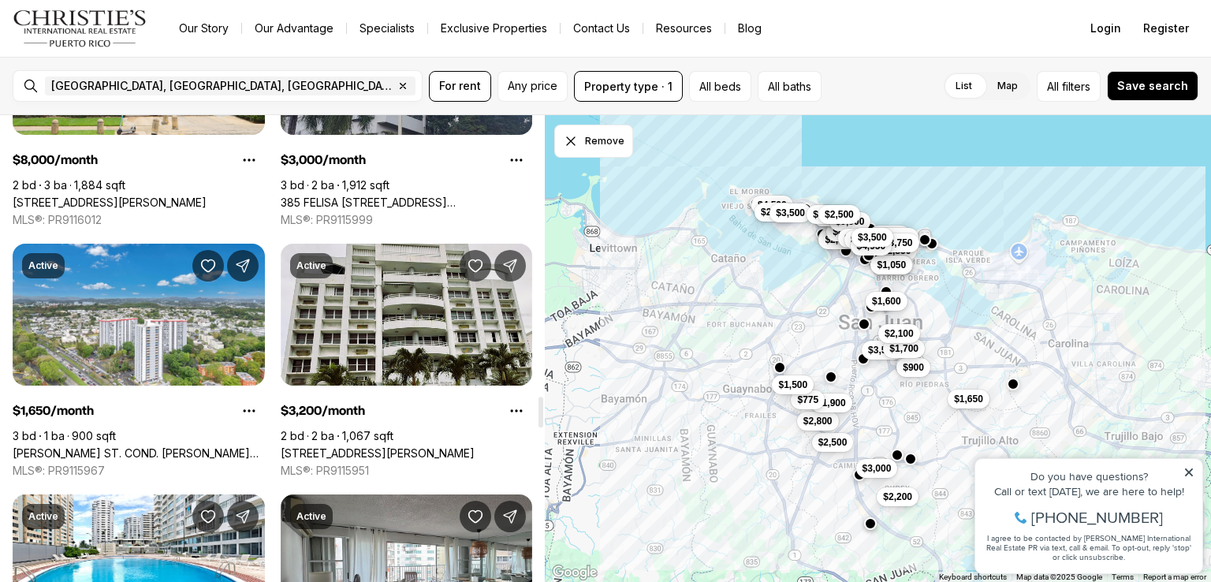
scroll to position [4212, 0]
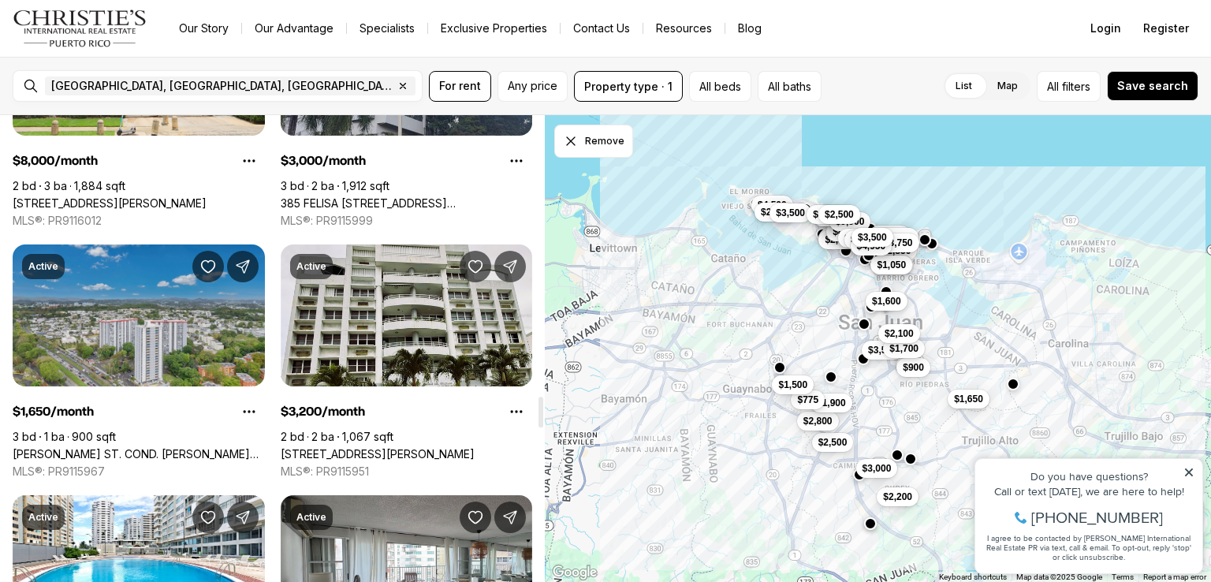
click at [107, 447] on link "[PERSON_NAME] ST. COND. [PERSON_NAME] #APT. 2003, [GEOGRAPHIC_DATA][PERSON_NAME…" at bounding box center [139, 454] width 252 height 14
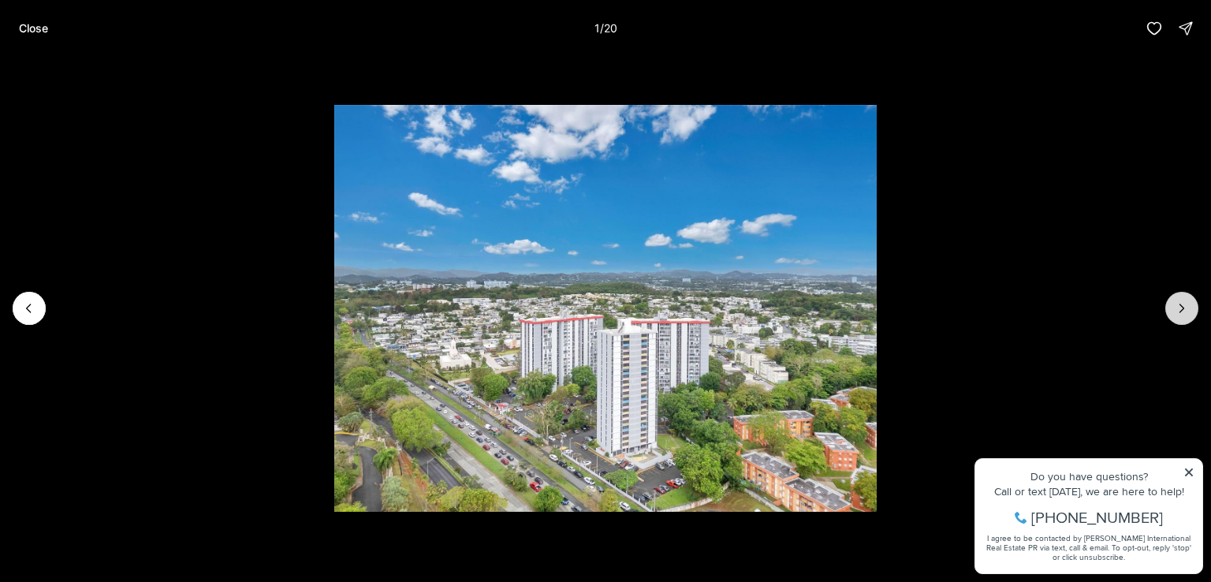
click at [1189, 310] on button "Next slide" at bounding box center [1181, 308] width 33 height 33
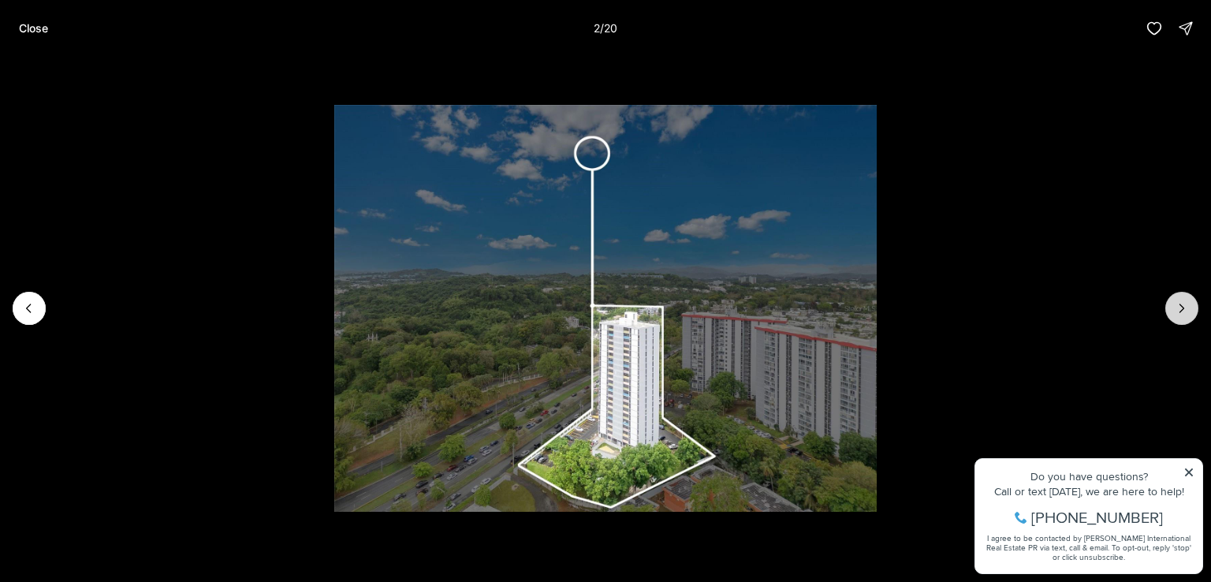
click at [1189, 310] on button "Next slide" at bounding box center [1181, 308] width 33 height 33
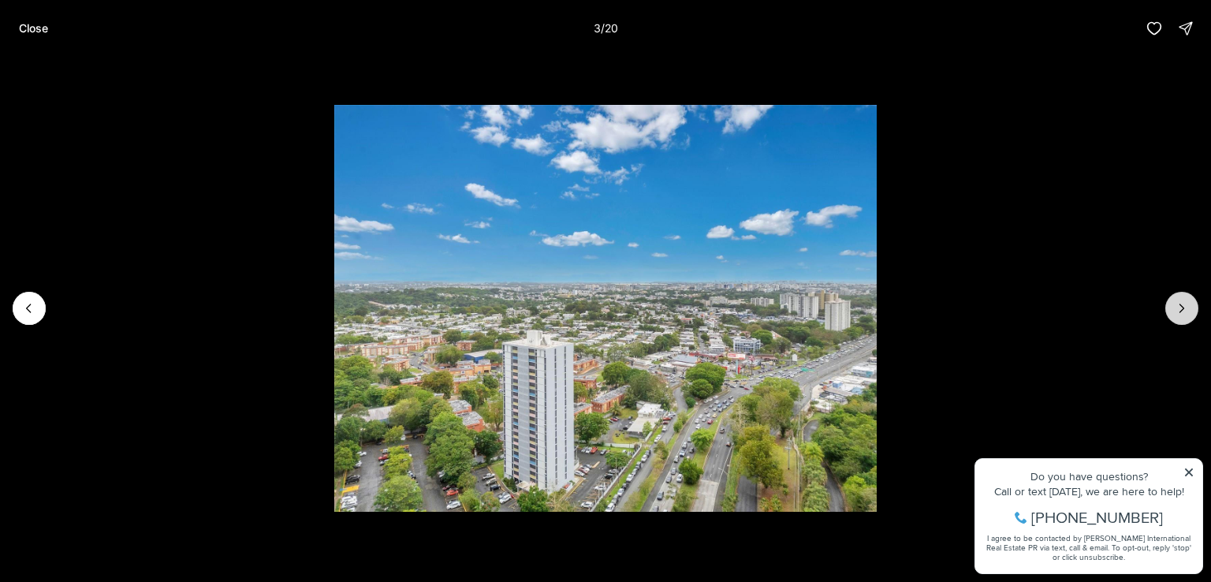
click at [1189, 310] on button "Next slide" at bounding box center [1181, 308] width 33 height 33
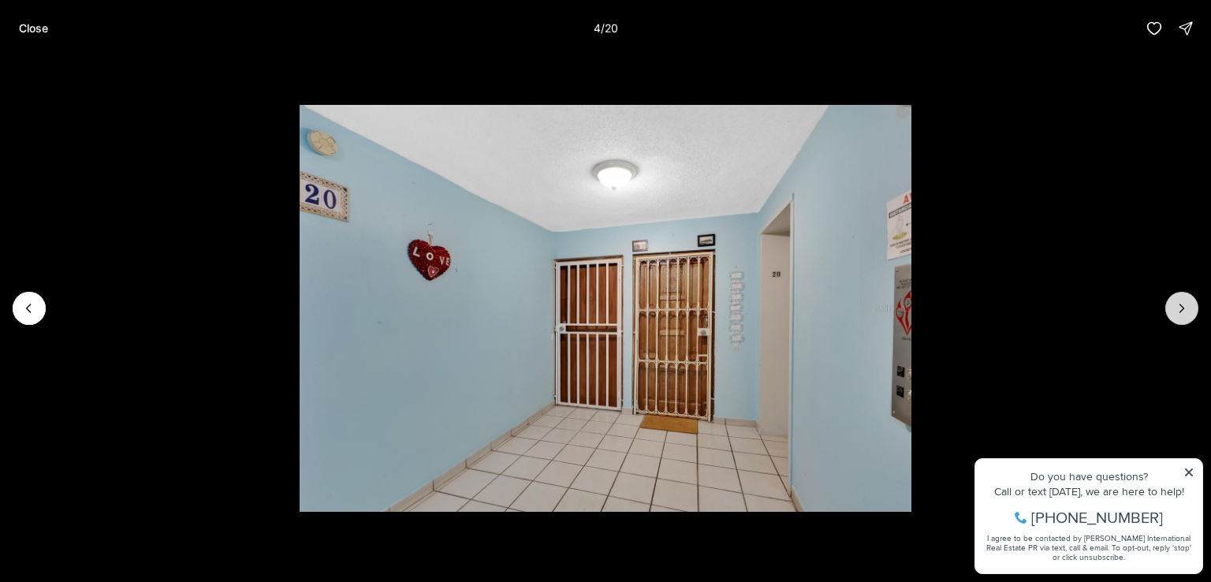
click at [1189, 310] on button "Next slide" at bounding box center [1181, 308] width 33 height 33
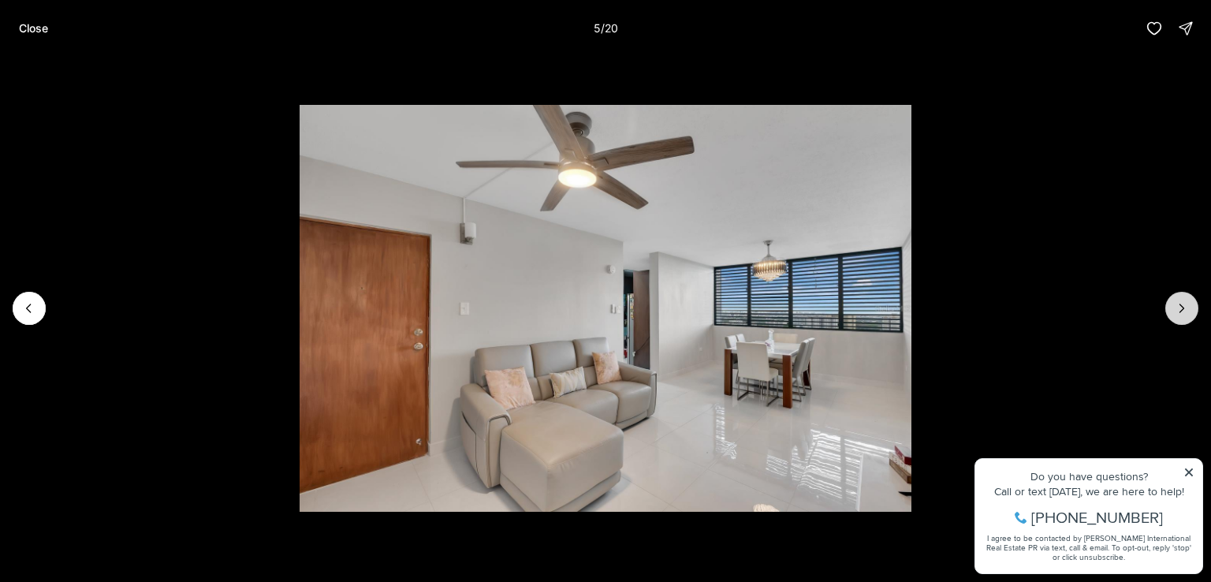
click at [1188, 300] on icon "Next slide" at bounding box center [1181, 308] width 16 height 16
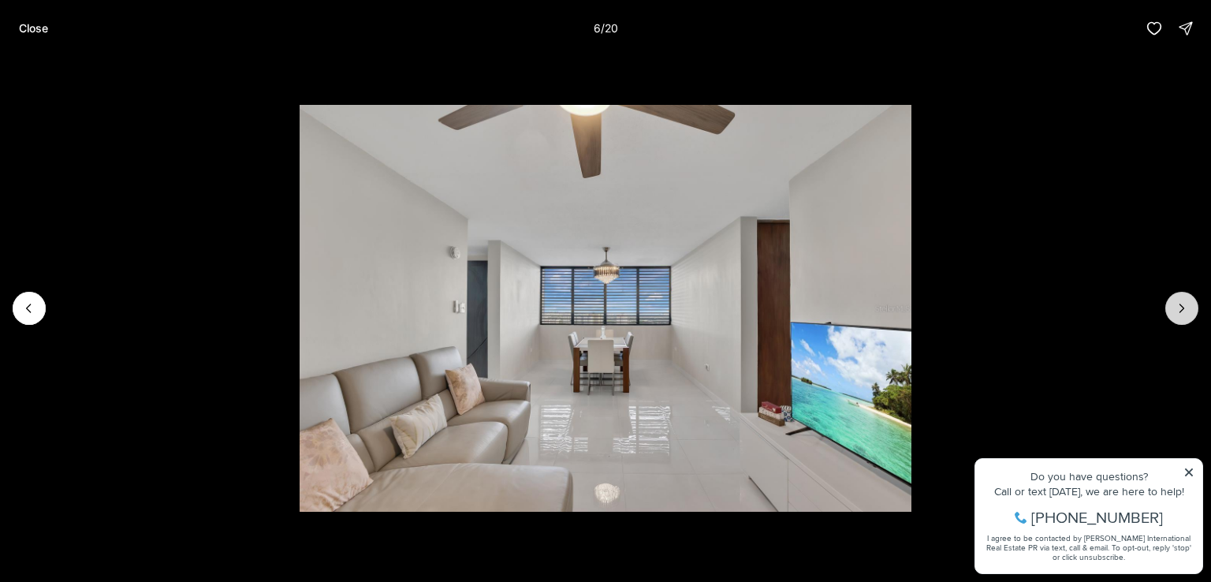
click at [1188, 300] on icon "Next slide" at bounding box center [1181, 308] width 16 height 16
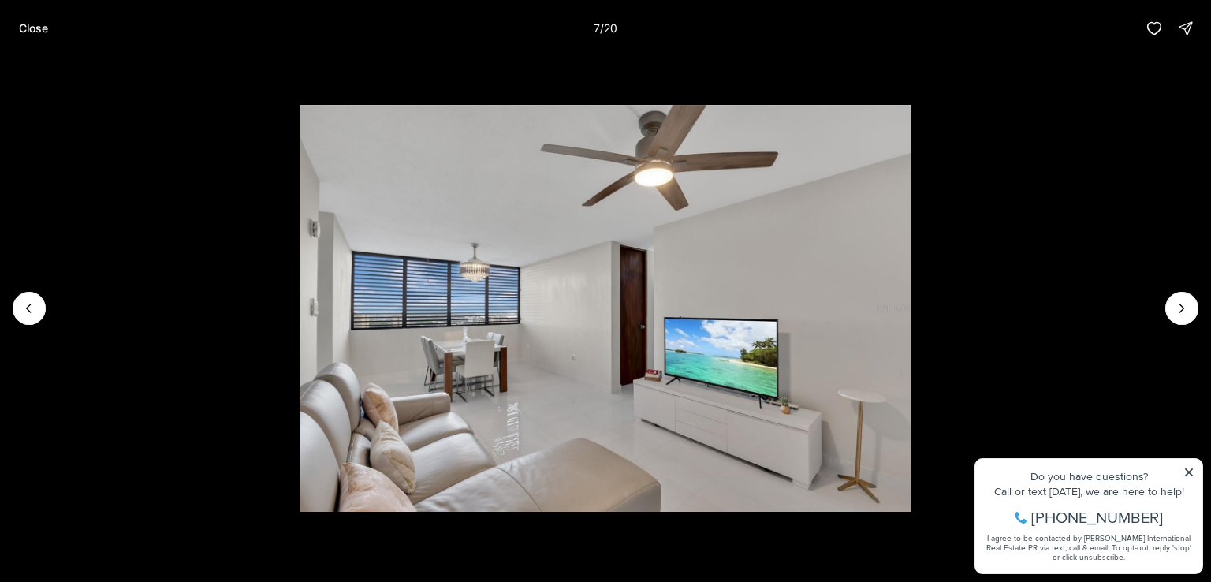
click at [1208, 275] on li "7 of 20" at bounding box center [605, 308] width 1211 height 503
click at [1184, 301] on icon "Next slide" at bounding box center [1181, 308] width 16 height 16
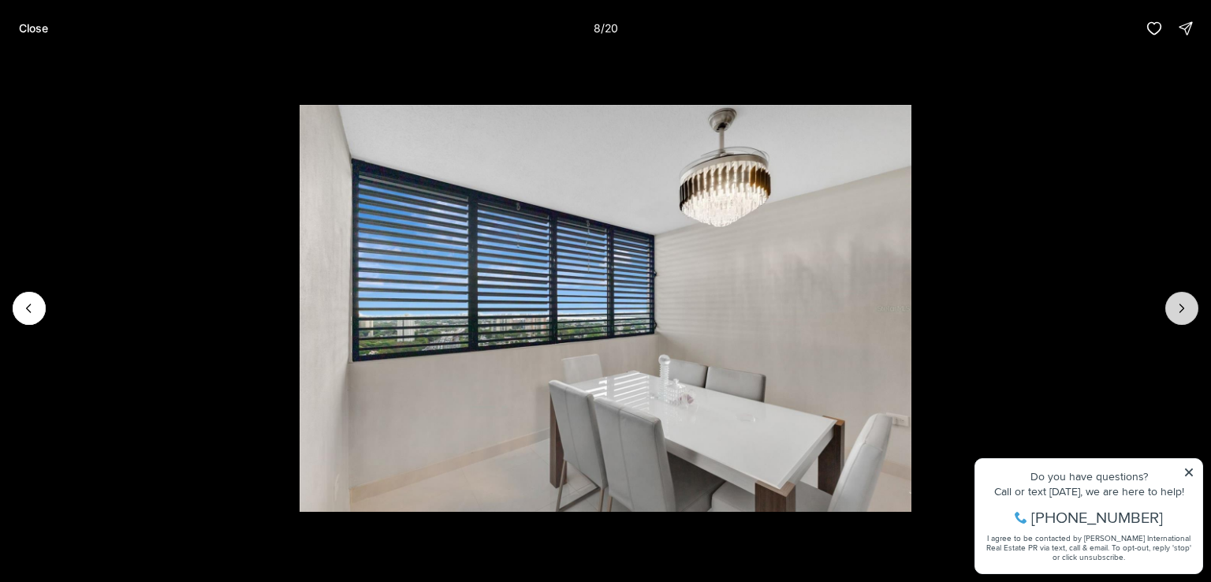
click at [1184, 301] on icon "Next slide" at bounding box center [1181, 308] width 16 height 16
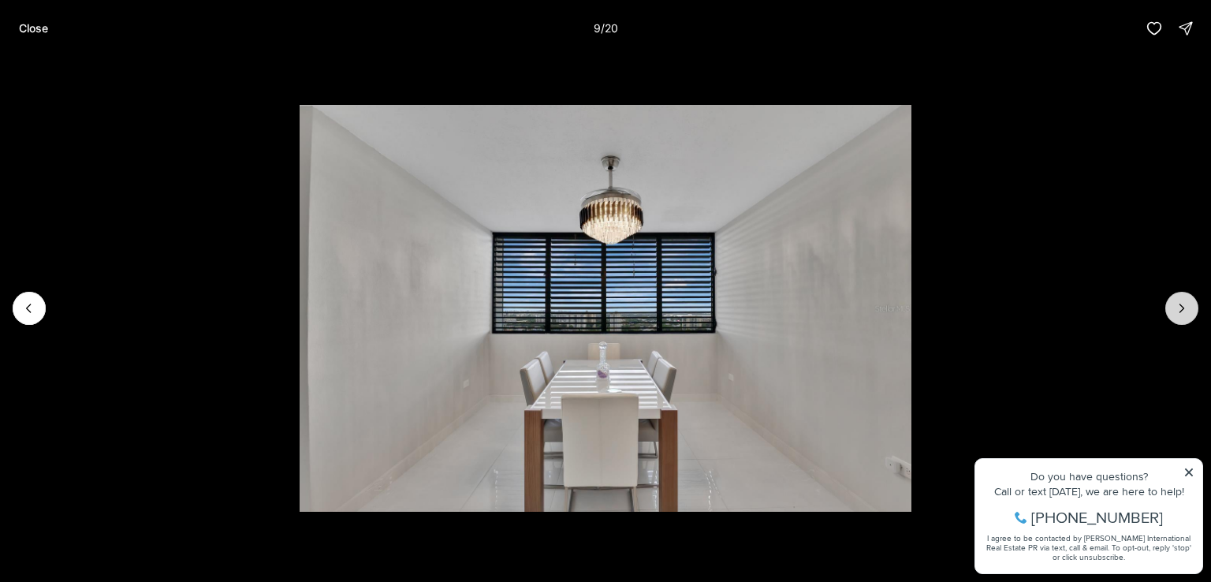
click at [1184, 301] on icon "Next slide" at bounding box center [1181, 308] width 16 height 16
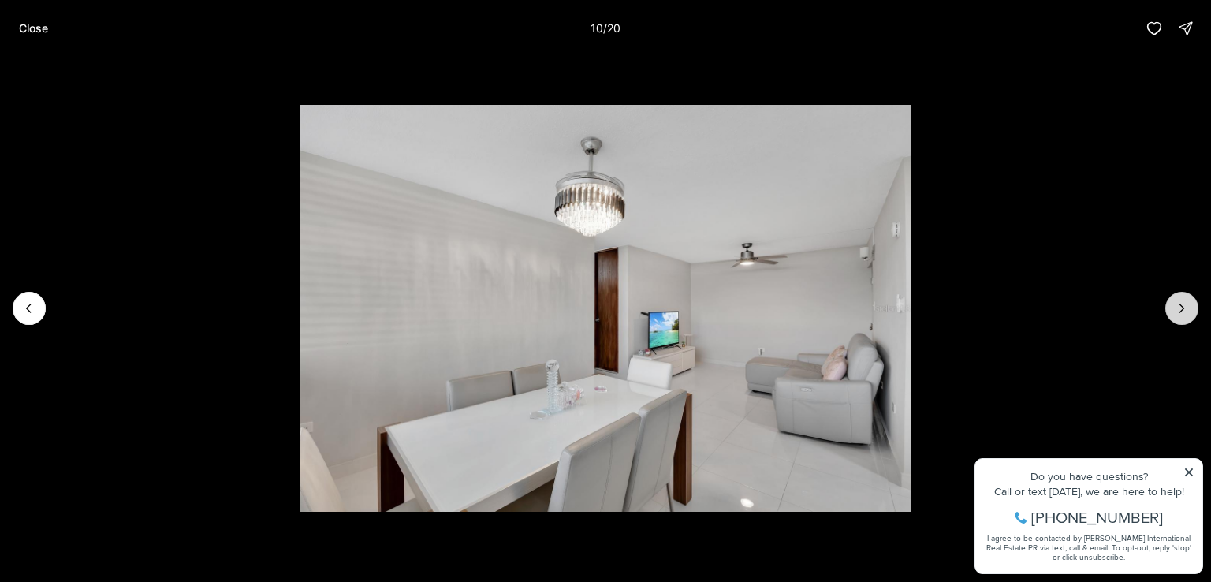
click at [1184, 301] on icon "Next slide" at bounding box center [1181, 308] width 16 height 16
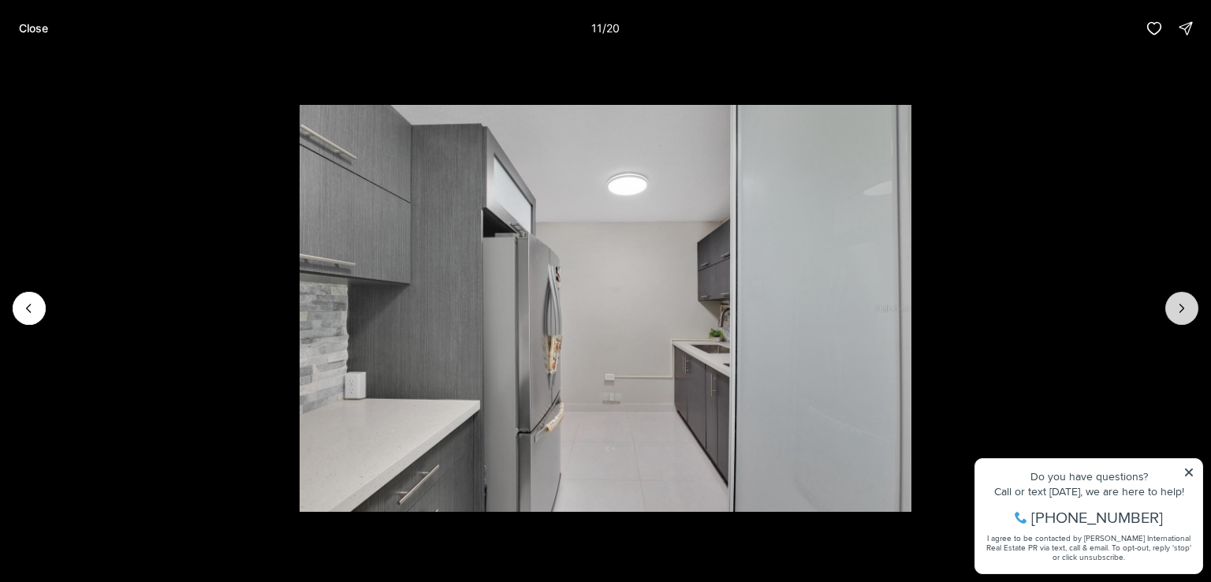
click at [1184, 301] on icon "Next slide" at bounding box center [1181, 308] width 16 height 16
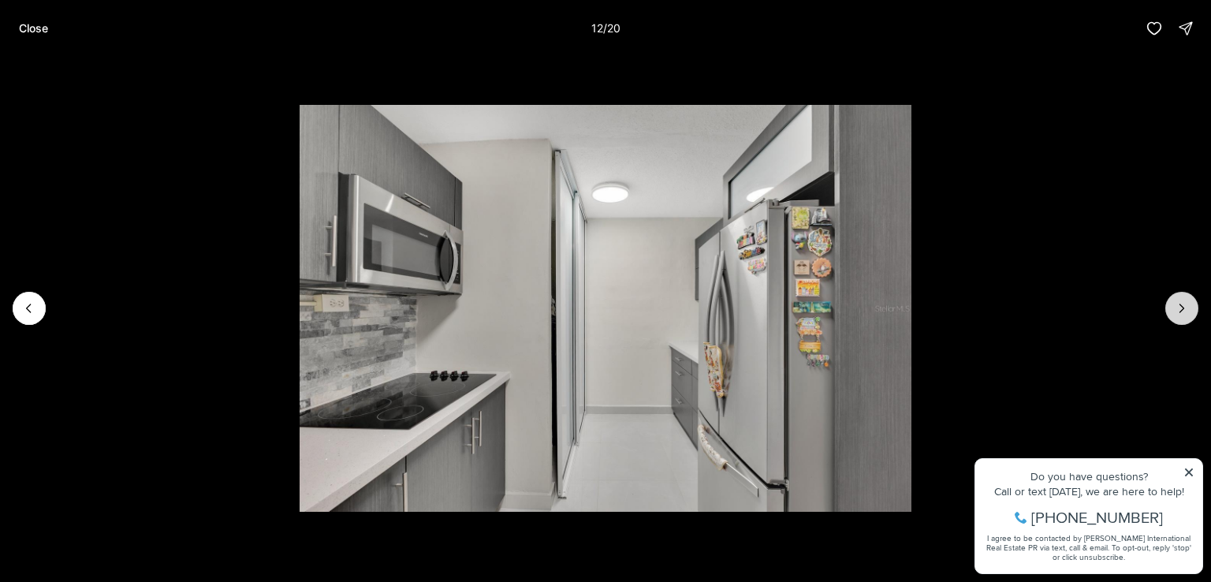
click at [1184, 301] on icon "Next slide" at bounding box center [1181, 308] width 16 height 16
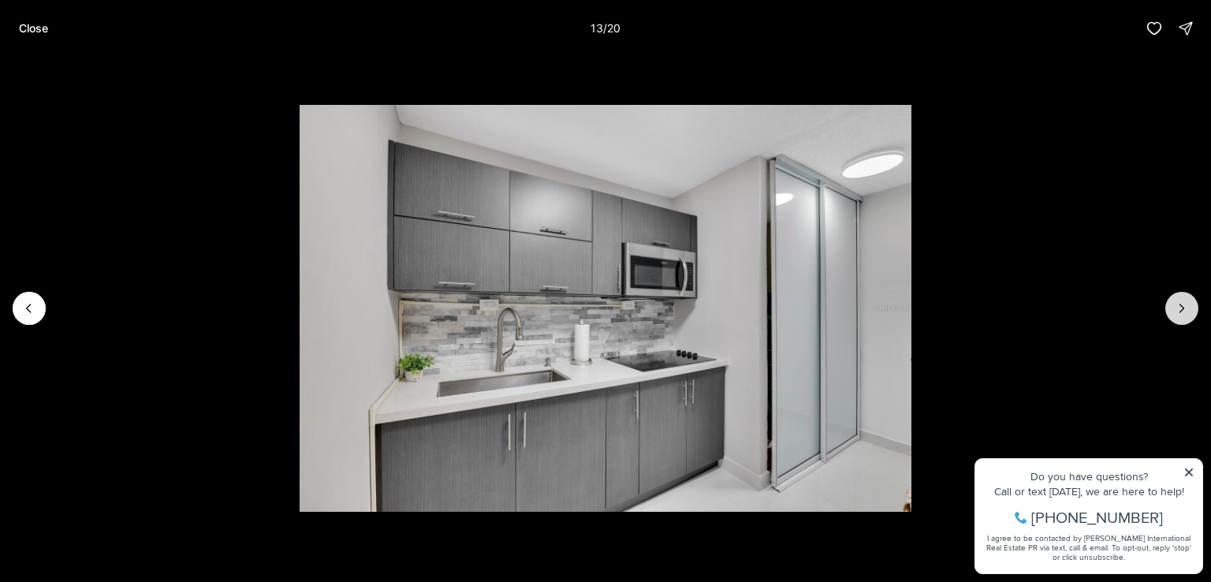
click at [1184, 301] on icon "Next slide" at bounding box center [1181, 308] width 16 height 16
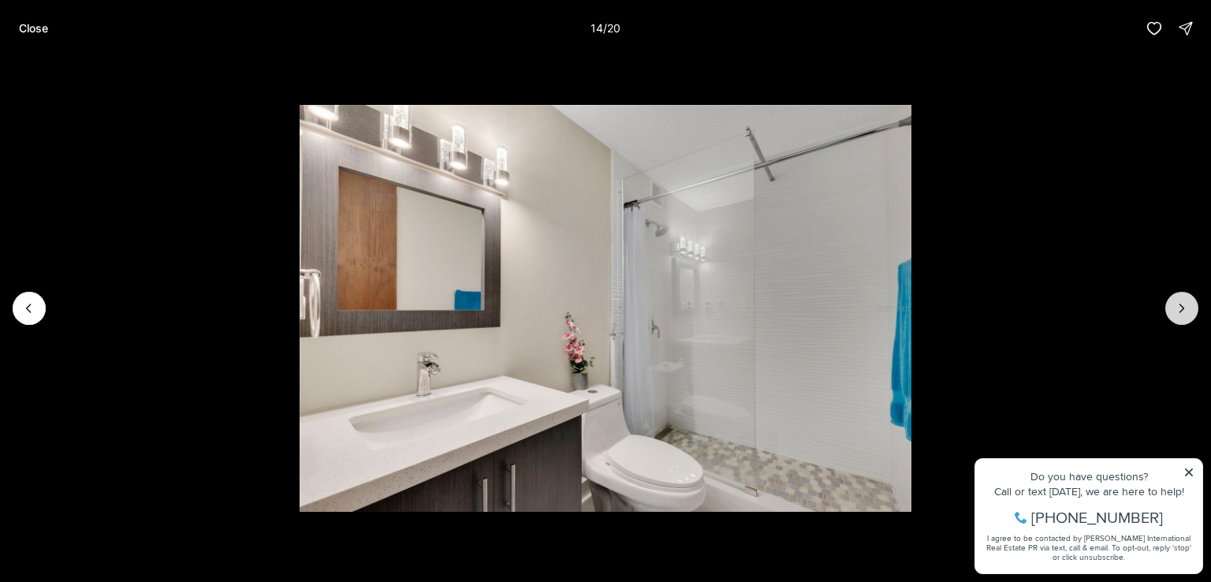
click at [1184, 301] on icon "Next slide" at bounding box center [1181, 308] width 16 height 16
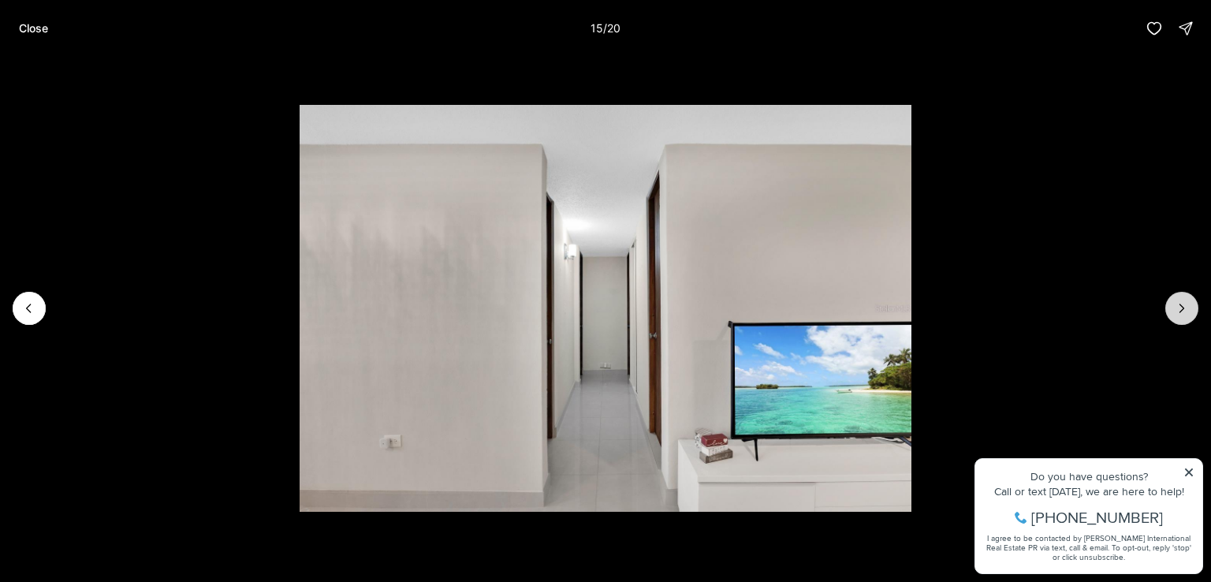
click at [1184, 301] on icon "Next slide" at bounding box center [1181, 308] width 16 height 16
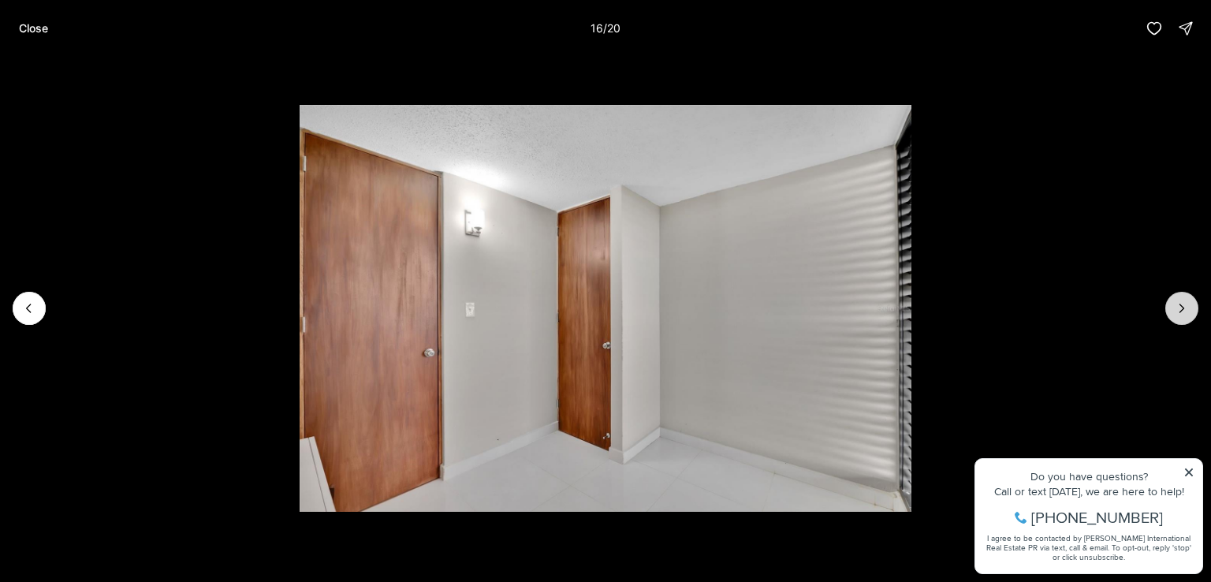
click at [1184, 301] on icon "Next slide" at bounding box center [1181, 308] width 16 height 16
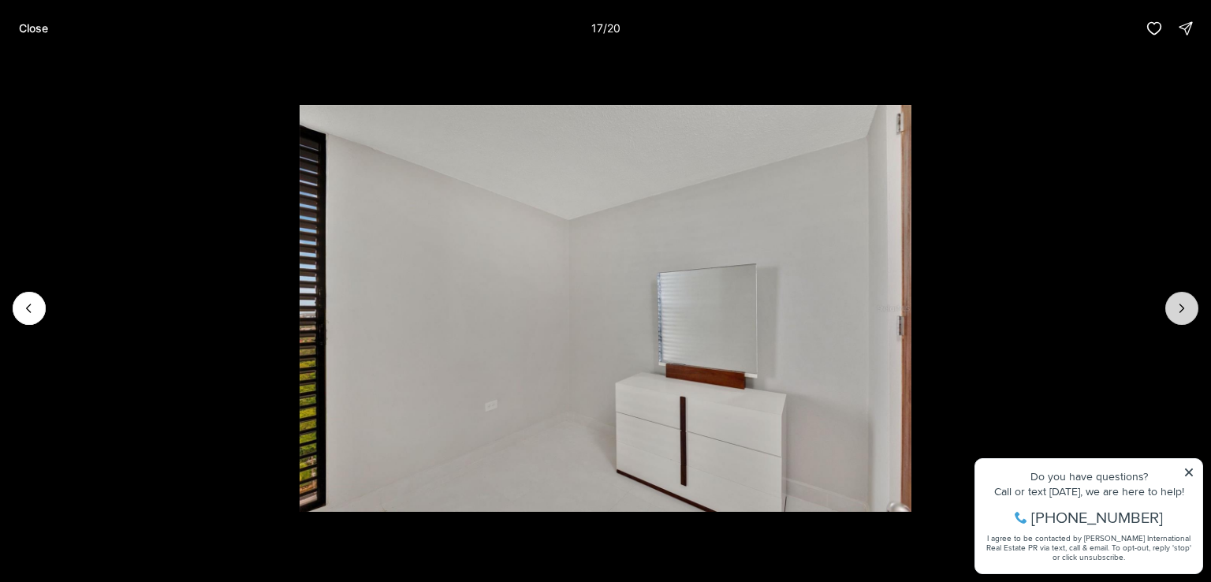
click at [1184, 301] on icon "Next slide" at bounding box center [1181, 308] width 16 height 16
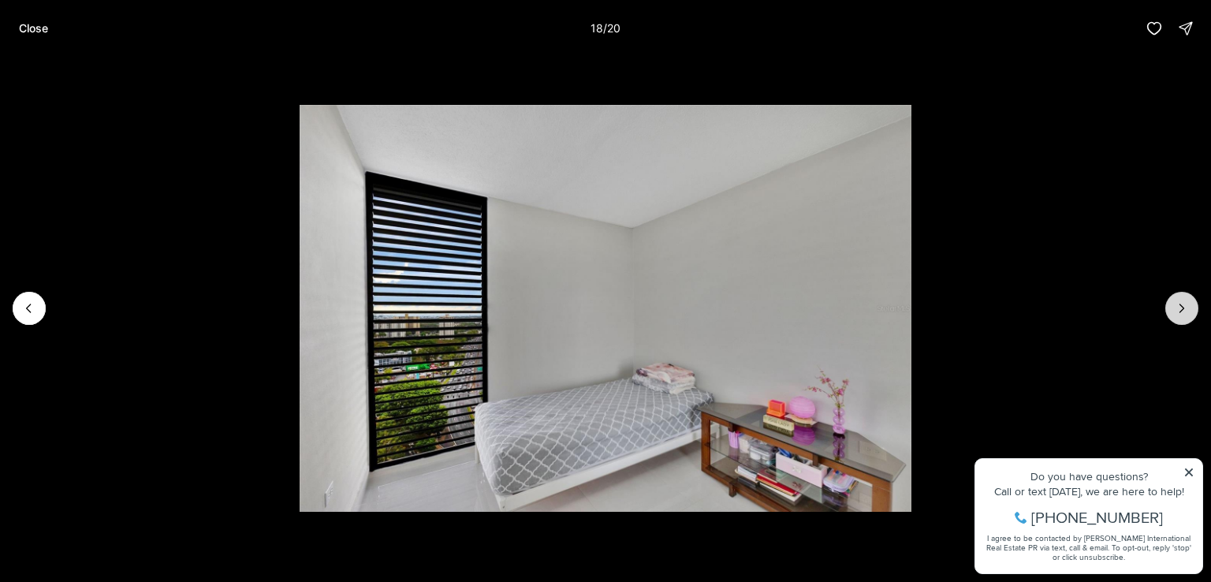
click at [1184, 301] on icon "Next slide" at bounding box center [1181, 308] width 16 height 16
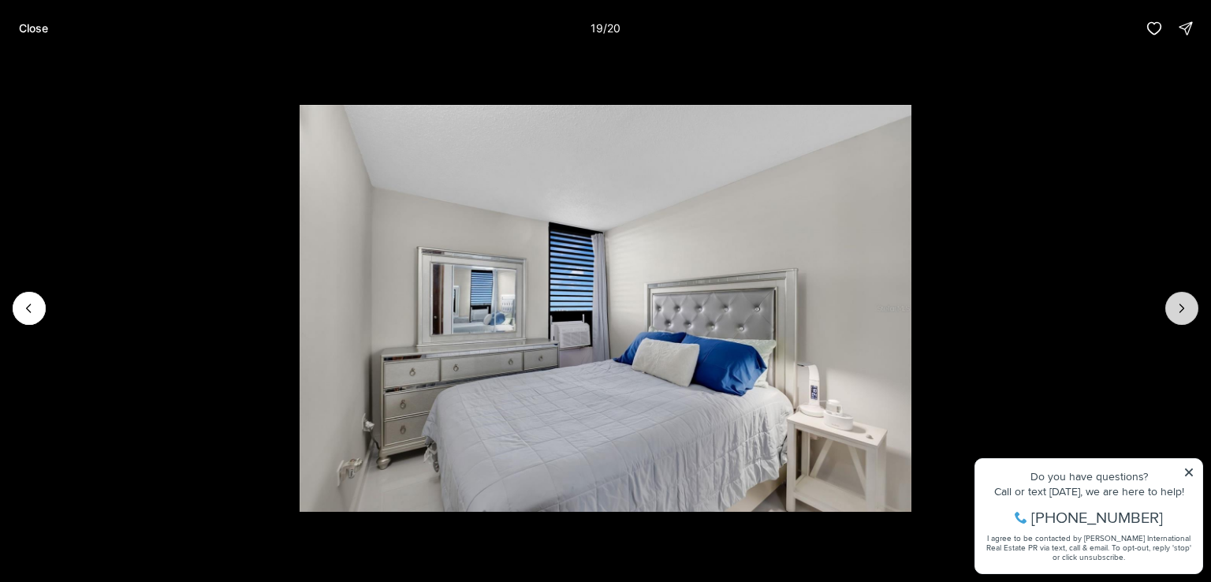
click at [1184, 301] on icon "Next slide" at bounding box center [1181, 308] width 16 height 16
